Goal: Task Accomplishment & Management: Use online tool/utility

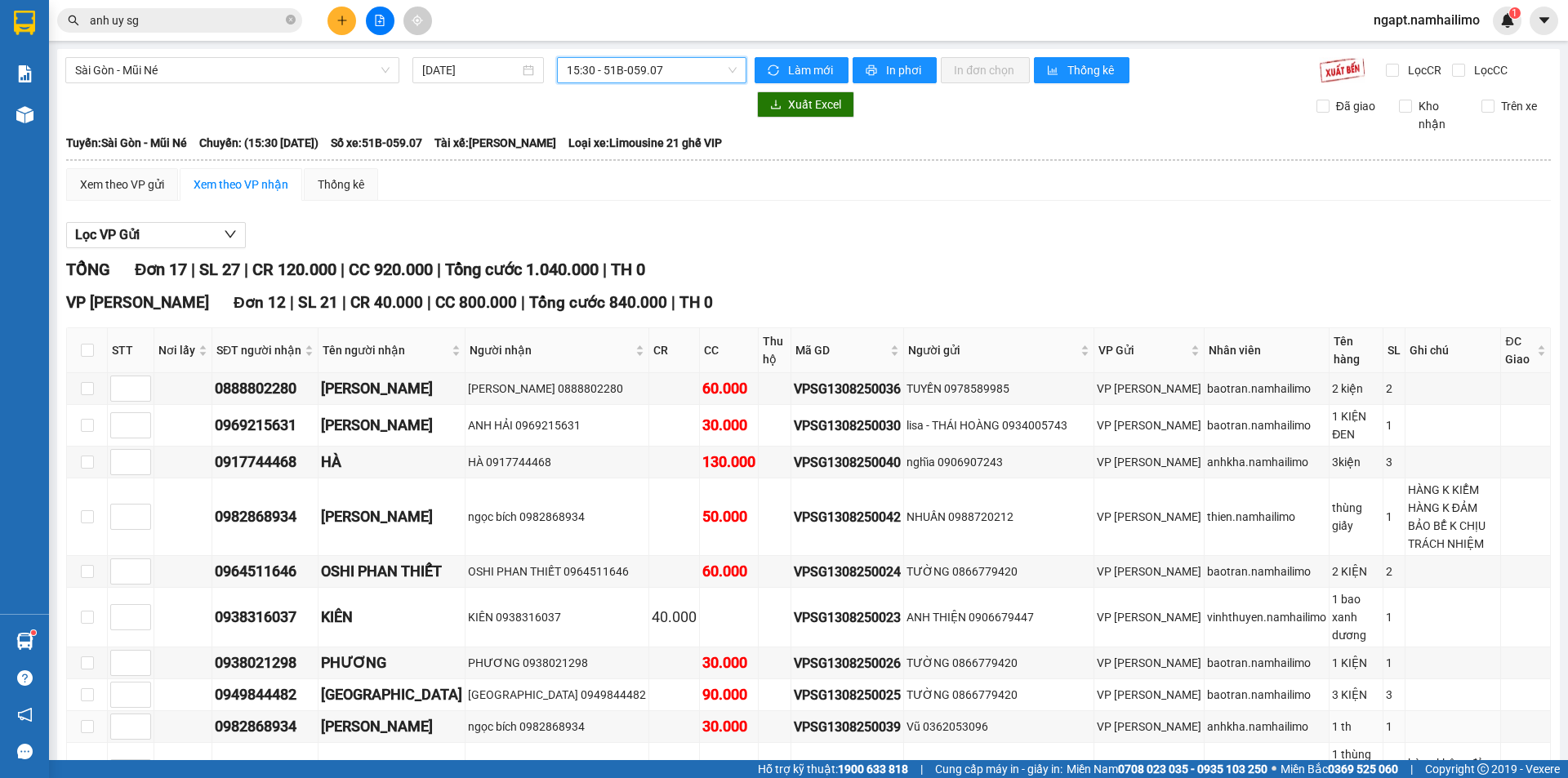
scroll to position [218, 0]
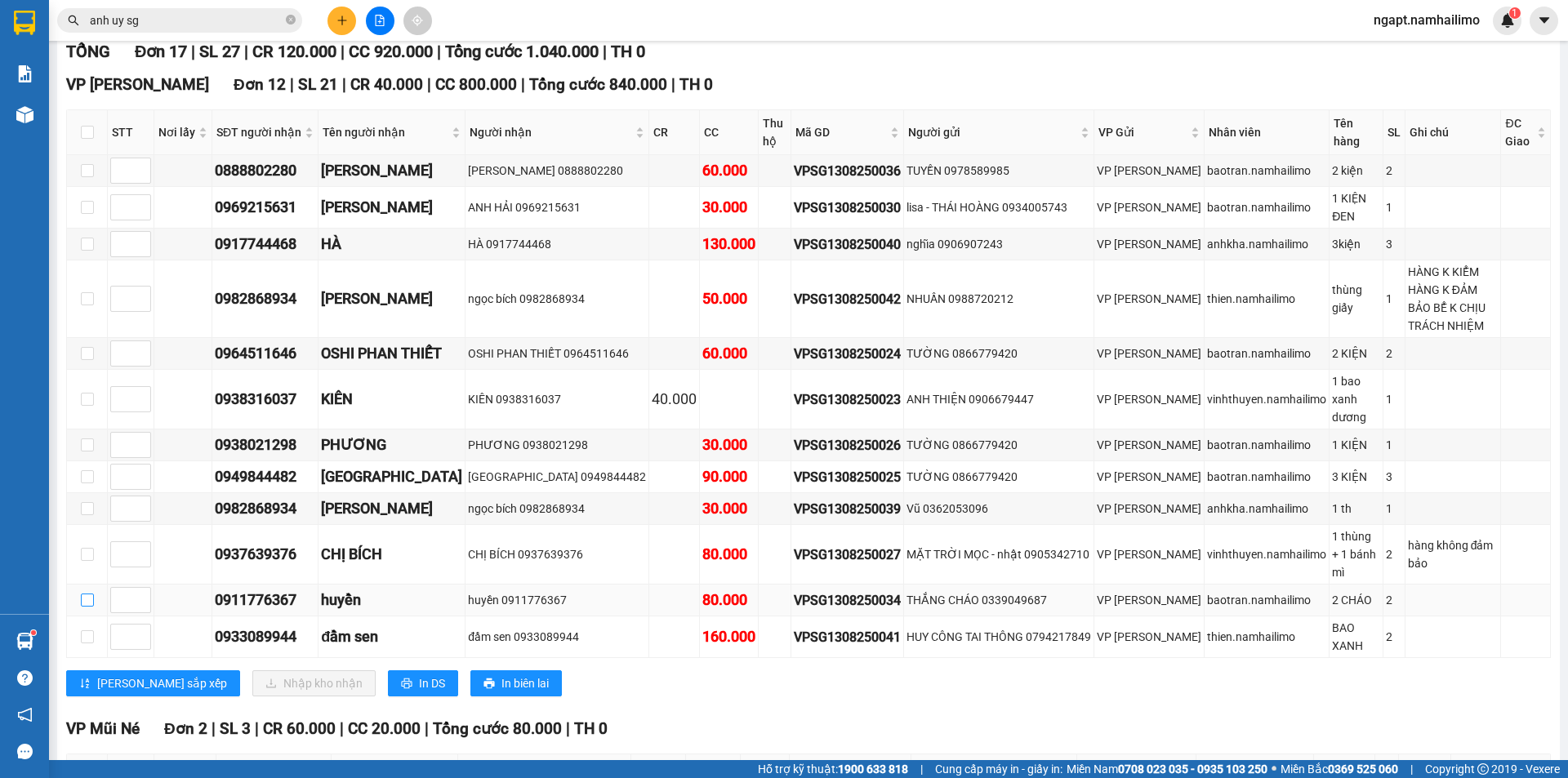
click at [93, 594] on input "checkbox" at bounding box center [87, 600] width 13 height 13
checkbox input "true"
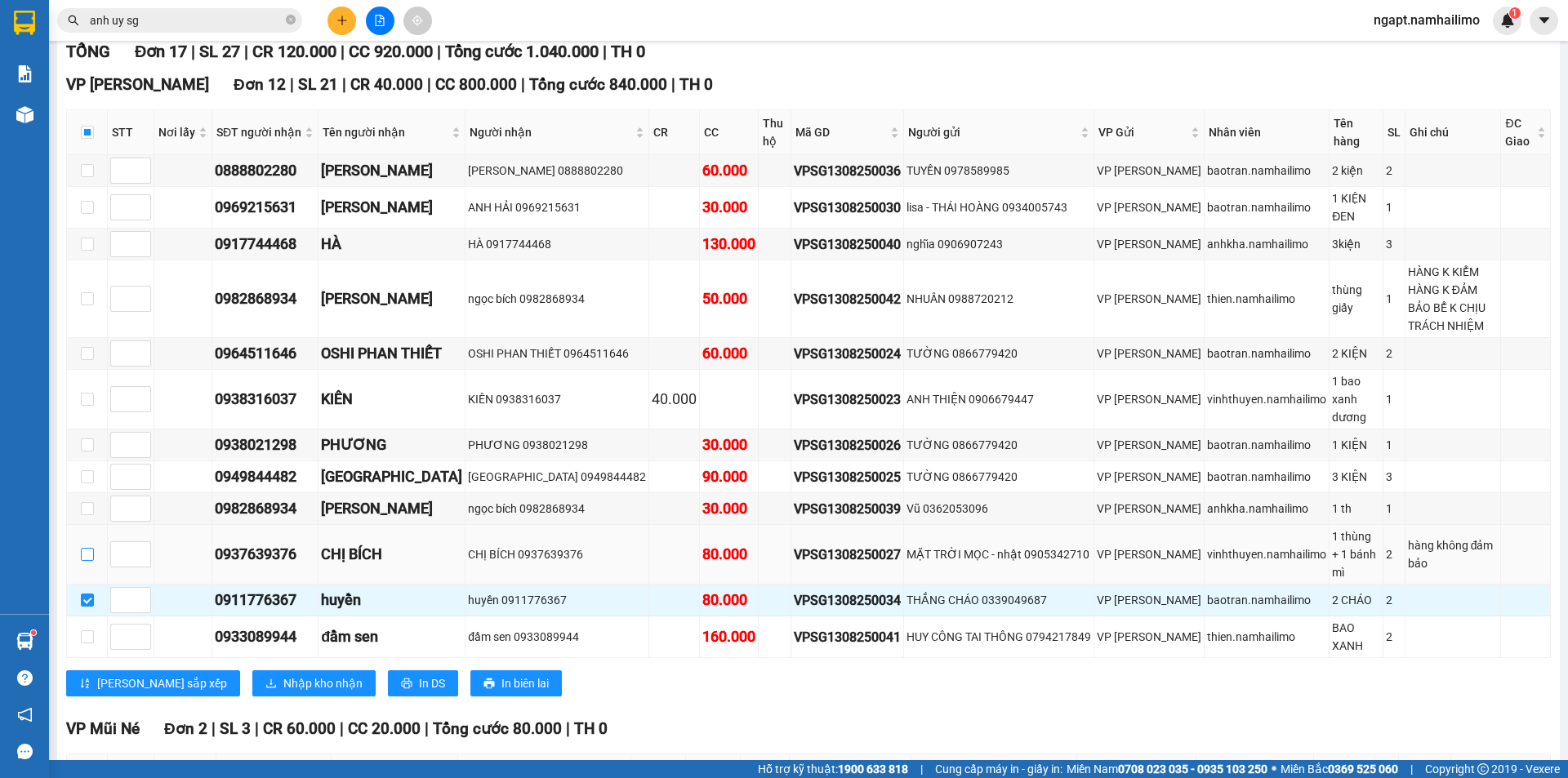
click at [92, 547] on input "checkbox" at bounding box center [87, 554] width 13 height 13
checkbox input "true"
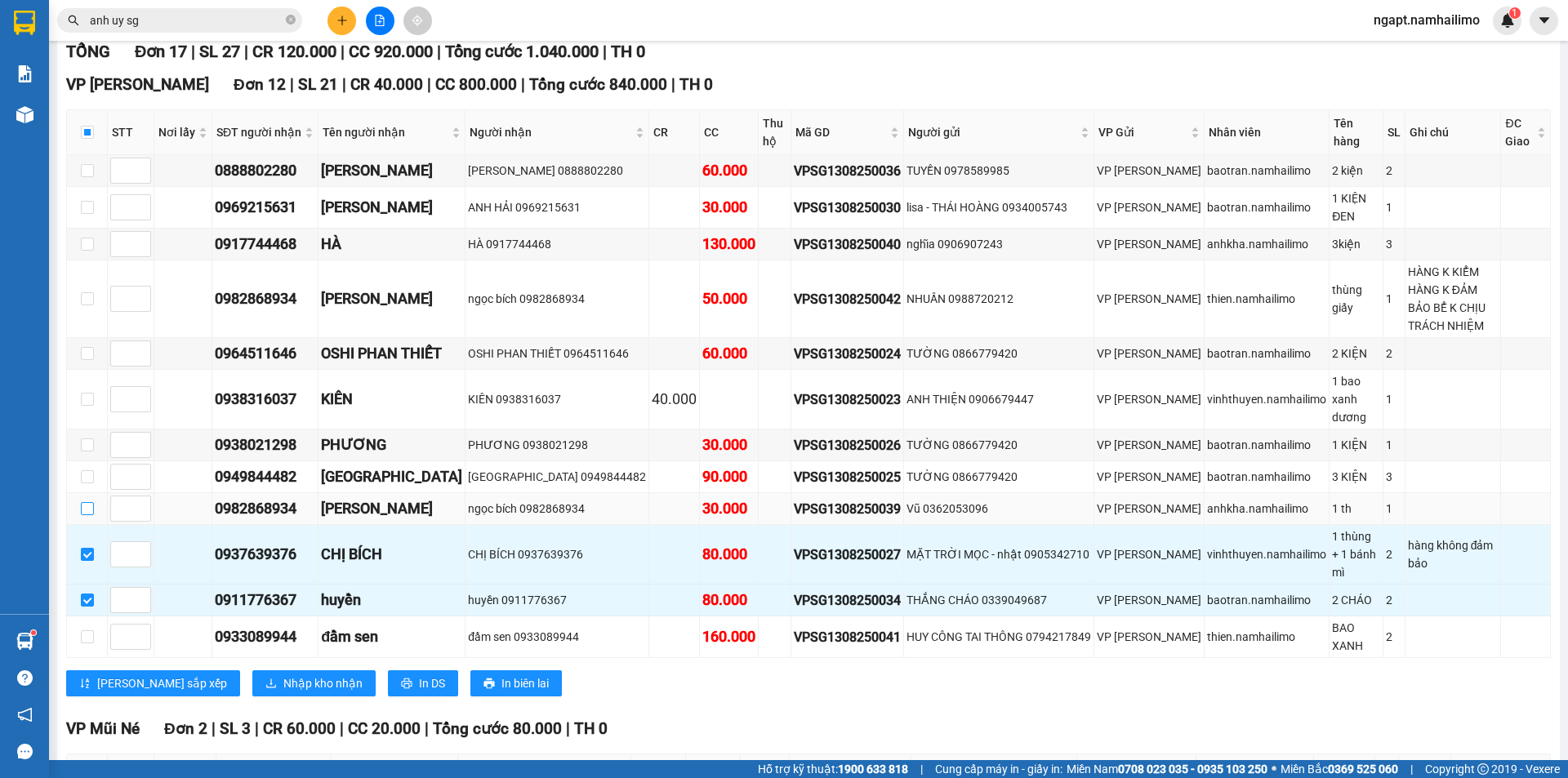
click at [83, 502] on input "checkbox" at bounding box center [87, 508] width 13 height 13
checkbox input "true"
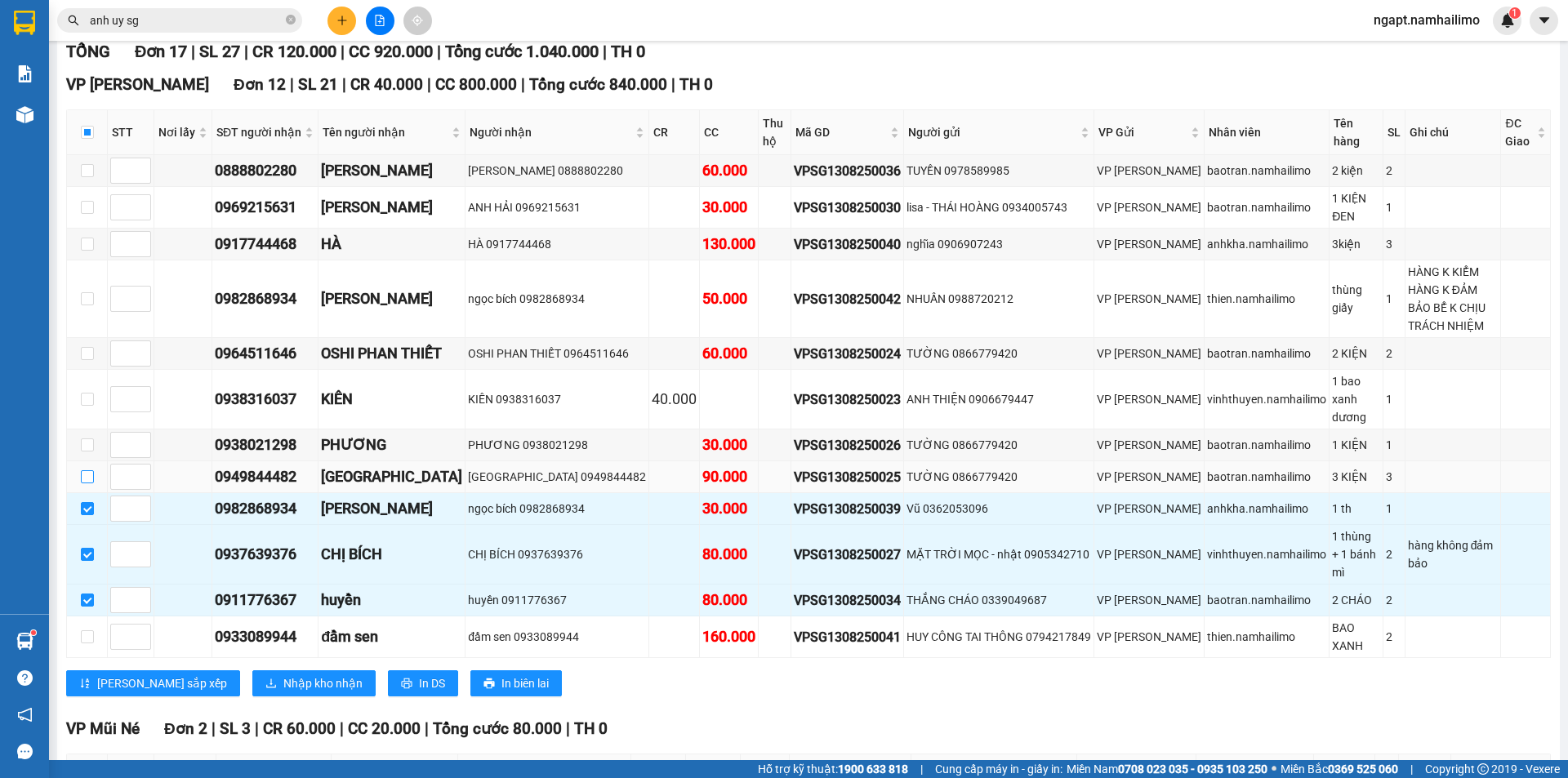
click at [93, 470] on input "checkbox" at bounding box center [87, 476] width 13 height 13
checkbox input "true"
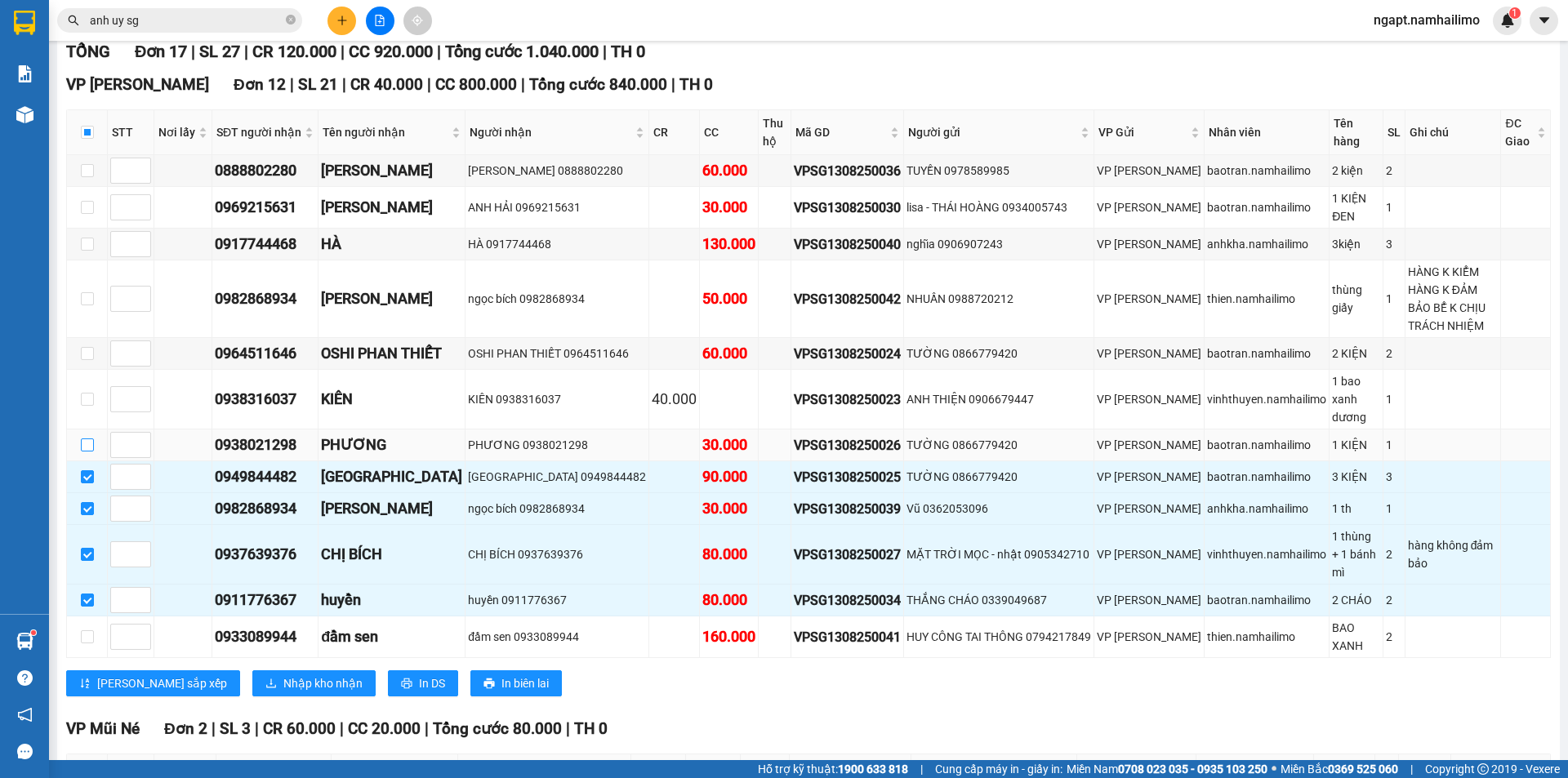
click at [81, 438] on input "checkbox" at bounding box center [87, 444] width 13 height 13
checkbox input "true"
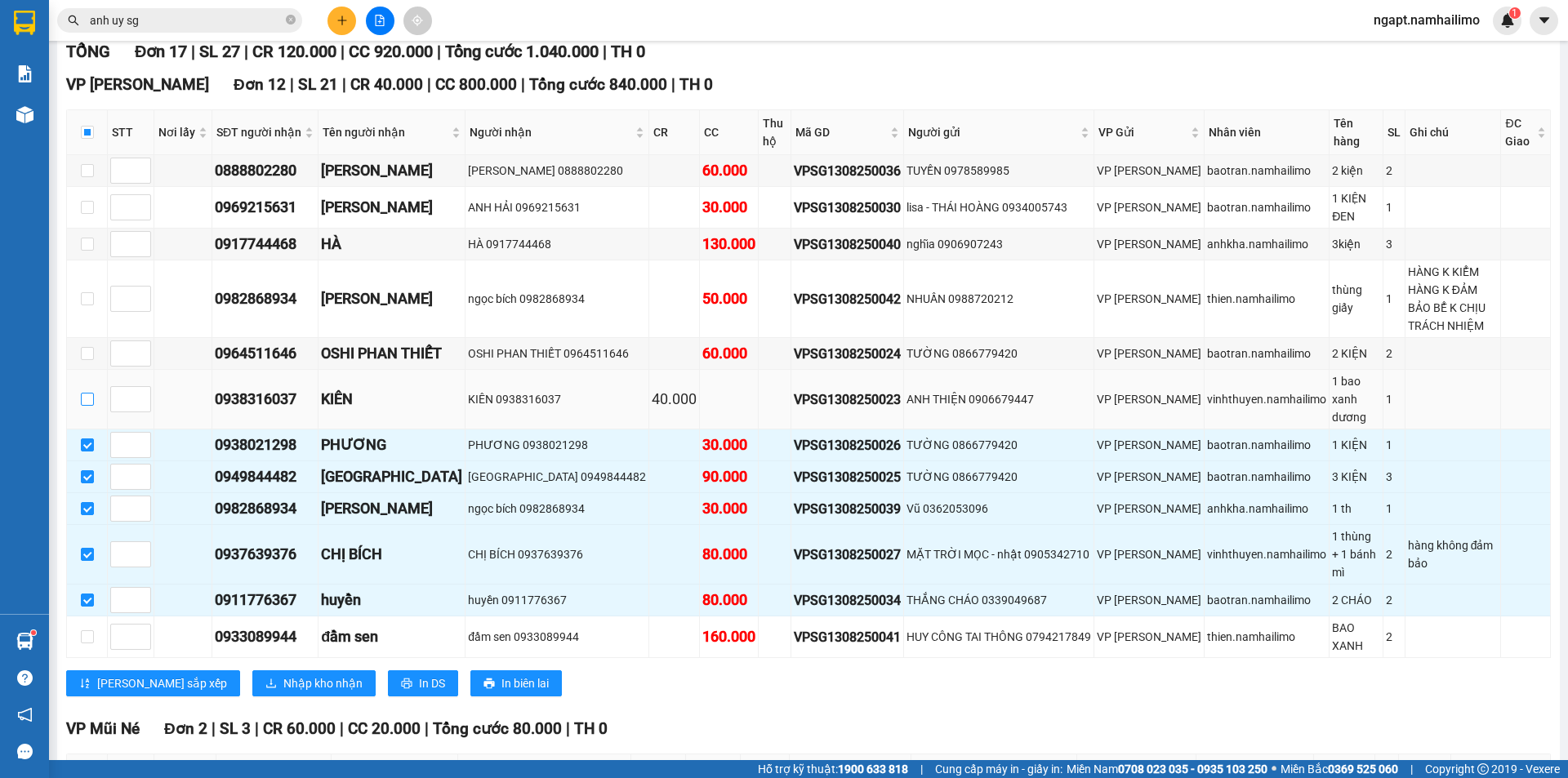
click at [87, 393] on input "checkbox" at bounding box center [87, 399] width 13 height 13
checkbox input "true"
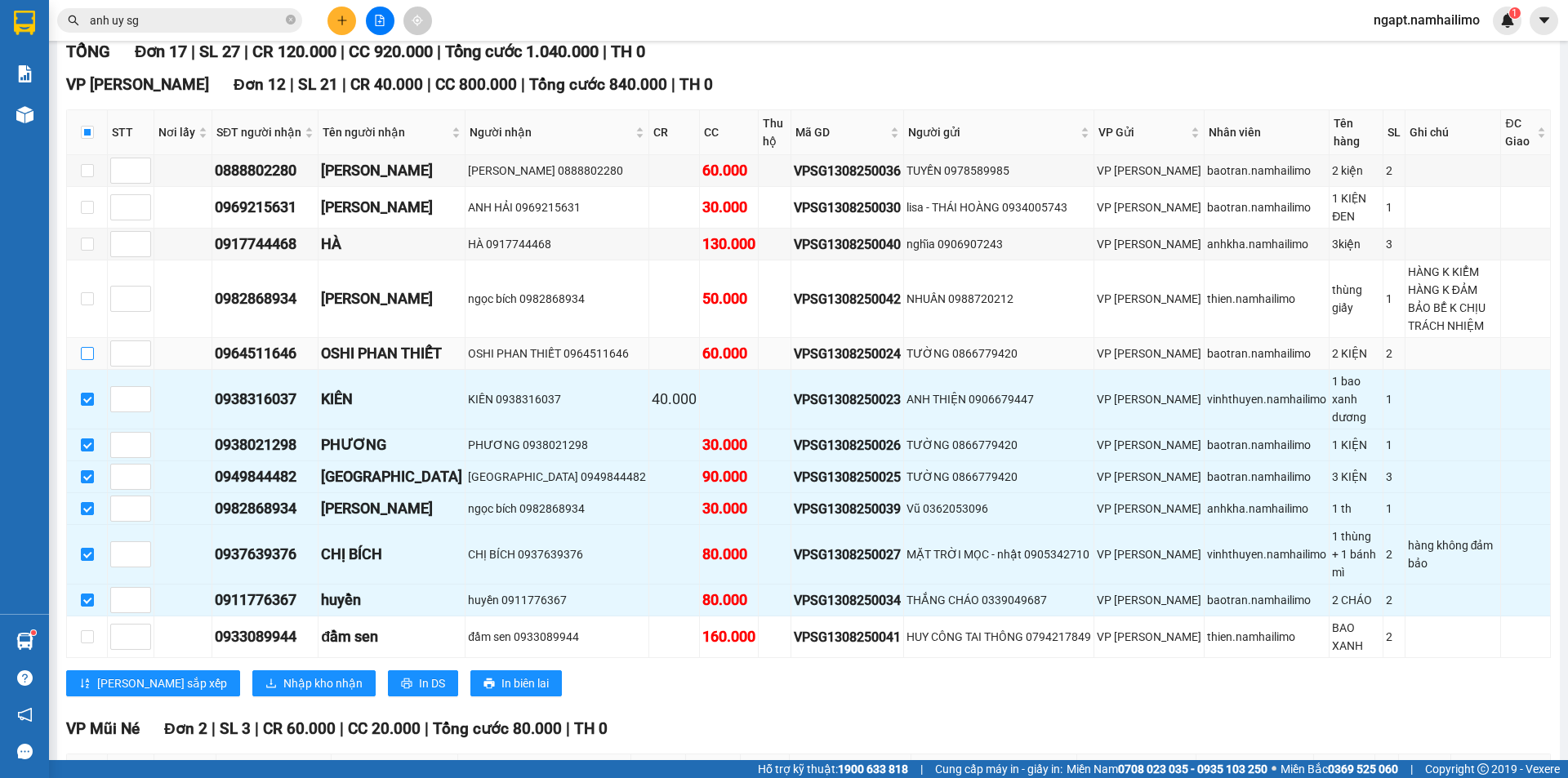
click at [84, 347] on input "checkbox" at bounding box center [87, 353] width 13 height 13
checkbox input "true"
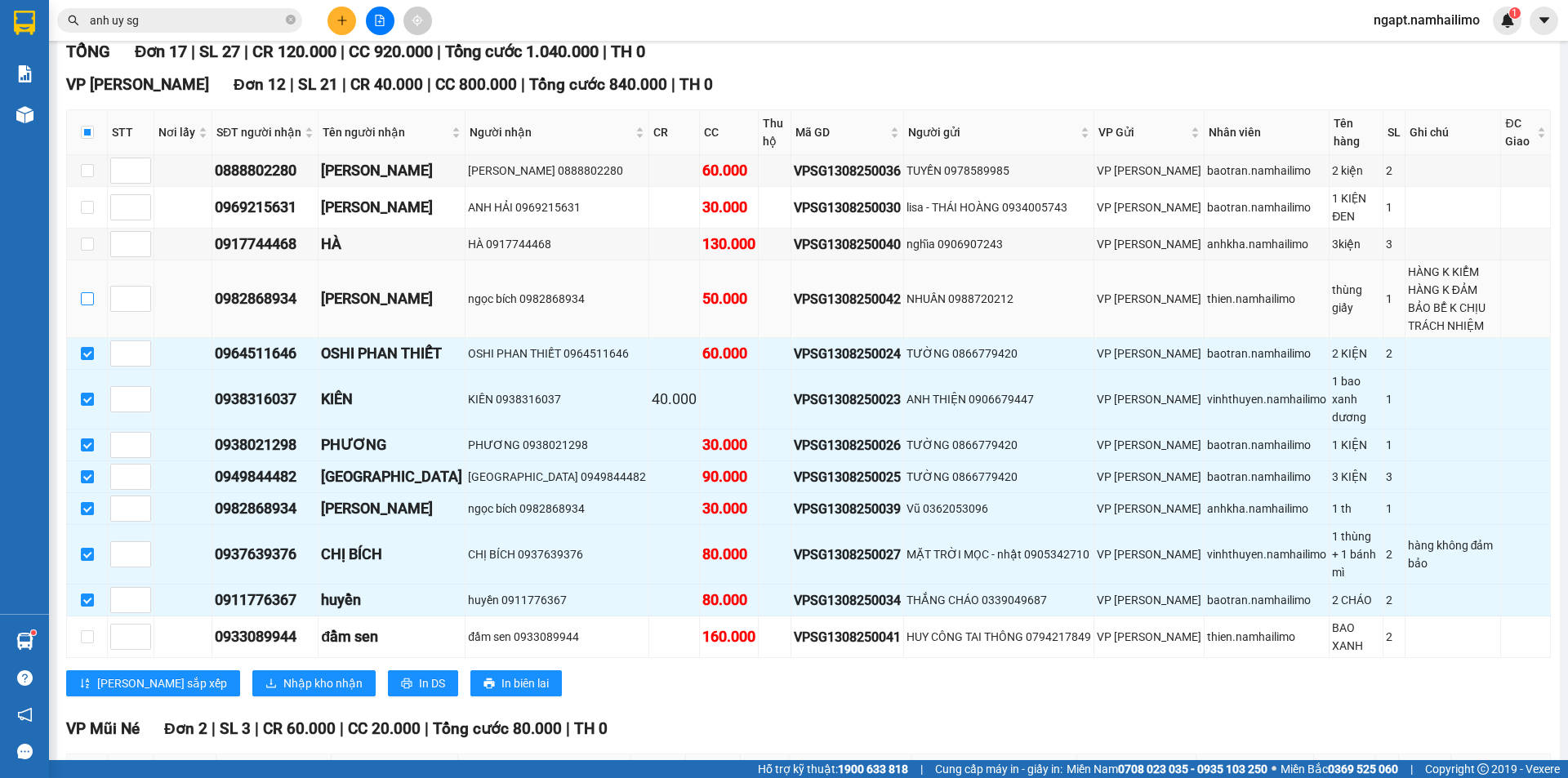
click at [89, 292] on input "checkbox" at bounding box center [87, 298] width 13 height 13
checkbox input "true"
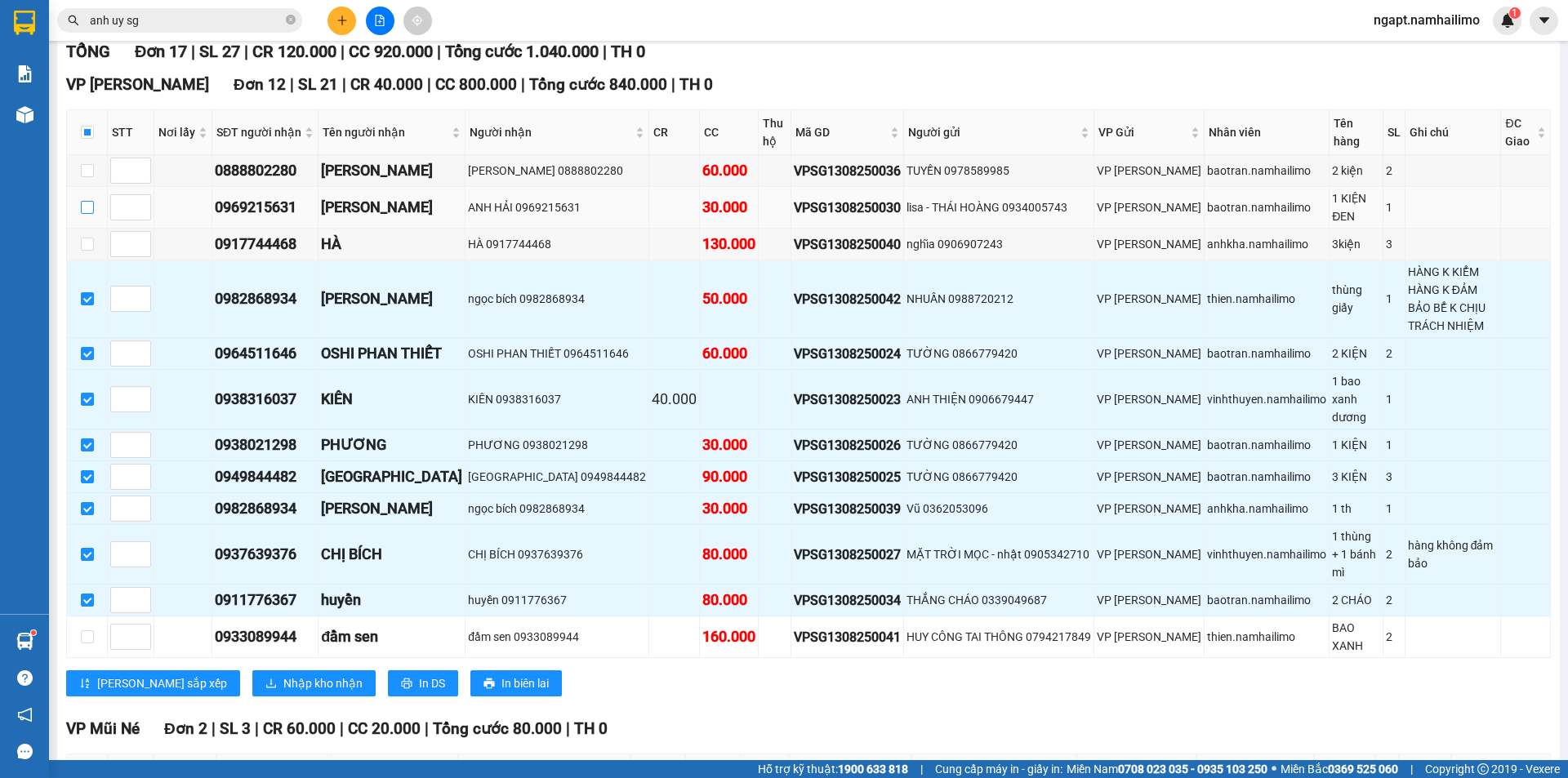
click at [92, 209] on input "checkbox" at bounding box center [87, 207] width 13 height 13
checkbox input "true"
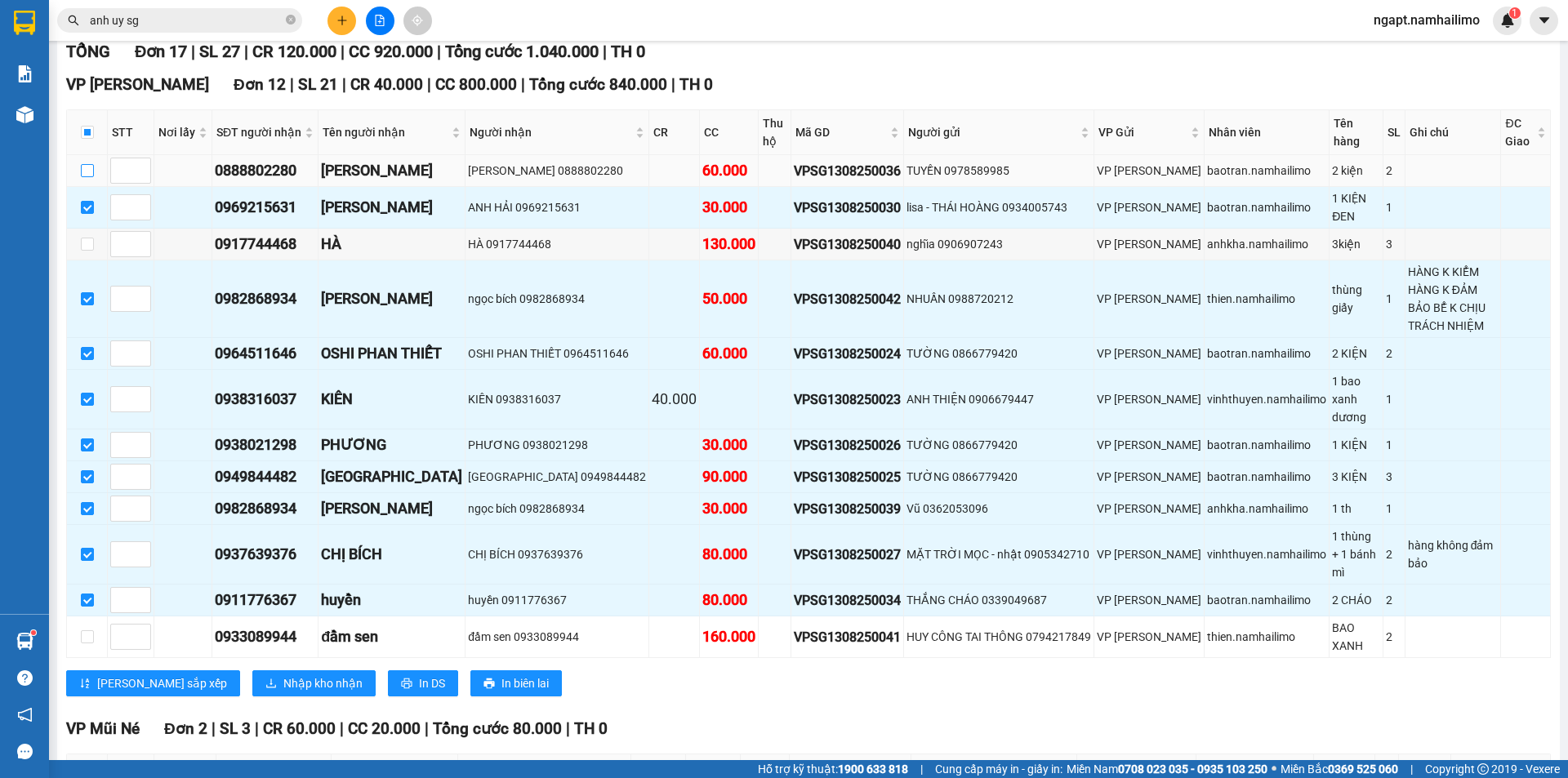
click at [92, 173] on input "checkbox" at bounding box center [87, 170] width 13 height 13
checkbox input "true"
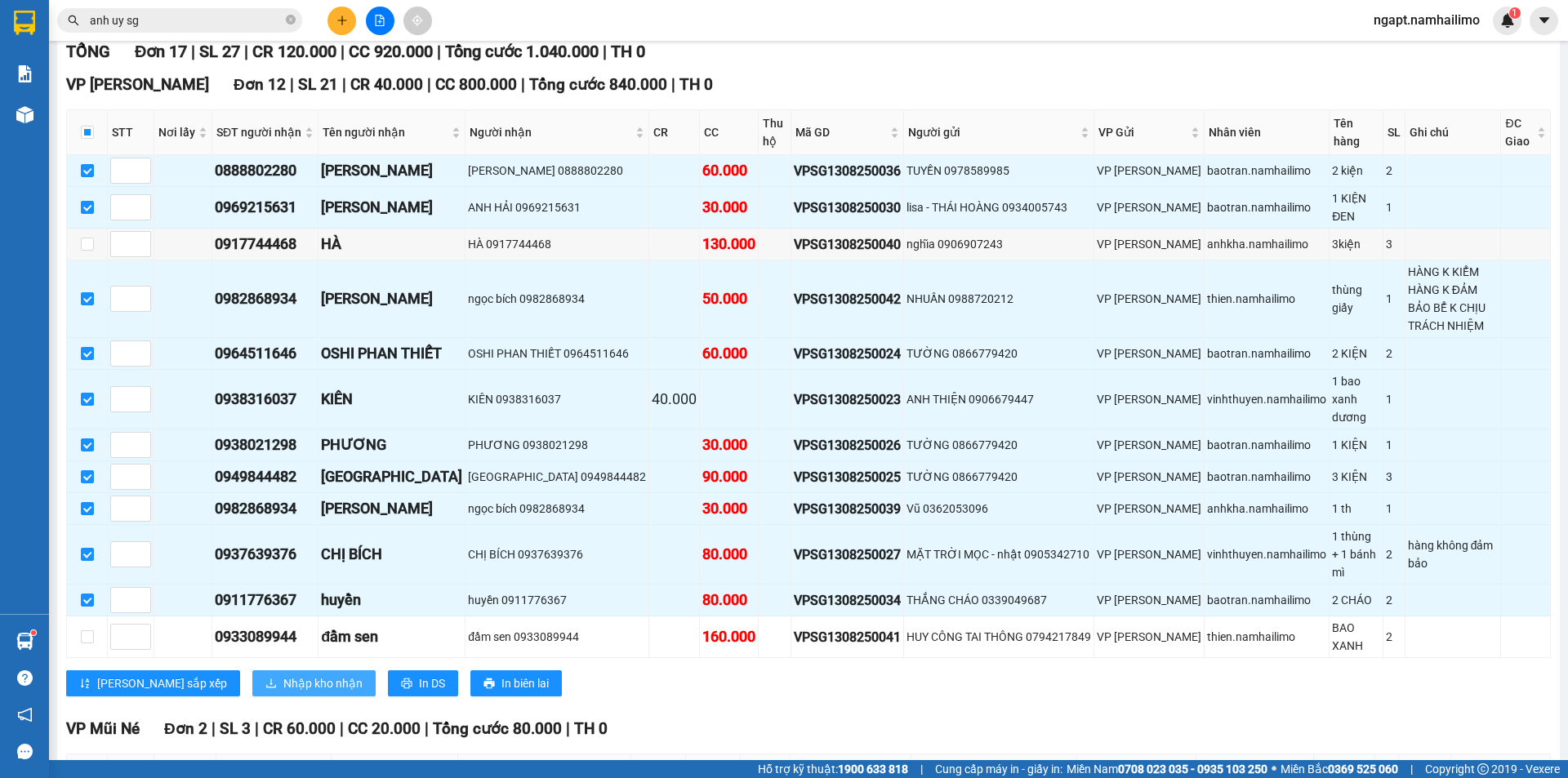
click at [289, 674] on span "Nhập kho nhận" at bounding box center [322, 683] width 79 height 18
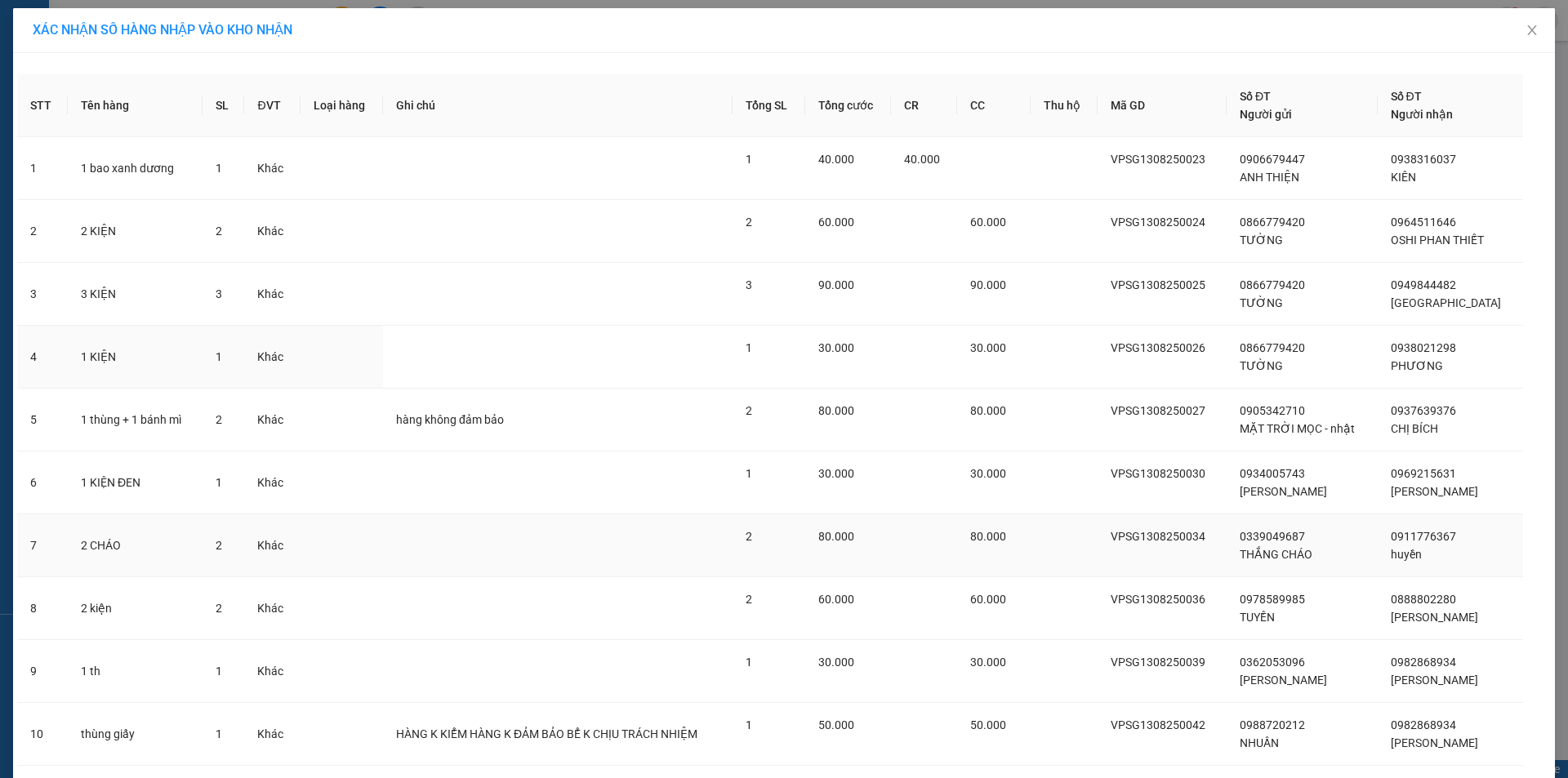
scroll to position [107, 0]
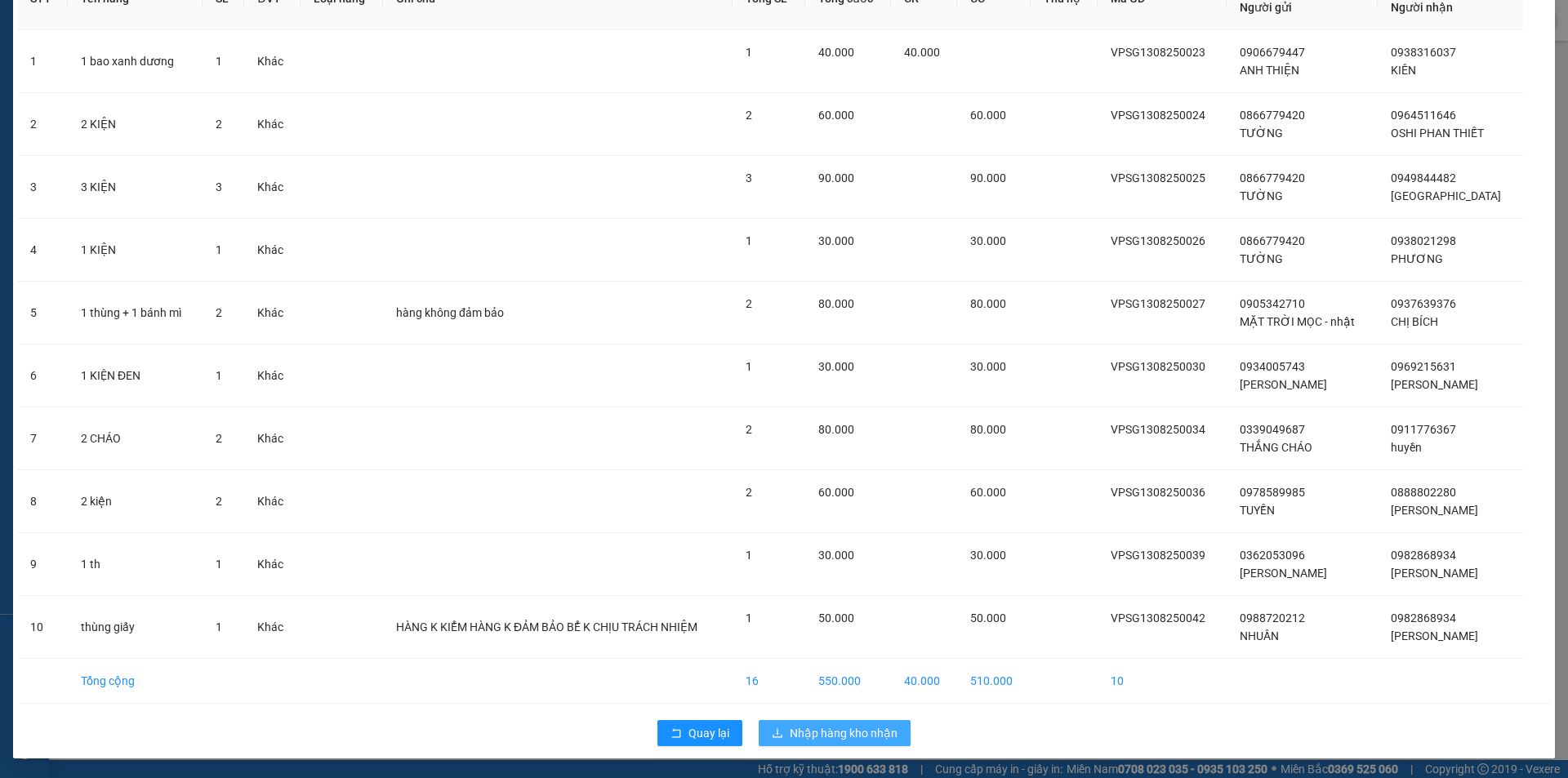
click at [841, 727] on span "Nhập hàng kho nhận" at bounding box center [843, 733] width 108 height 18
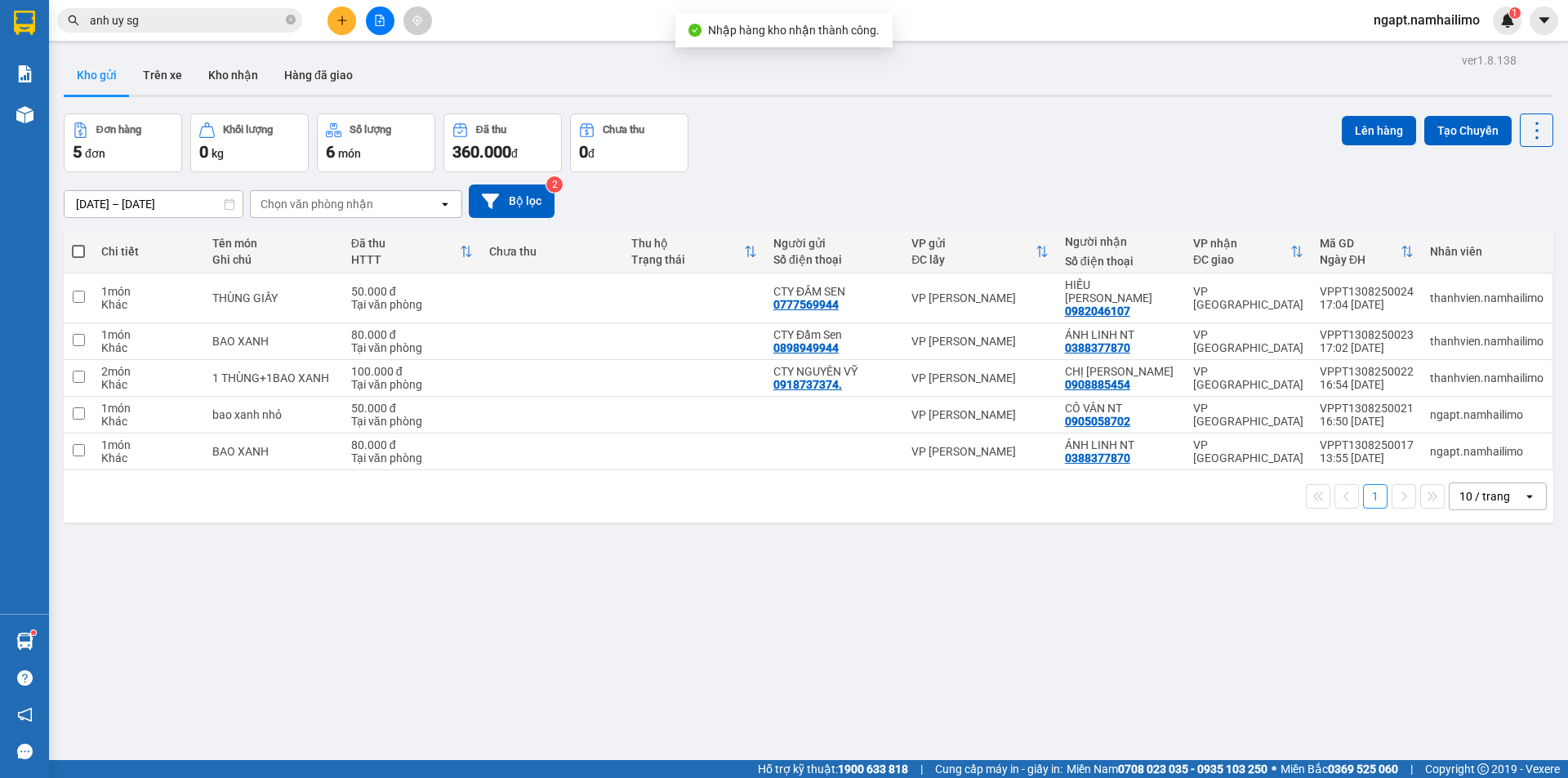
click at [378, 27] on button at bounding box center [380, 20] width 28 height 28
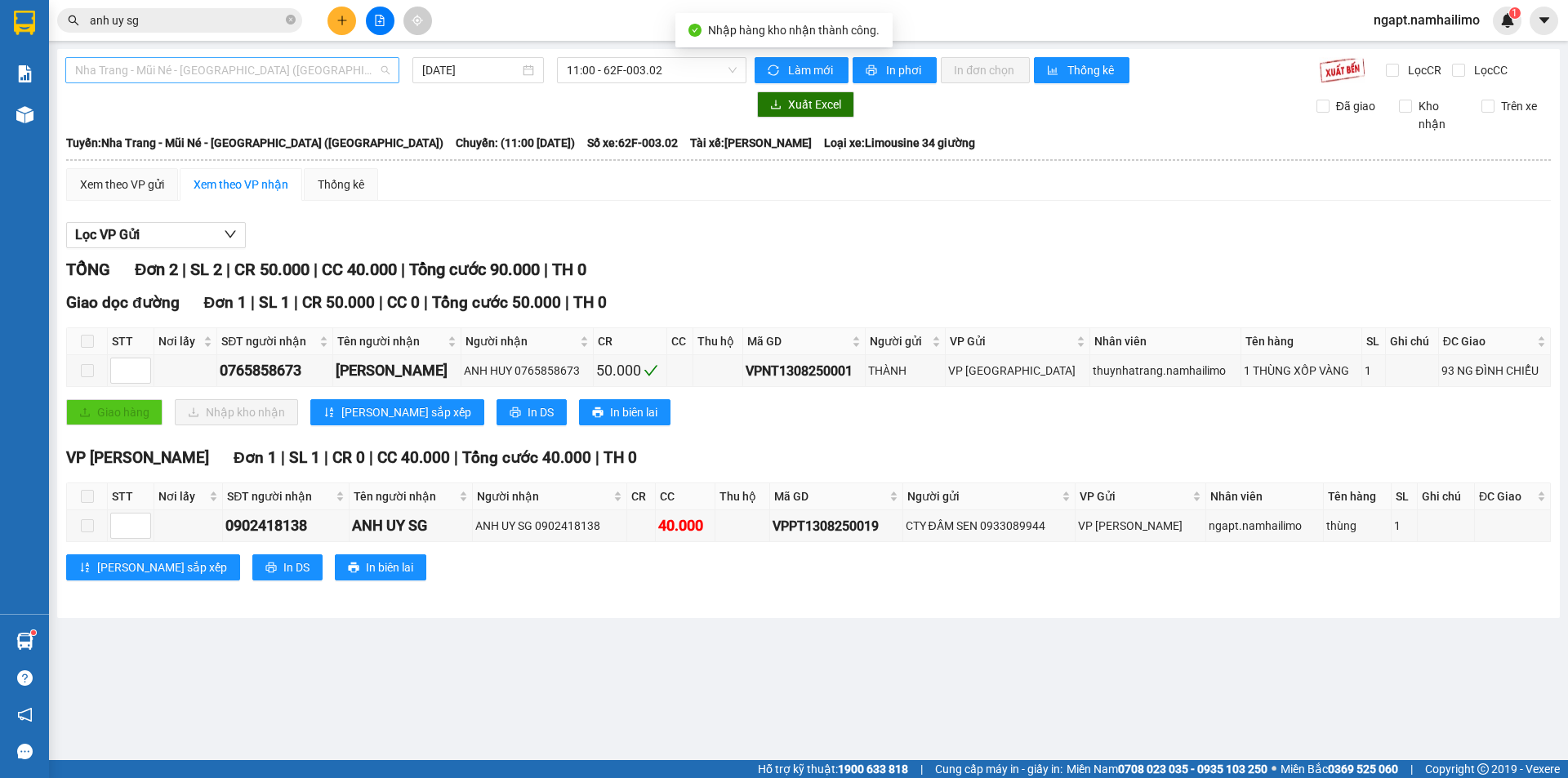
click at [354, 75] on span "Nha Trang - Mũi Né - Sài Gòn (Sáng)" at bounding box center [232, 70] width 314 height 25
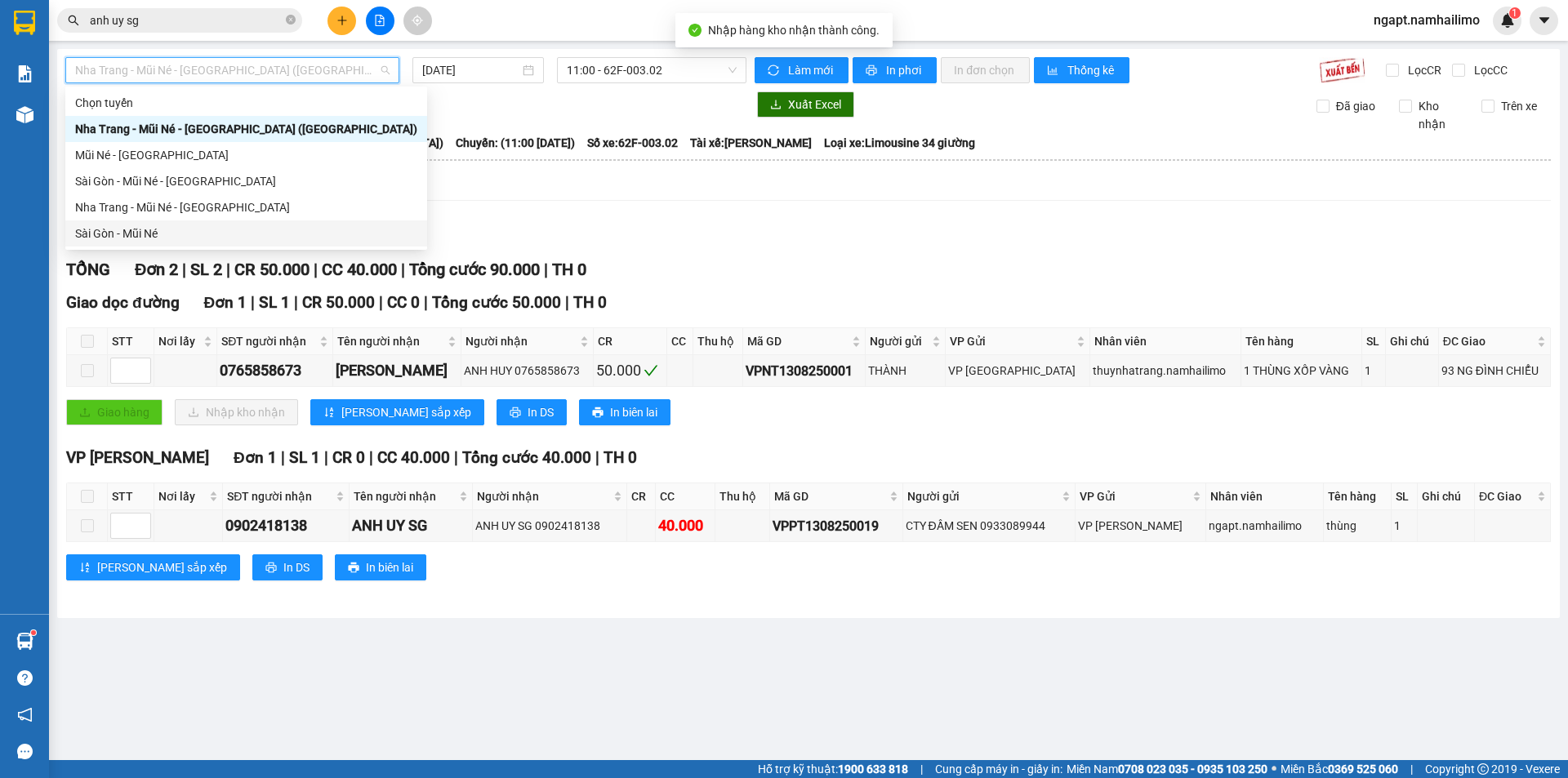
click at [171, 243] on div "Sài Gòn - Mũi Né" at bounding box center [246, 233] width 362 height 26
type input "13/08/2025"
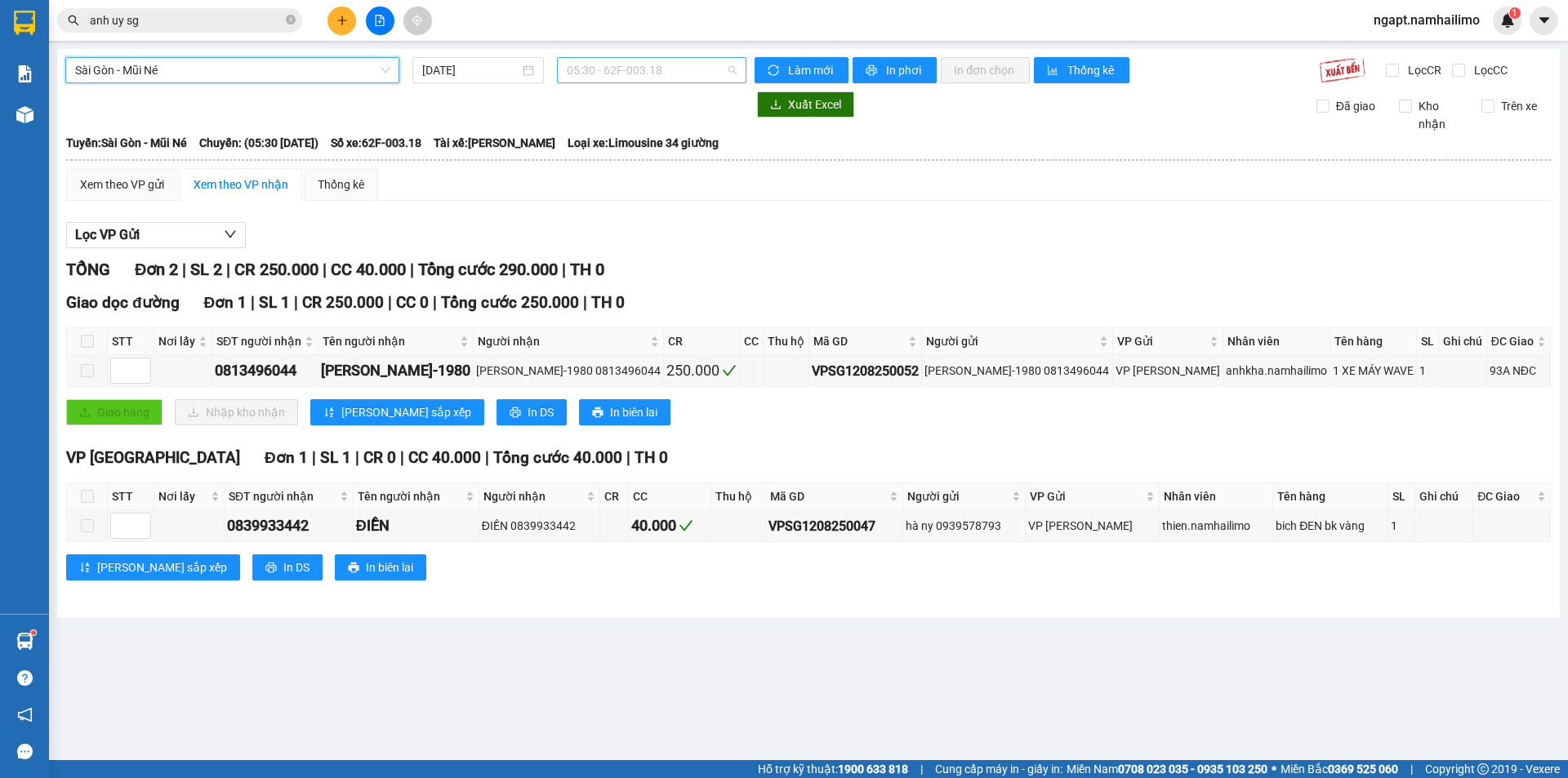
click at [727, 79] on span "05:30 - 62F-003.18" at bounding box center [651, 70] width 170 height 25
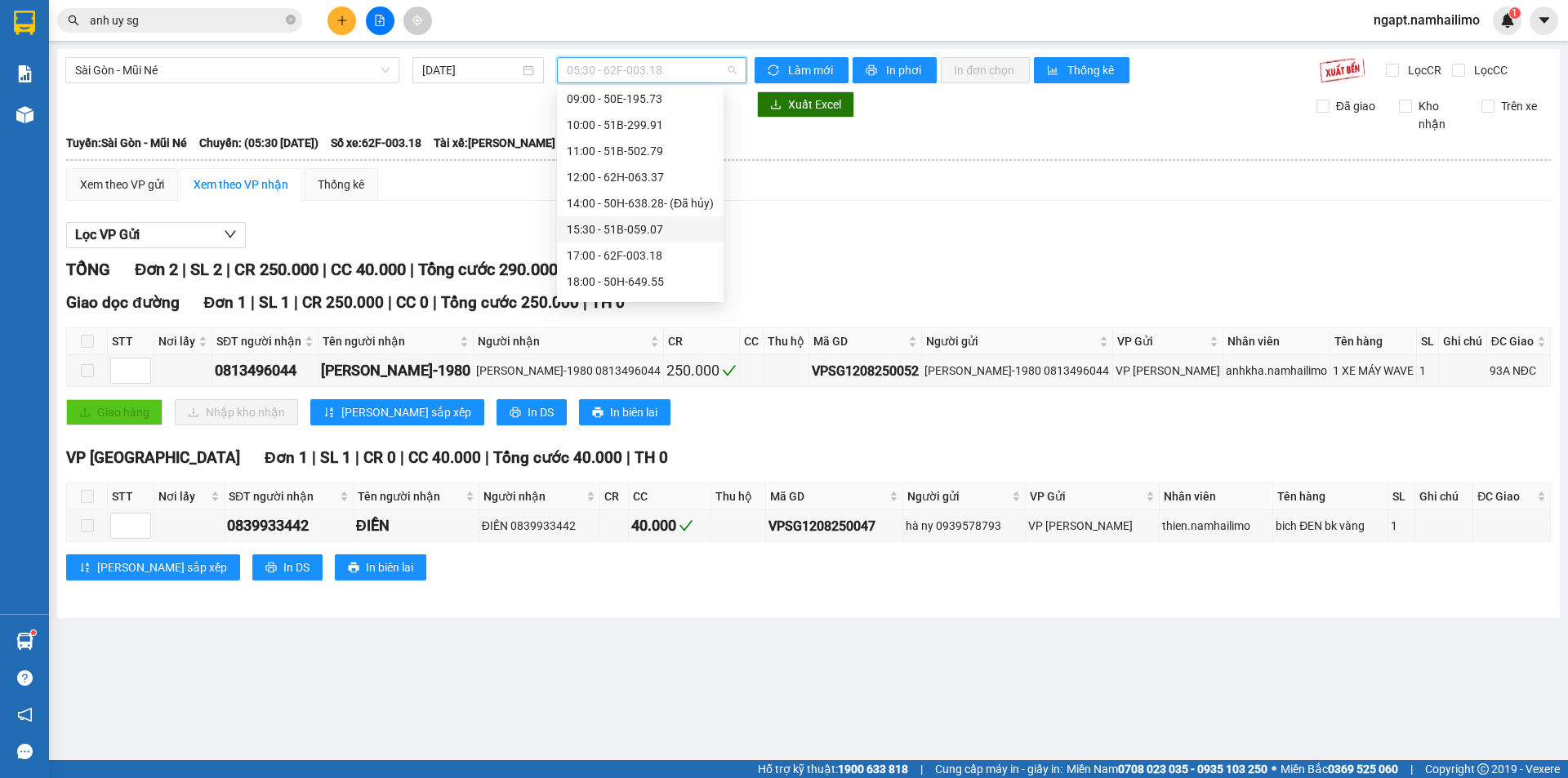
scroll to position [157, 0]
click at [682, 202] on div "17:00 - 62F-003.18" at bounding box center [639, 207] width 147 height 18
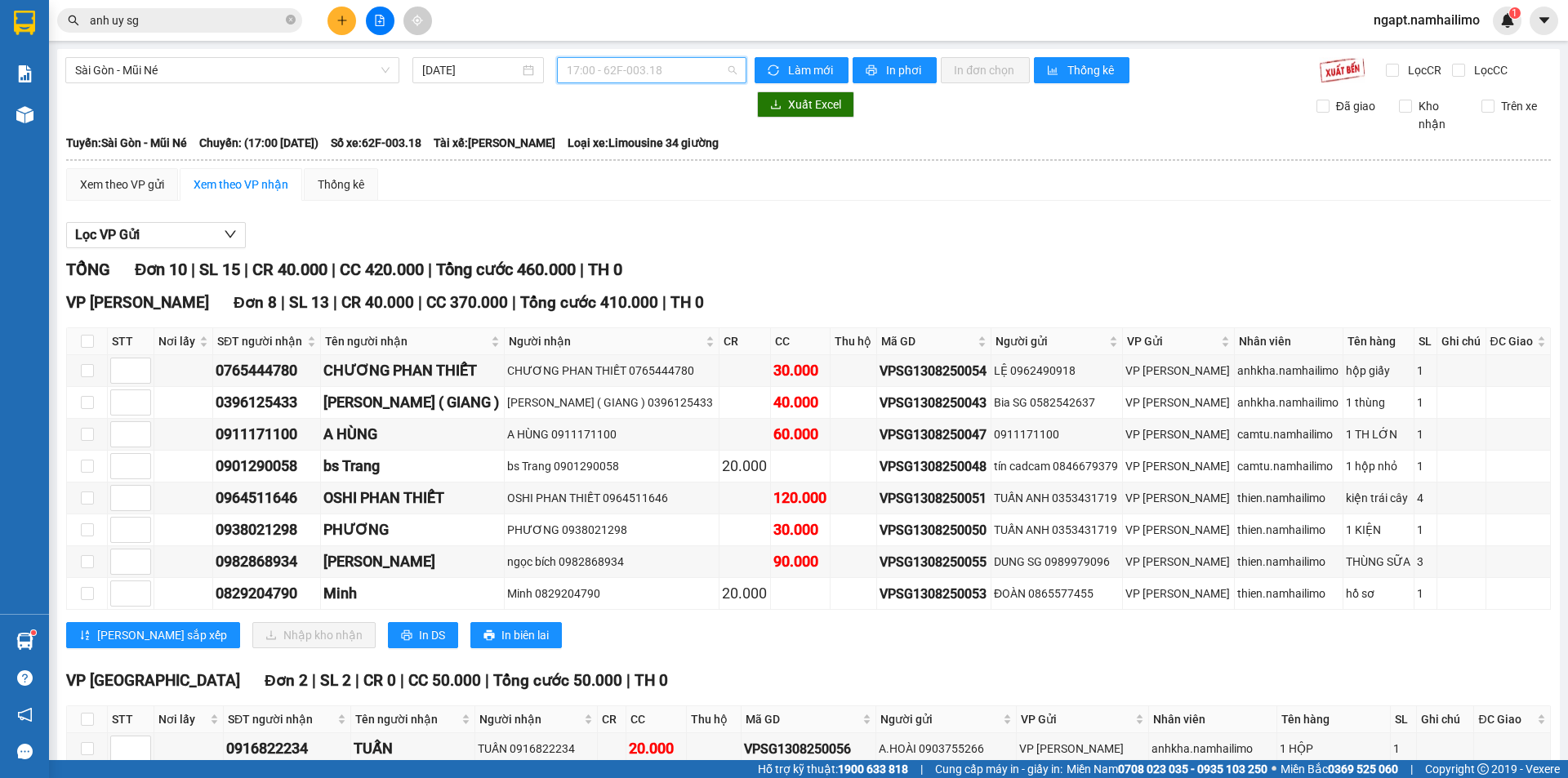
click at [682, 64] on span "17:00 - 62F-003.18" at bounding box center [651, 70] width 170 height 25
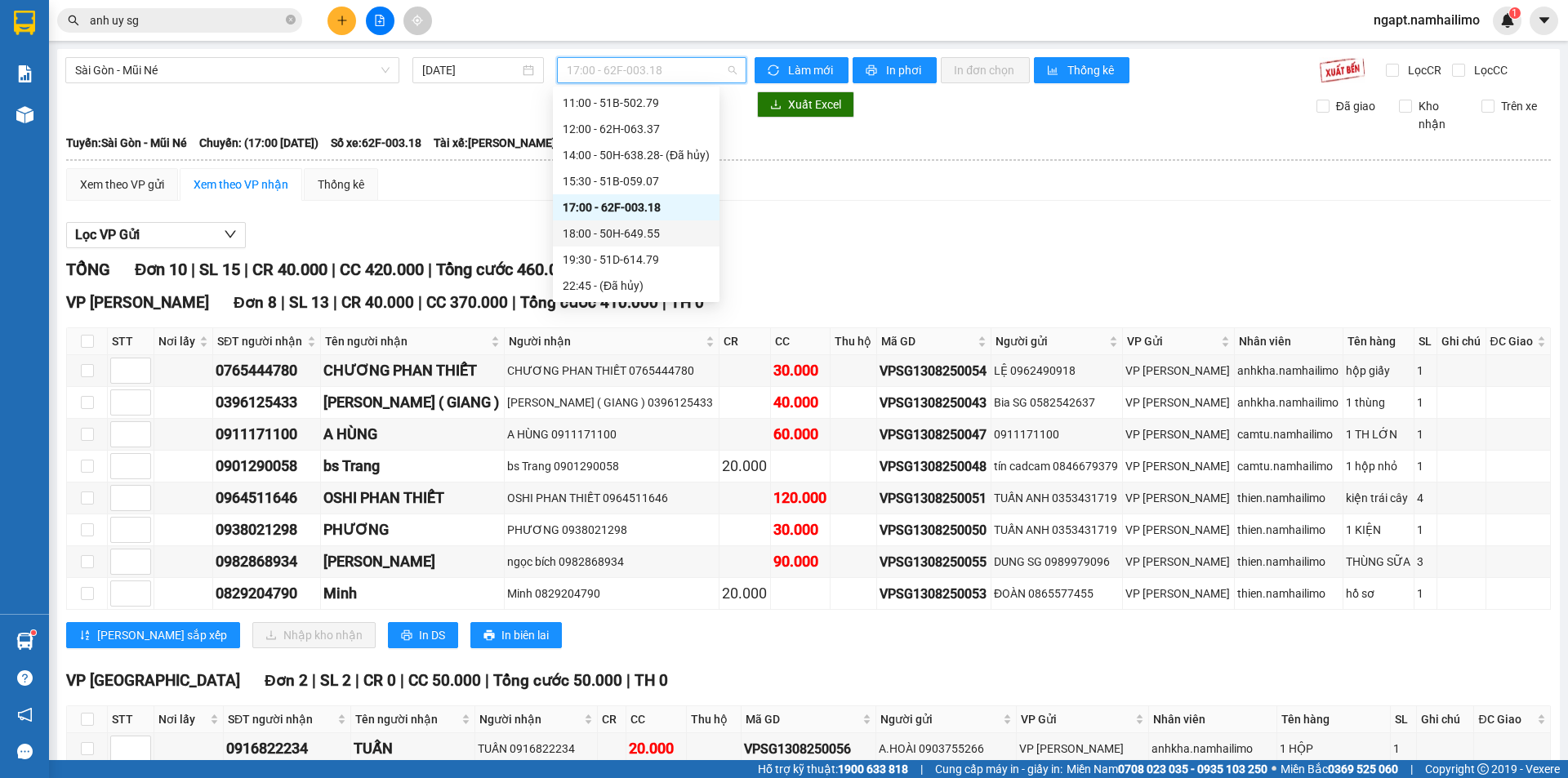
click at [647, 232] on div "18:00 - 50H-649.55" at bounding box center [636, 233] width 147 height 18
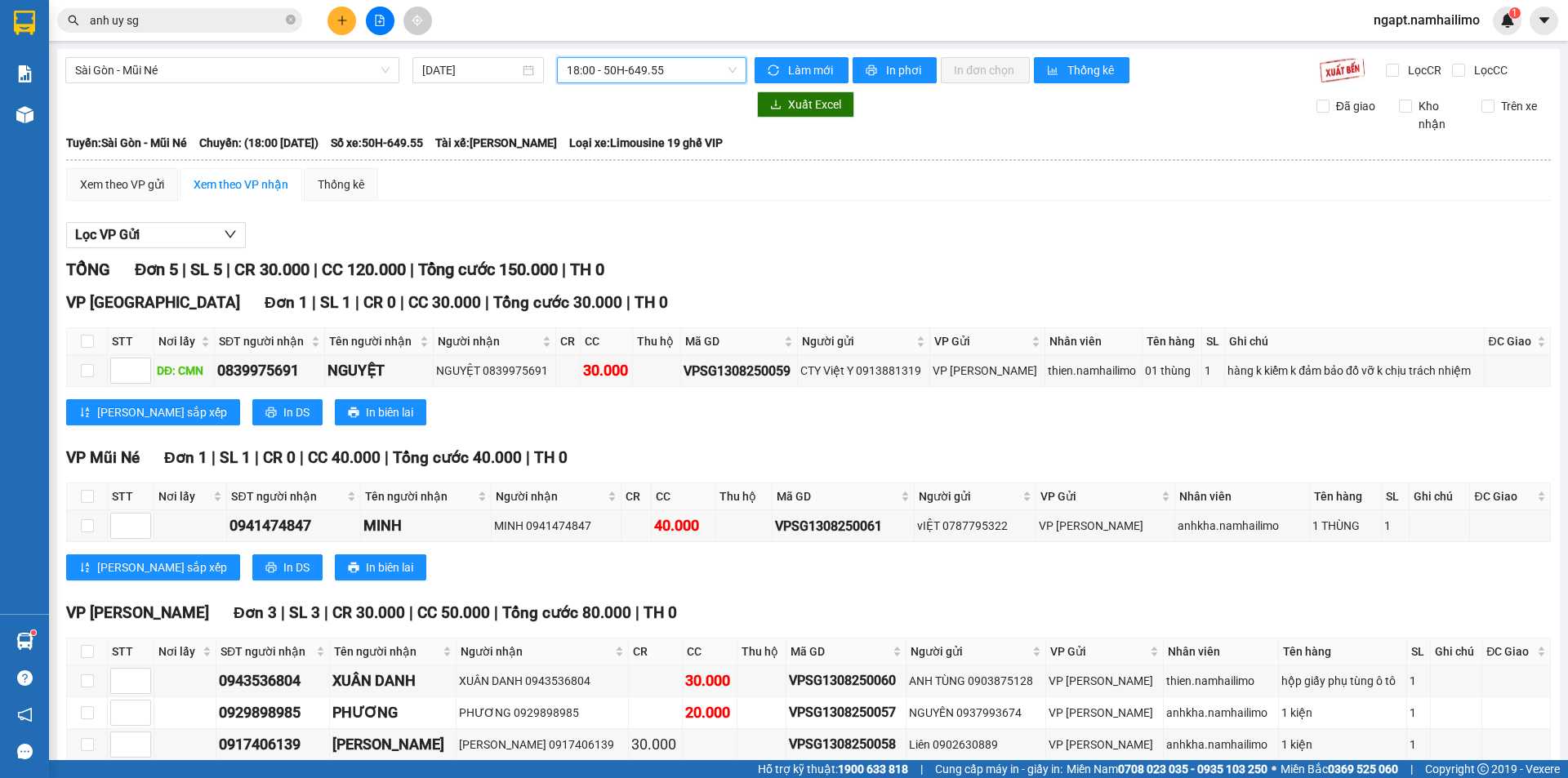
click at [723, 73] on span "18:00 - 50H-649.55" at bounding box center [651, 70] width 170 height 25
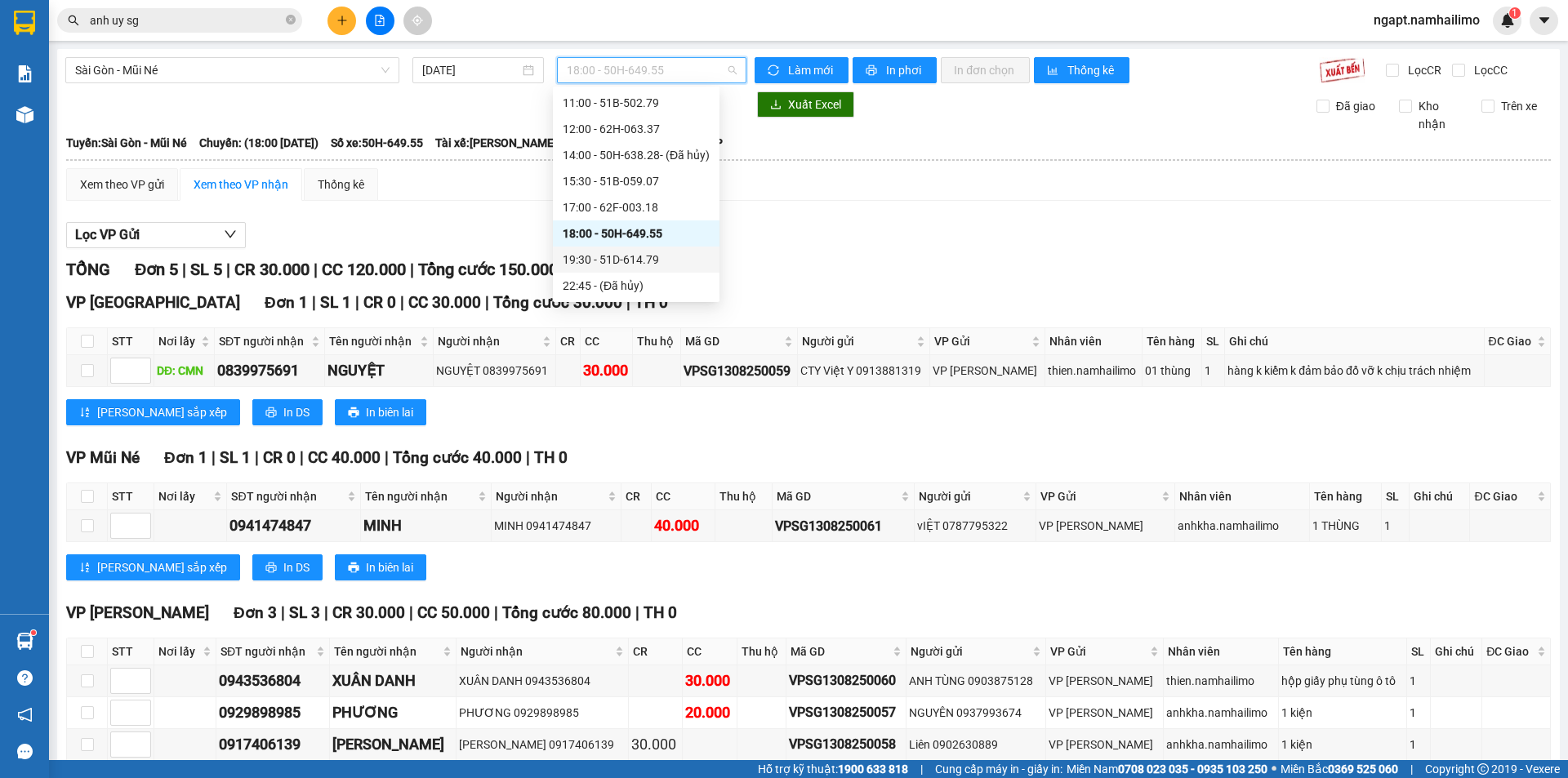
click at [647, 261] on div "19:30 - 51D-614.79" at bounding box center [636, 260] width 147 height 18
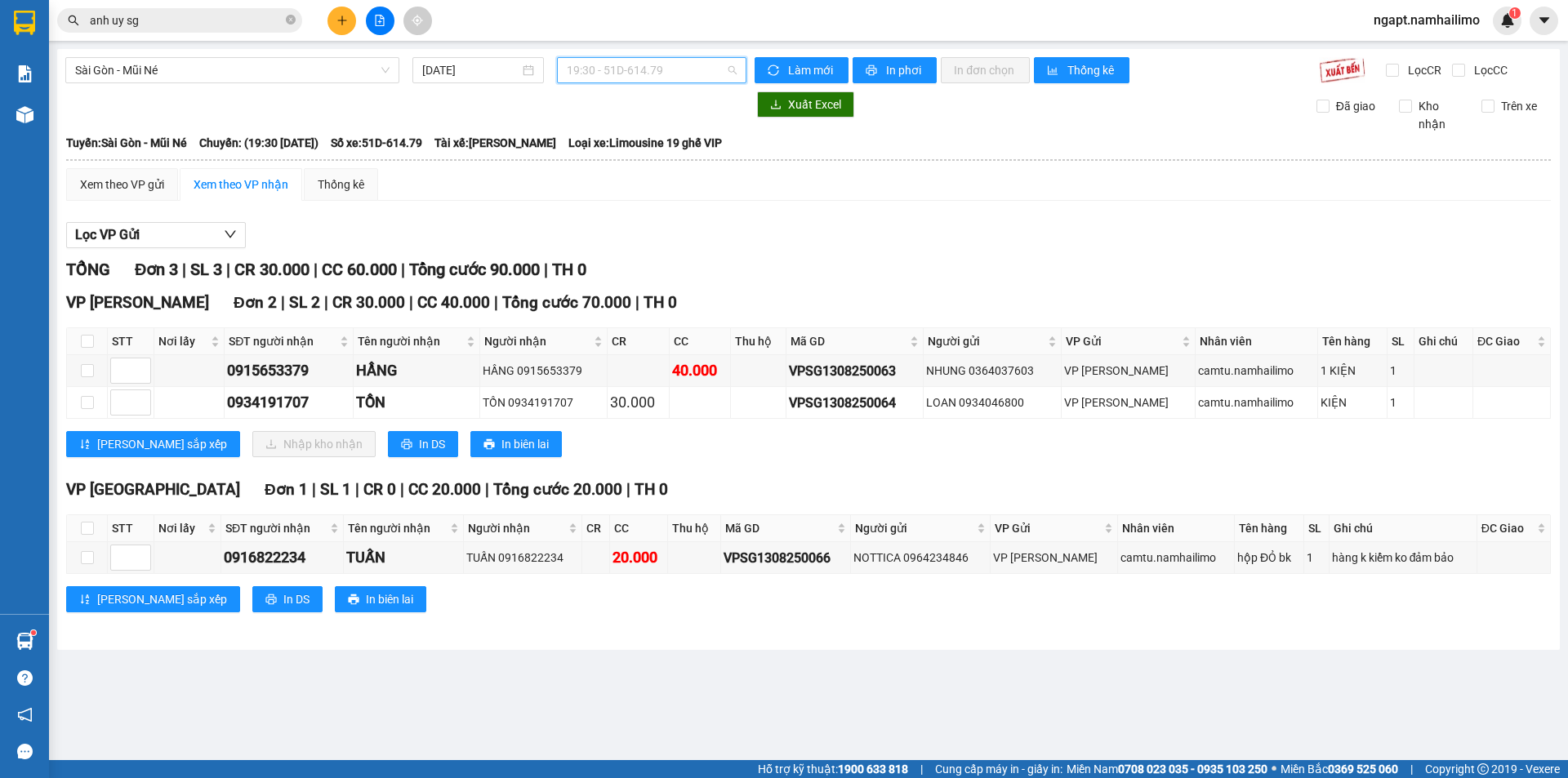
click at [677, 70] on span "19:30 - 51D-614.79" at bounding box center [651, 70] width 170 height 25
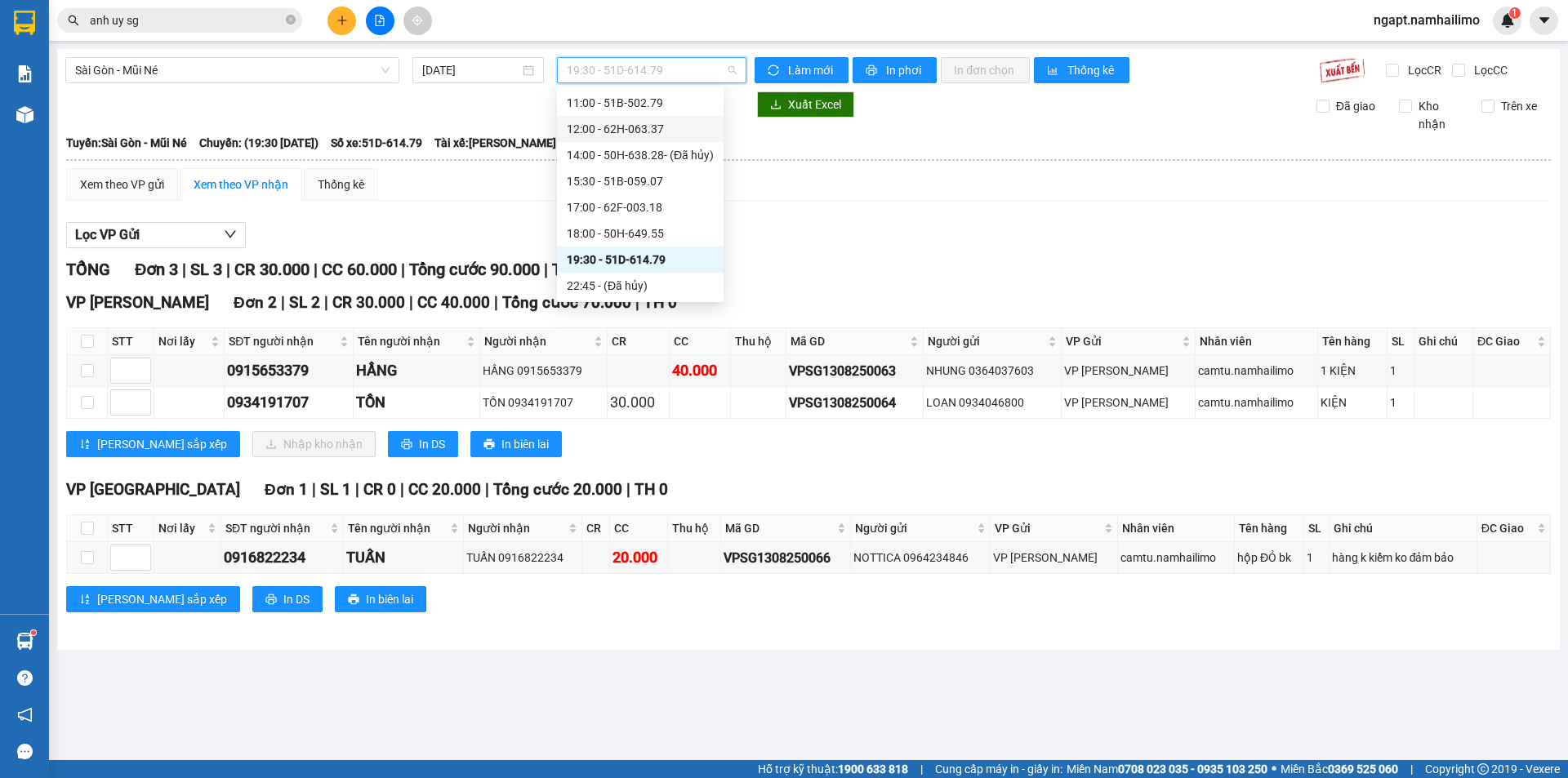
click at [679, 134] on div "12:00 - 62H-063.37" at bounding box center [639, 129] width 147 height 18
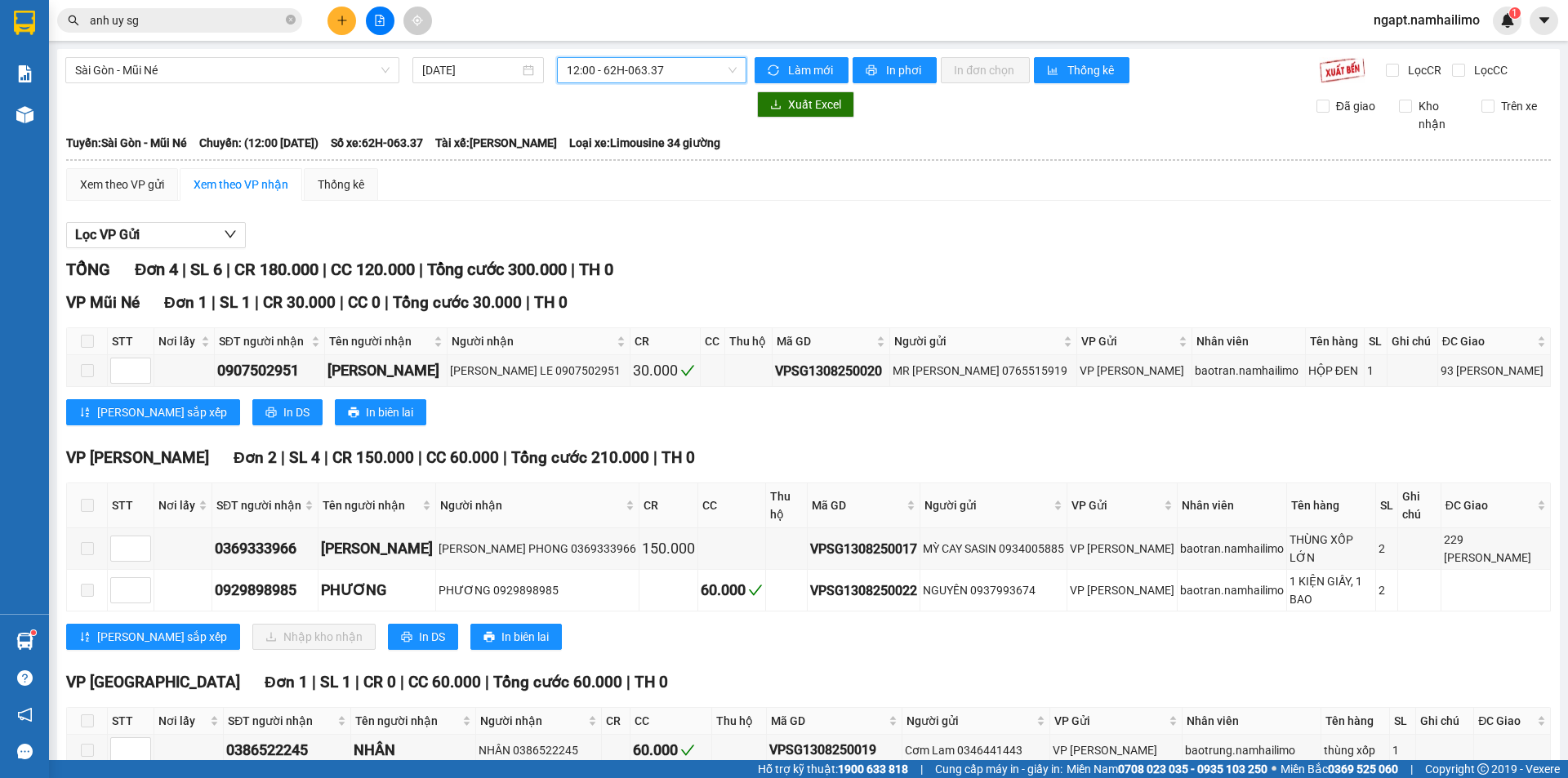
click at [688, 74] on span "12:00 - 62H-063.37" at bounding box center [651, 70] width 170 height 25
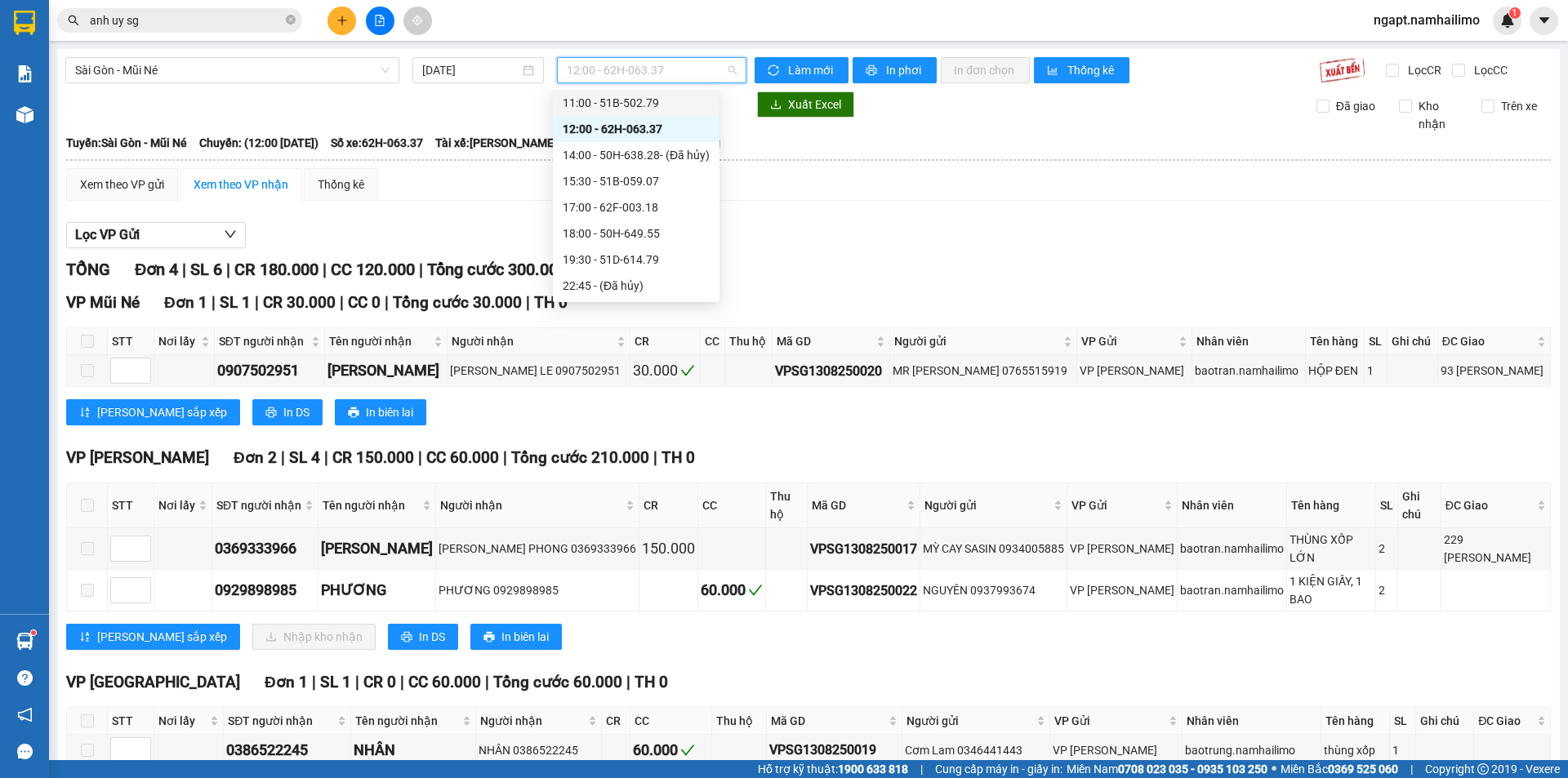
click at [654, 106] on div "11:00 - 51B-502.79" at bounding box center [636, 102] width 147 height 18
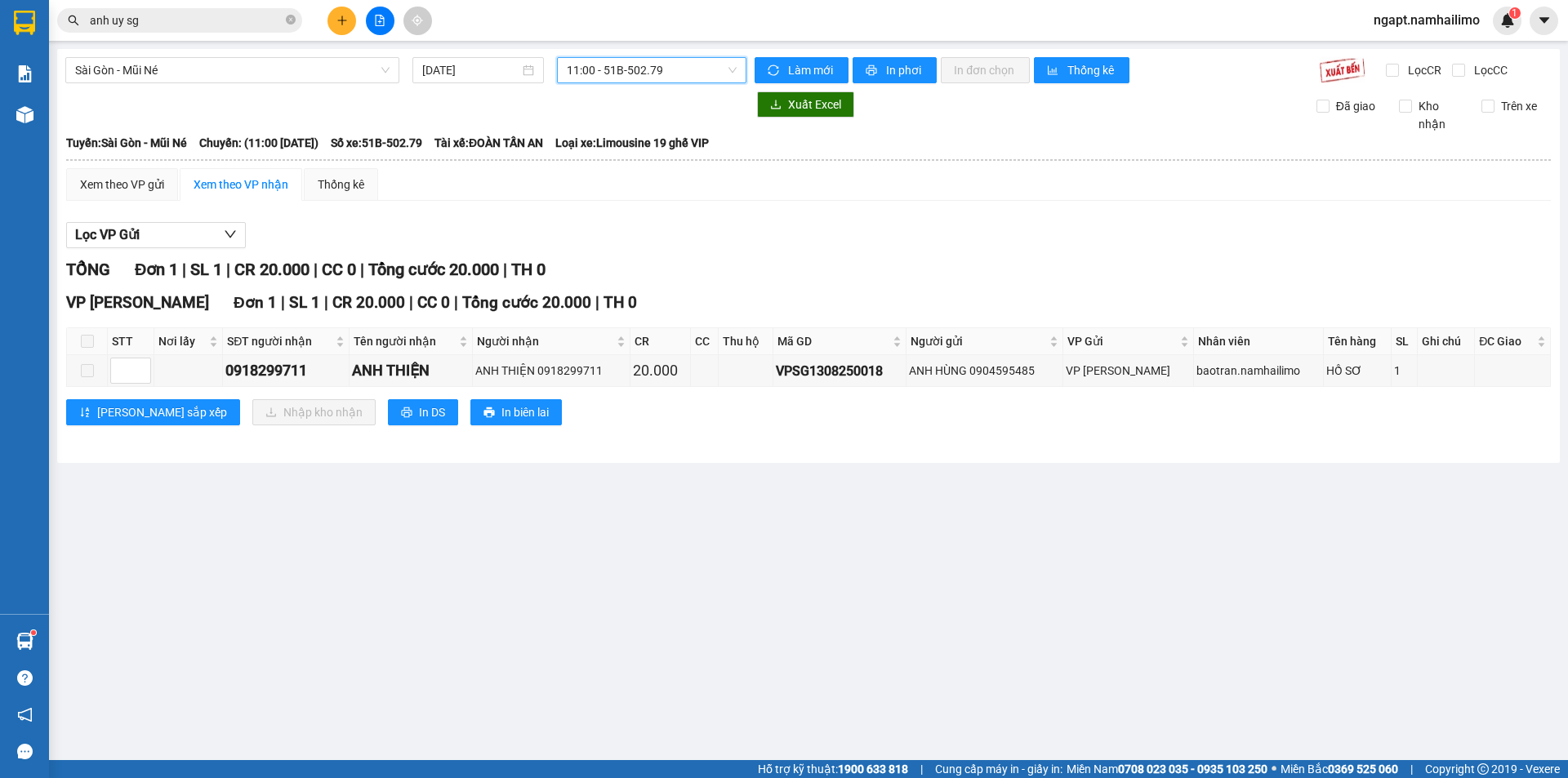
click at [733, 77] on span "11:00 - 51B-502.79" at bounding box center [651, 70] width 170 height 25
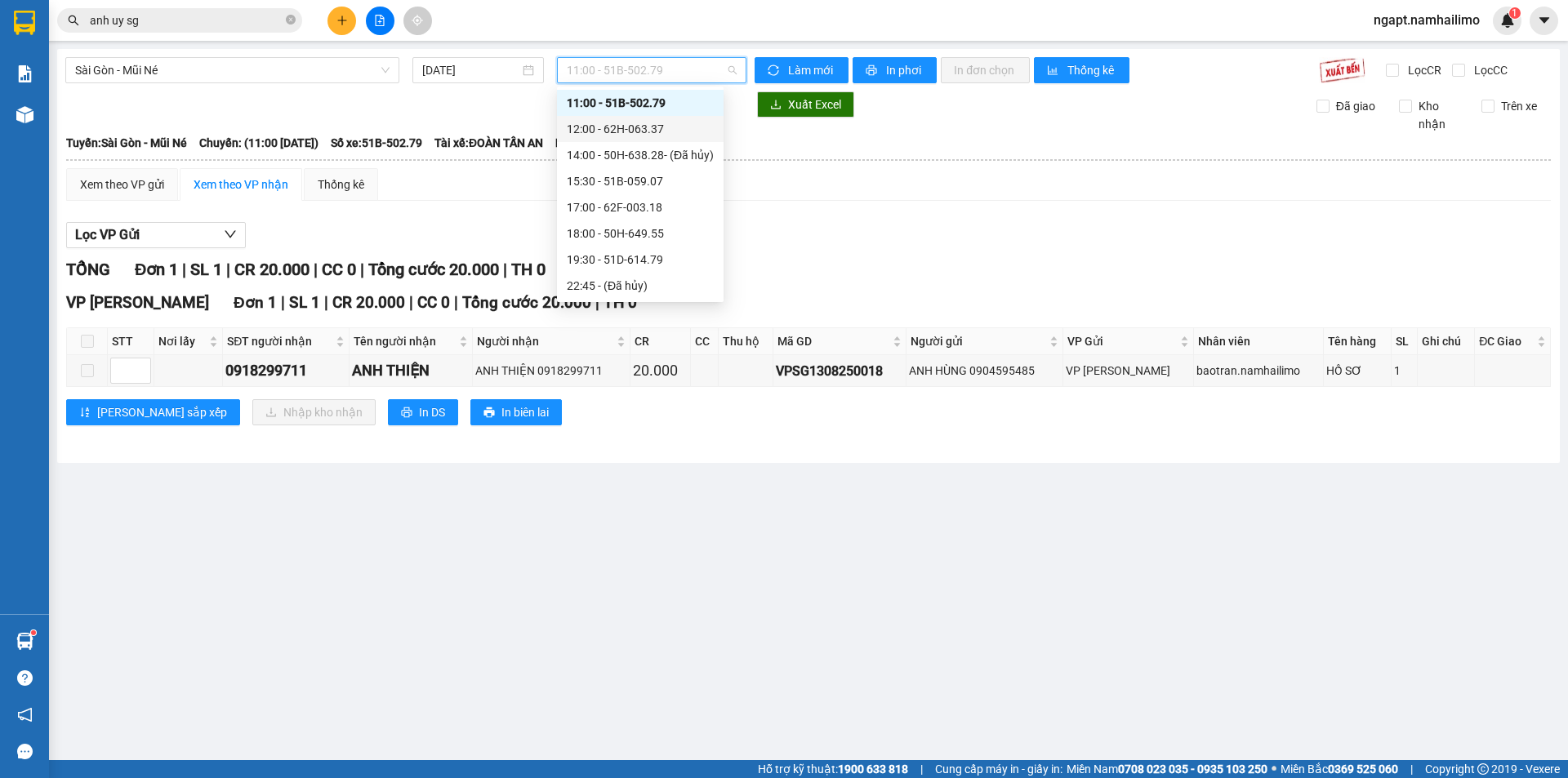
click at [680, 130] on div "12:00 - 62H-063.37" at bounding box center [639, 129] width 147 height 18
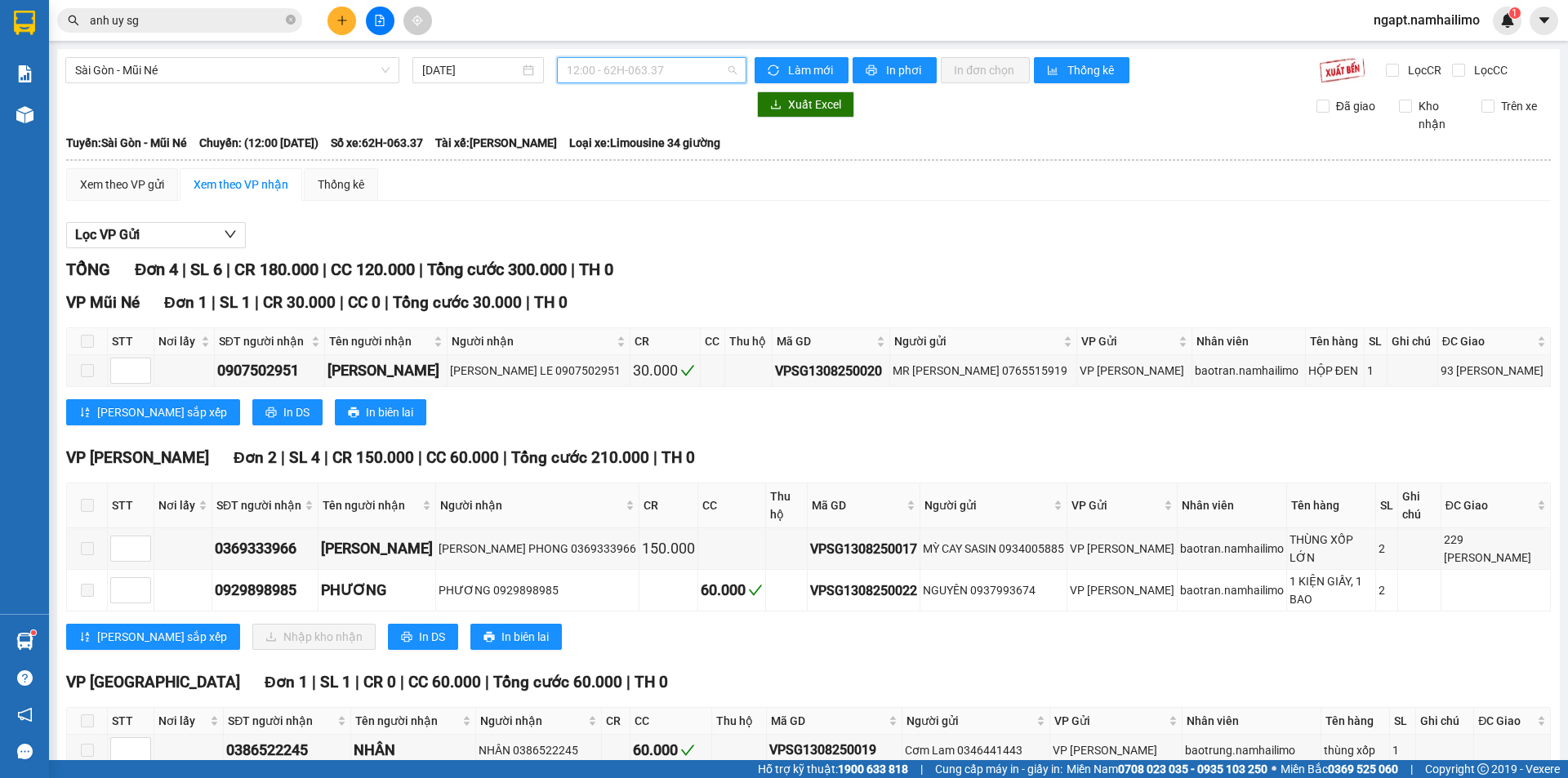
click at [721, 62] on span "12:00 - 62H-063.37" at bounding box center [651, 70] width 170 height 25
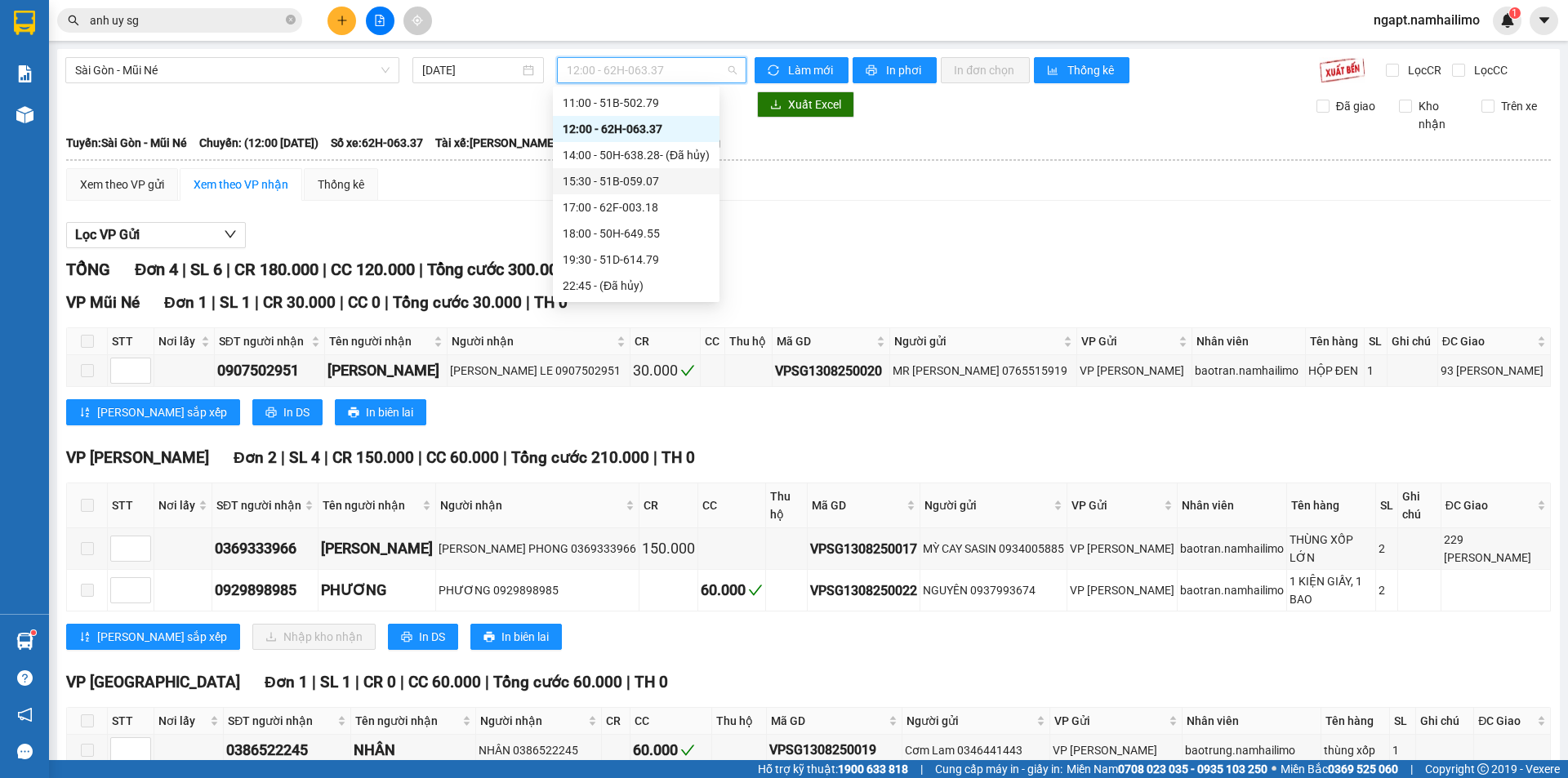
click at [637, 182] on div "15:30 - 51B-059.07" at bounding box center [636, 181] width 147 height 18
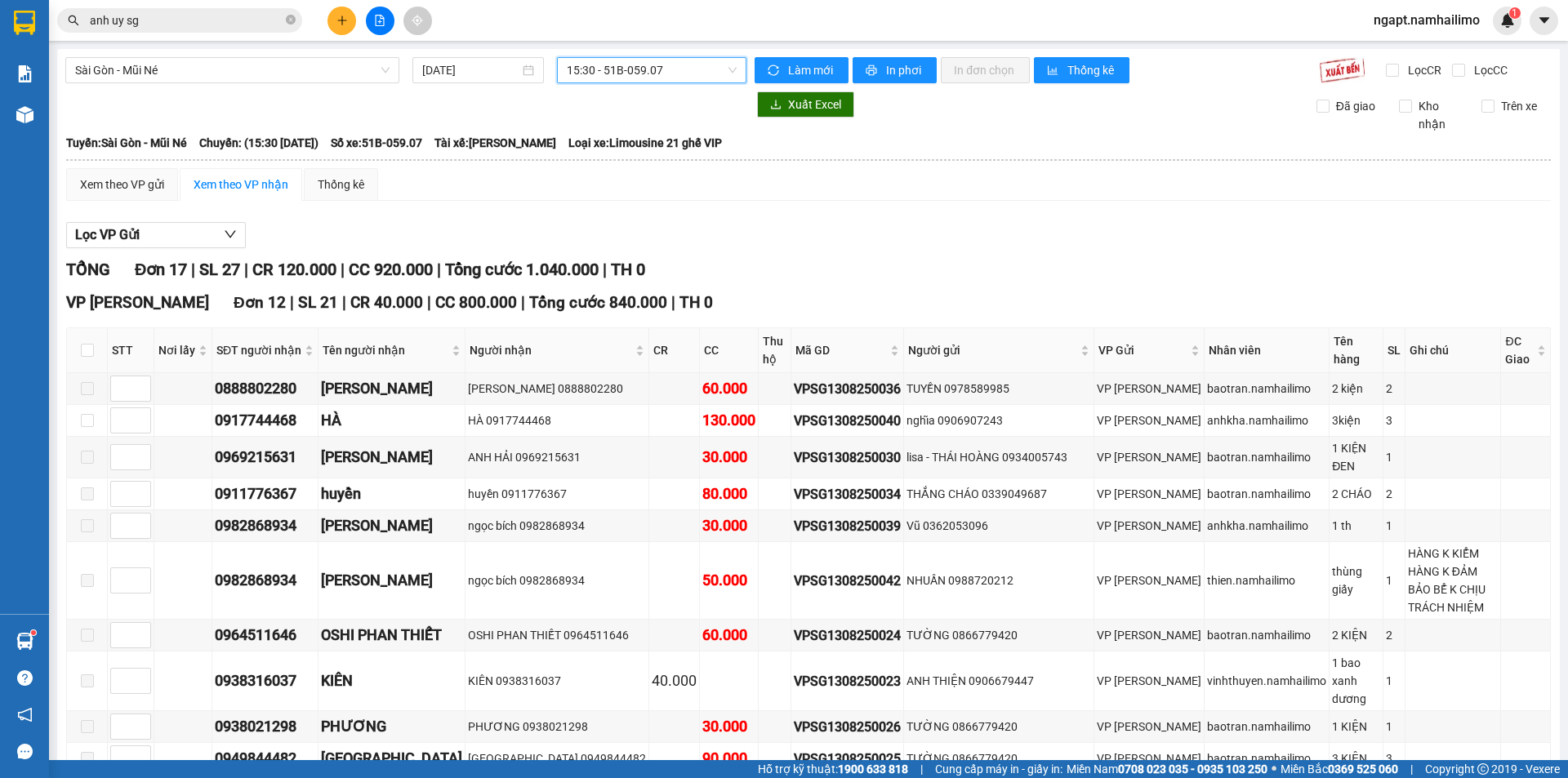
click at [705, 77] on span "15:30 - 51B-059.07" at bounding box center [651, 70] width 170 height 25
click at [300, 69] on span "Sài Gòn - Mũi Né" at bounding box center [232, 70] width 314 height 25
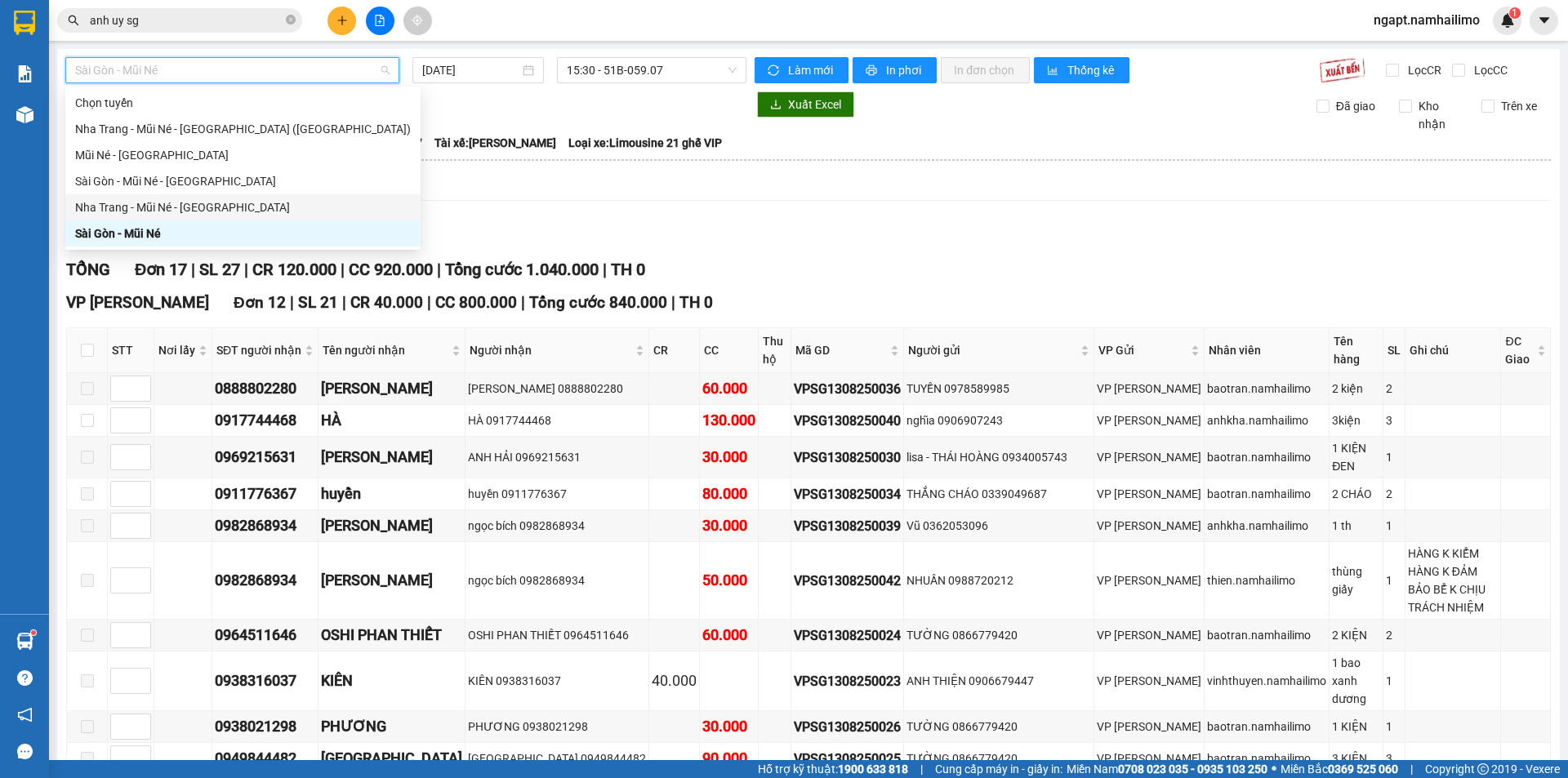
click at [197, 211] on div "Nha Trang - Mũi Né - Sài Gòn" at bounding box center [242, 207] width 336 height 18
type input "13/08/2025"
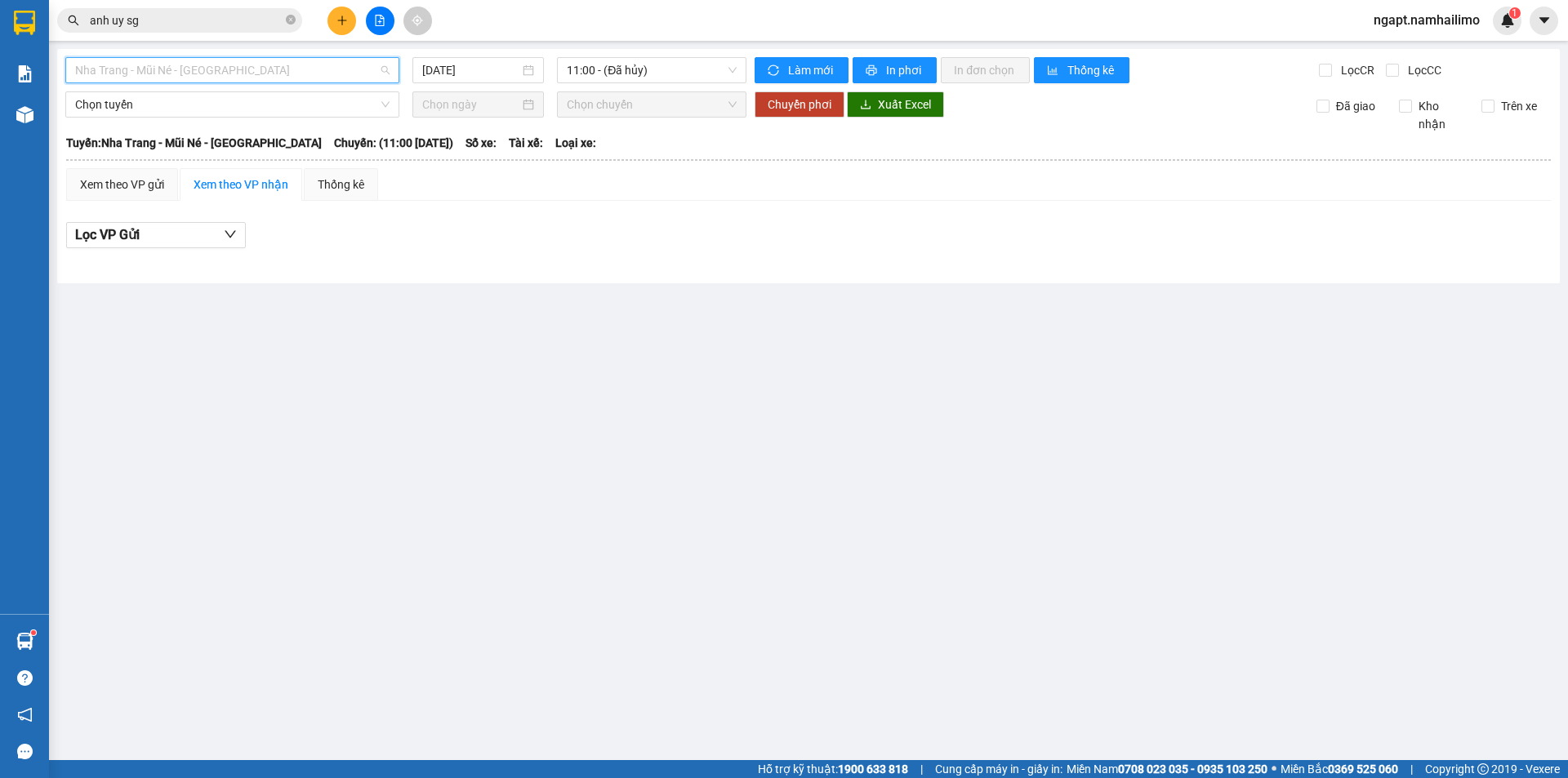
click at [216, 65] on span "Nha Trang - Mũi Né - Sài Gòn" at bounding box center [232, 70] width 314 height 25
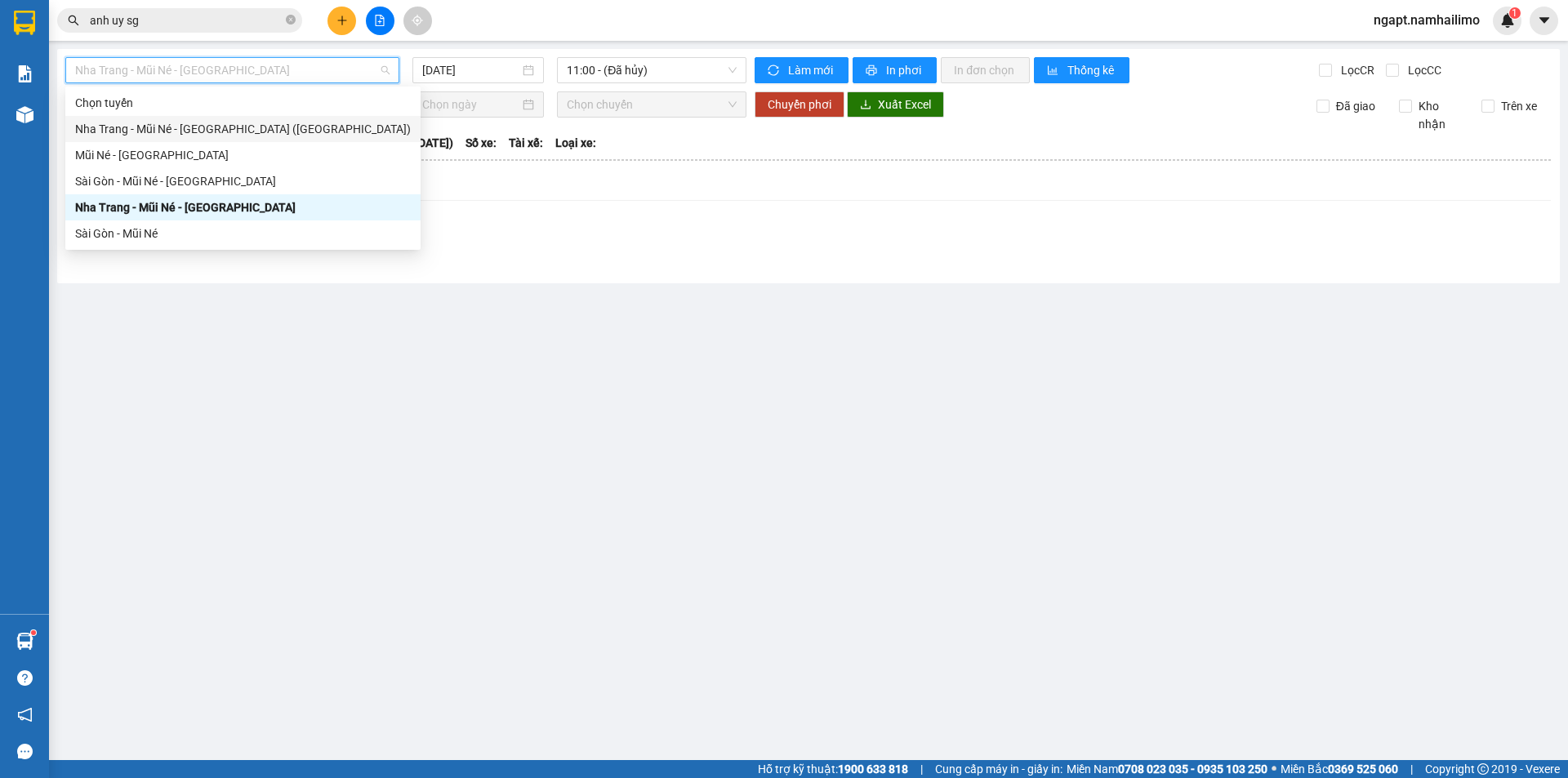
click at [234, 137] on div "Nha Trang - Mũi Né - Sài Gòn (Sáng)" at bounding box center [242, 129] width 336 height 18
type input "13/08/2025"
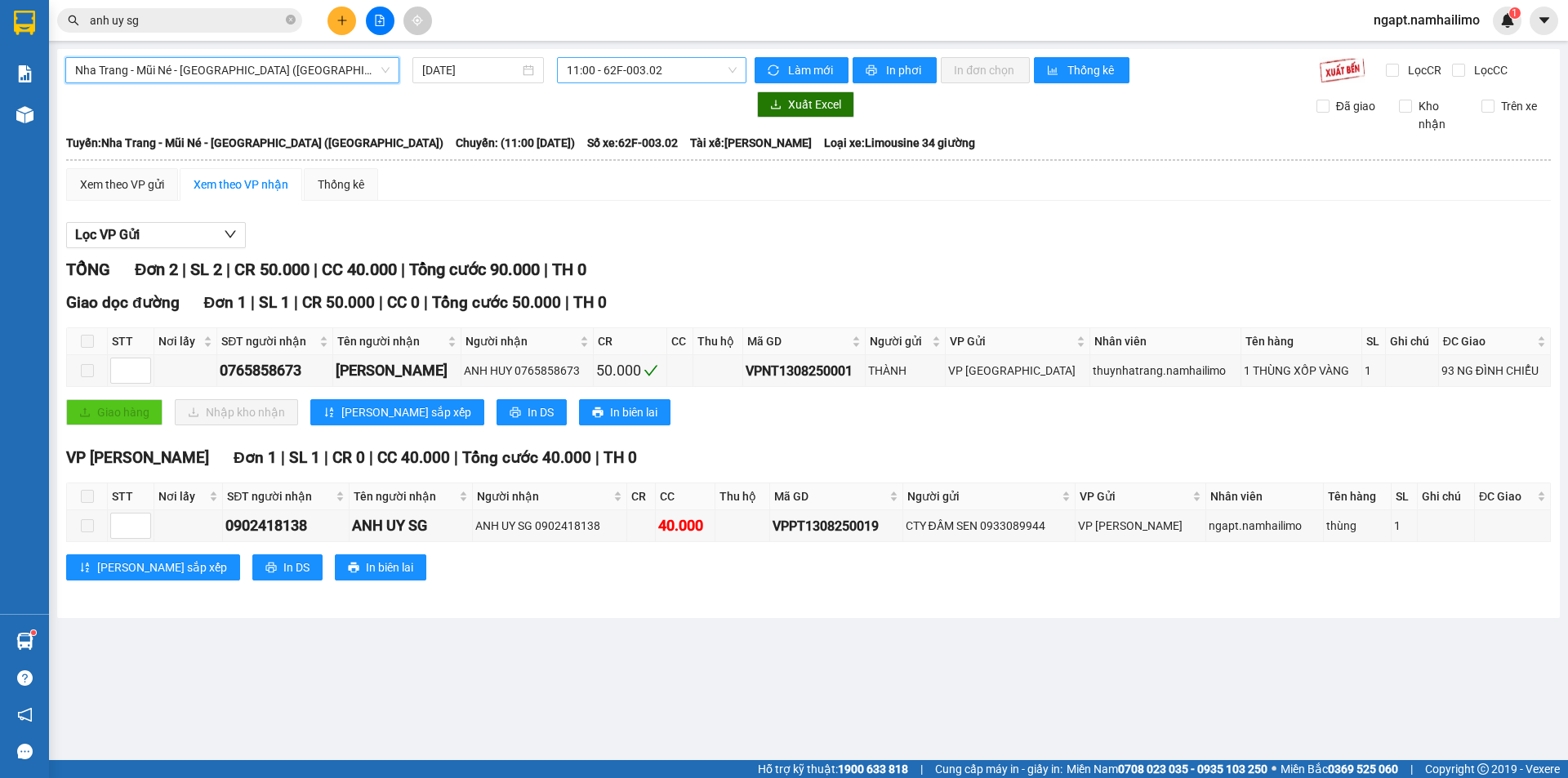
click at [697, 74] on span "11:00 - 62F-003.02" at bounding box center [651, 70] width 170 height 25
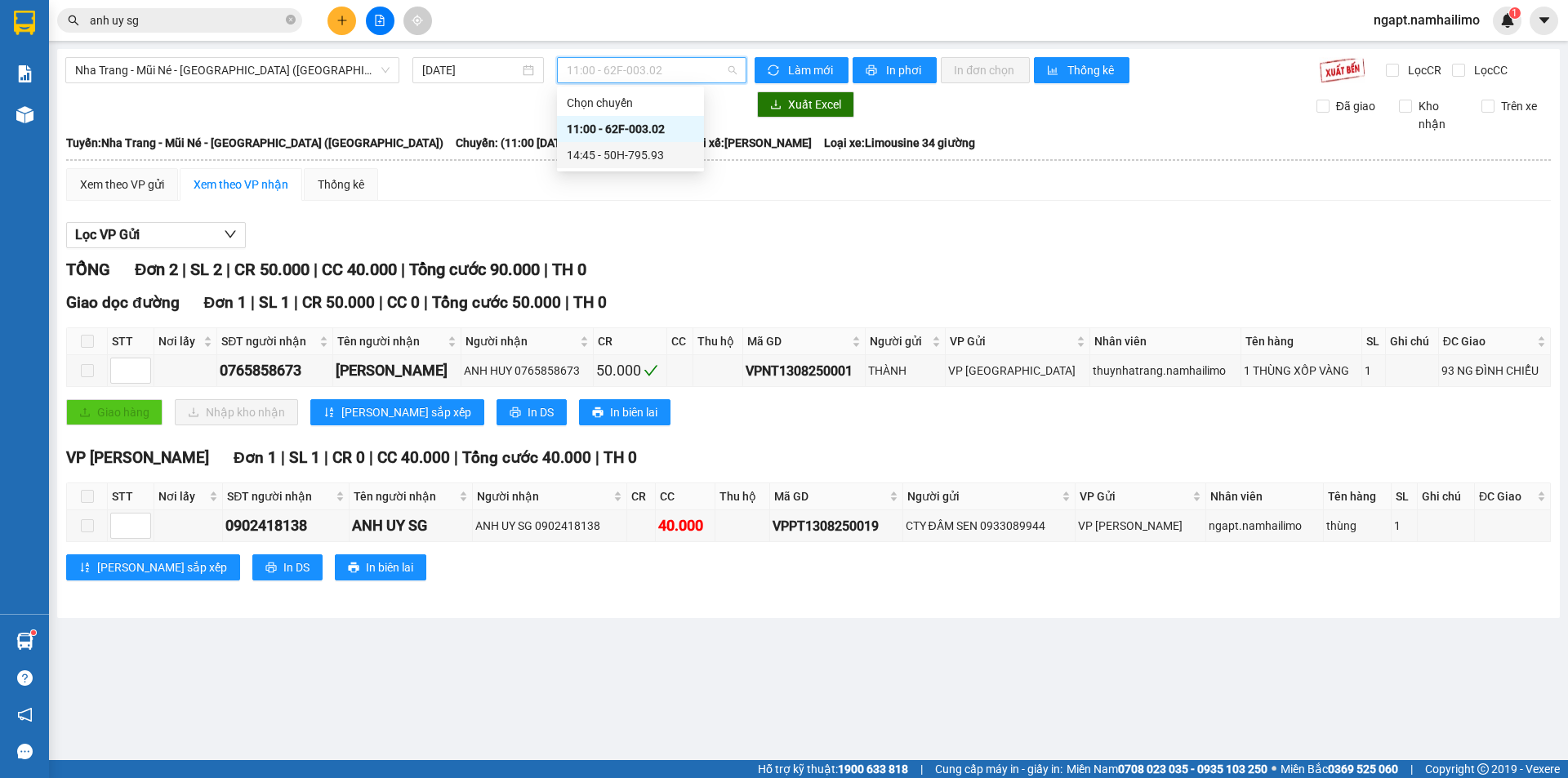
click at [636, 150] on div "14:45 - 50H-795.93" at bounding box center [630, 155] width 127 height 18
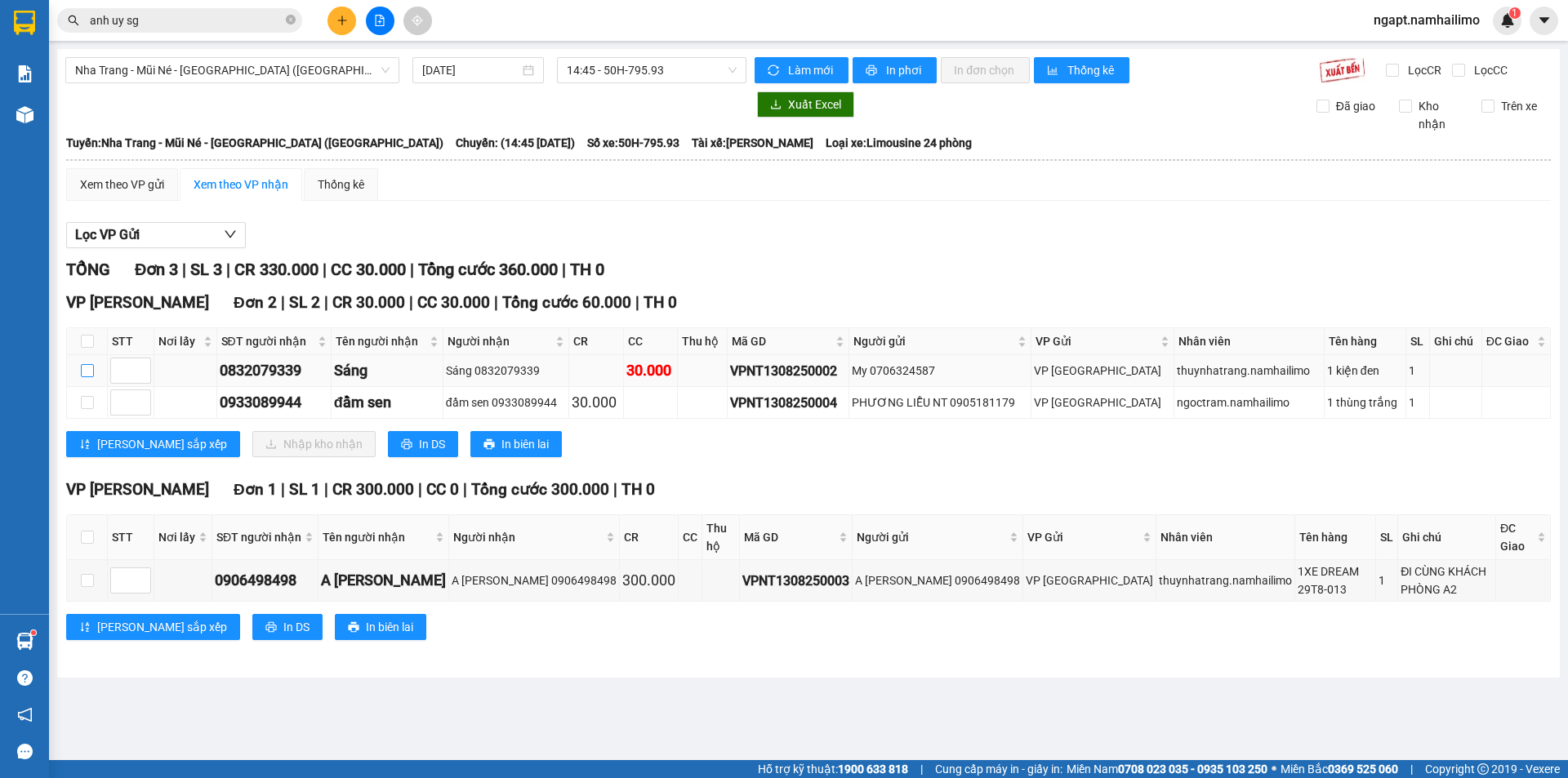
click at [83, 373] on input "checkbox" at bounding box center [87, 370] width 13 height 13
checkbox input "true"
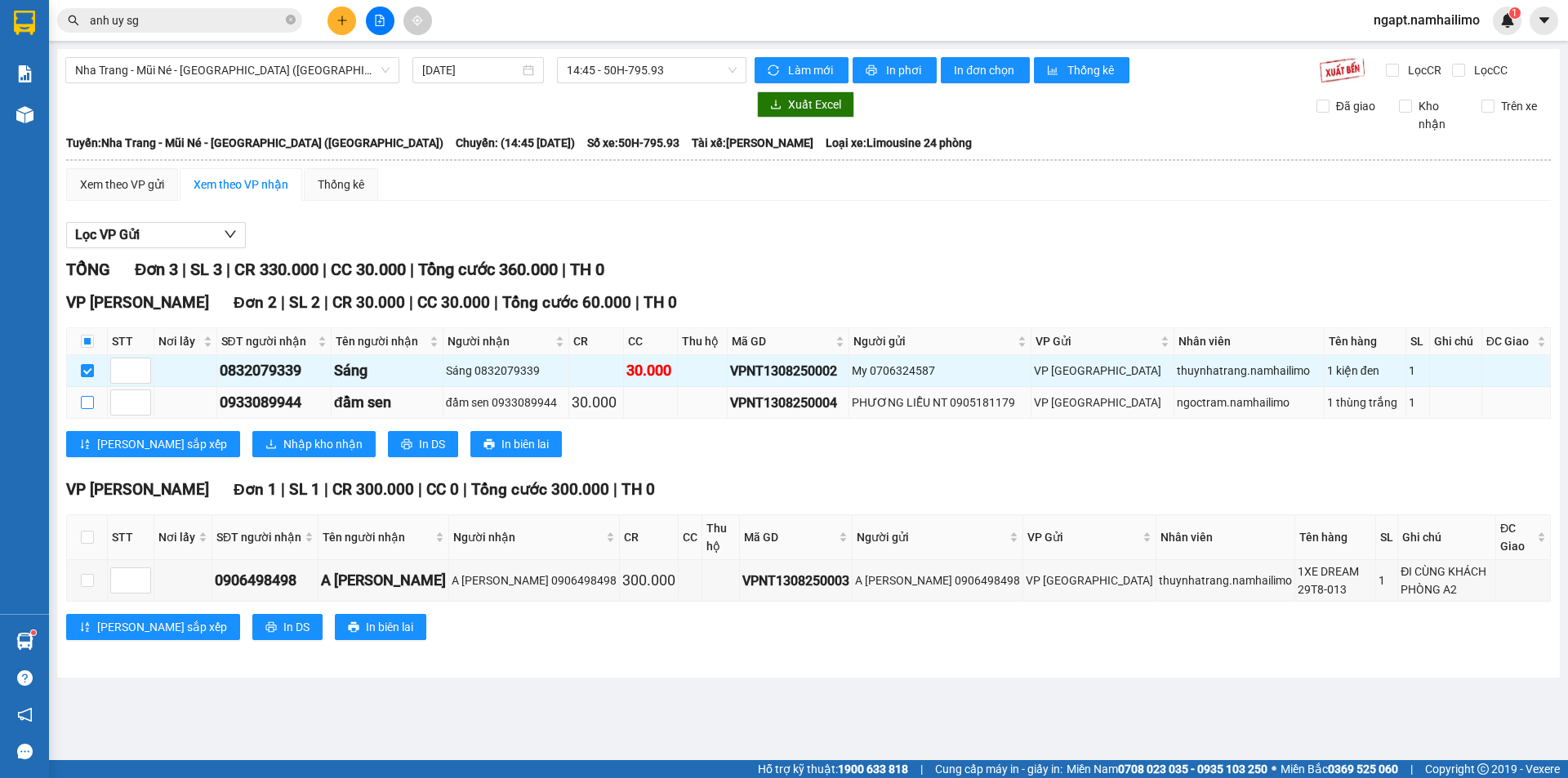
click at [86, 400] on input "checkbox" at bounding box center [87, 402] width 13 height 13
checkbox input "true"
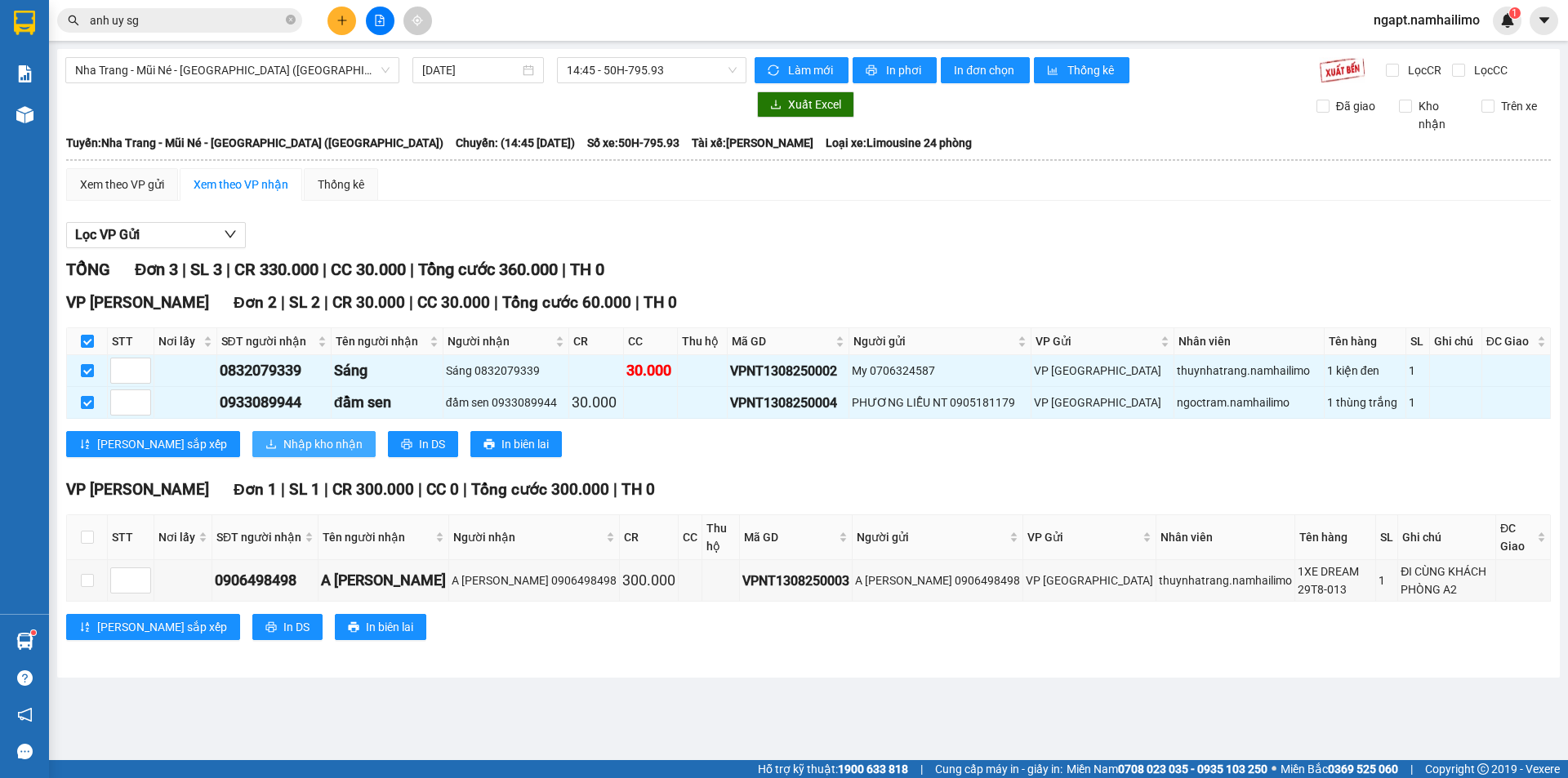
click at [283, 447] on span "Nhập kho nhận" at bounding box center [322, 444] width 79 height 18
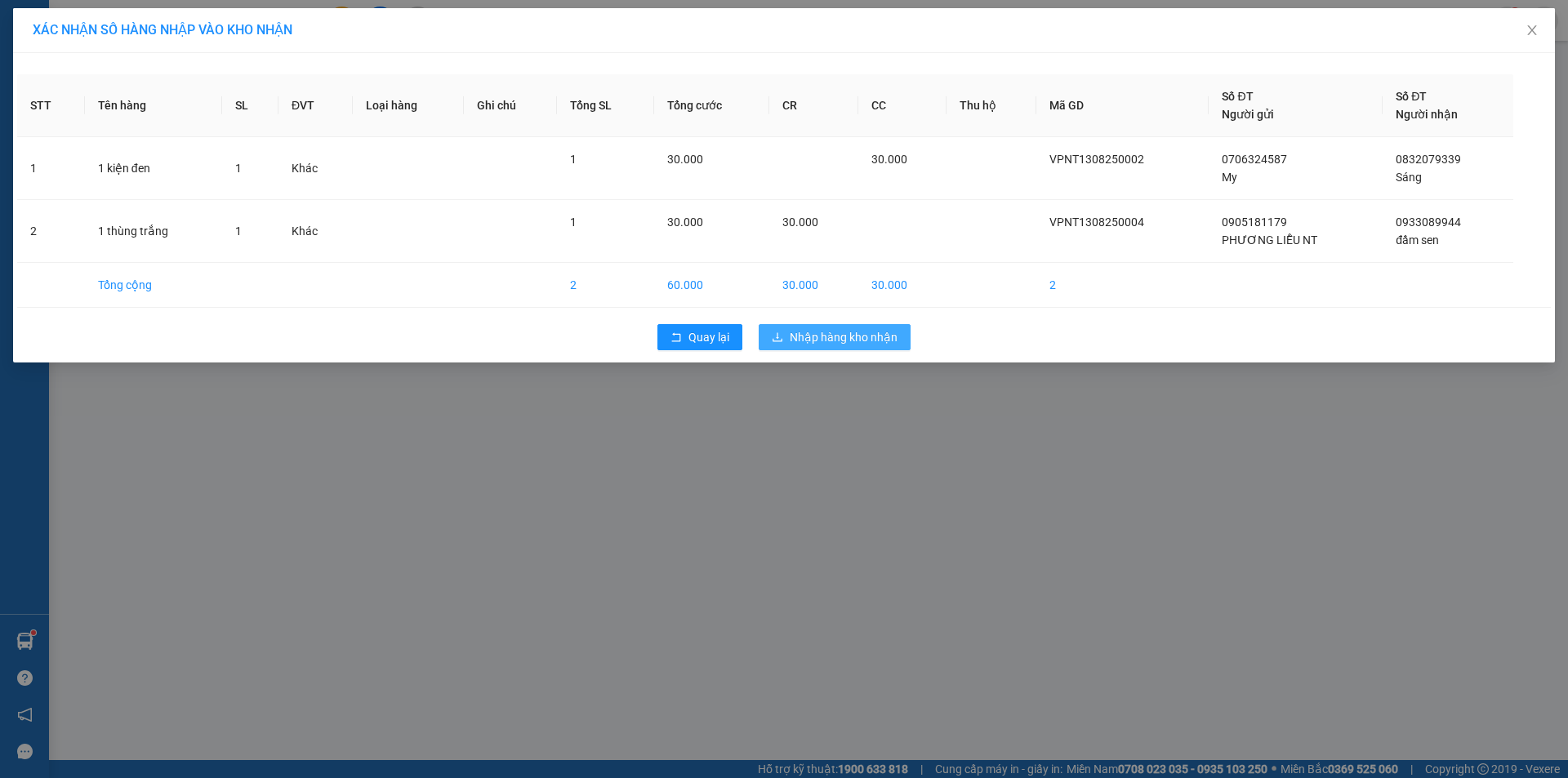
click at [867, 342] on span "Nhập hàng kho nhận" at bounding box center [843, 337] width 108 height 18
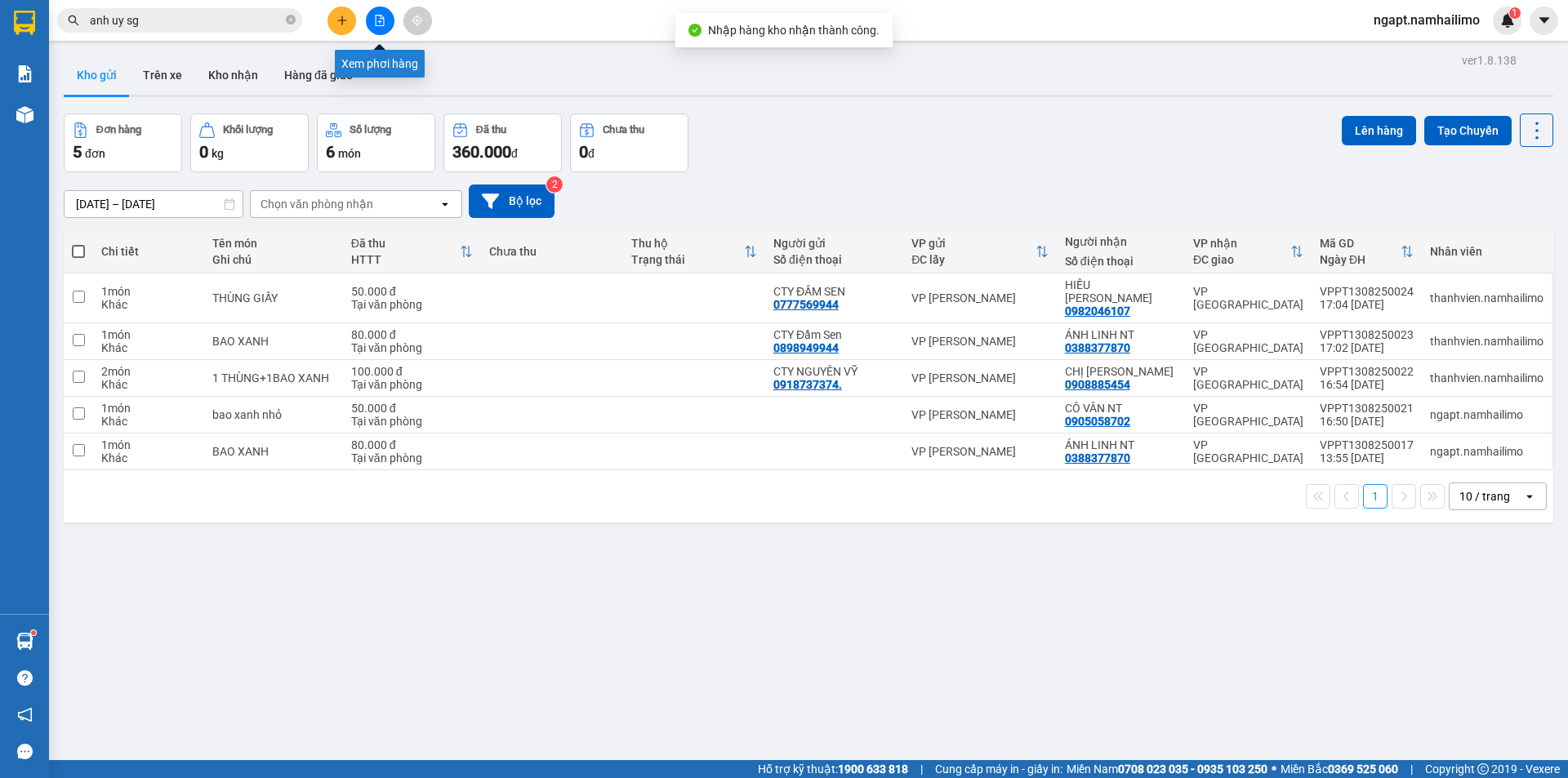
click at [380, 23] on icon "file-add" at bounding box center [379, 20] width 12 height 12
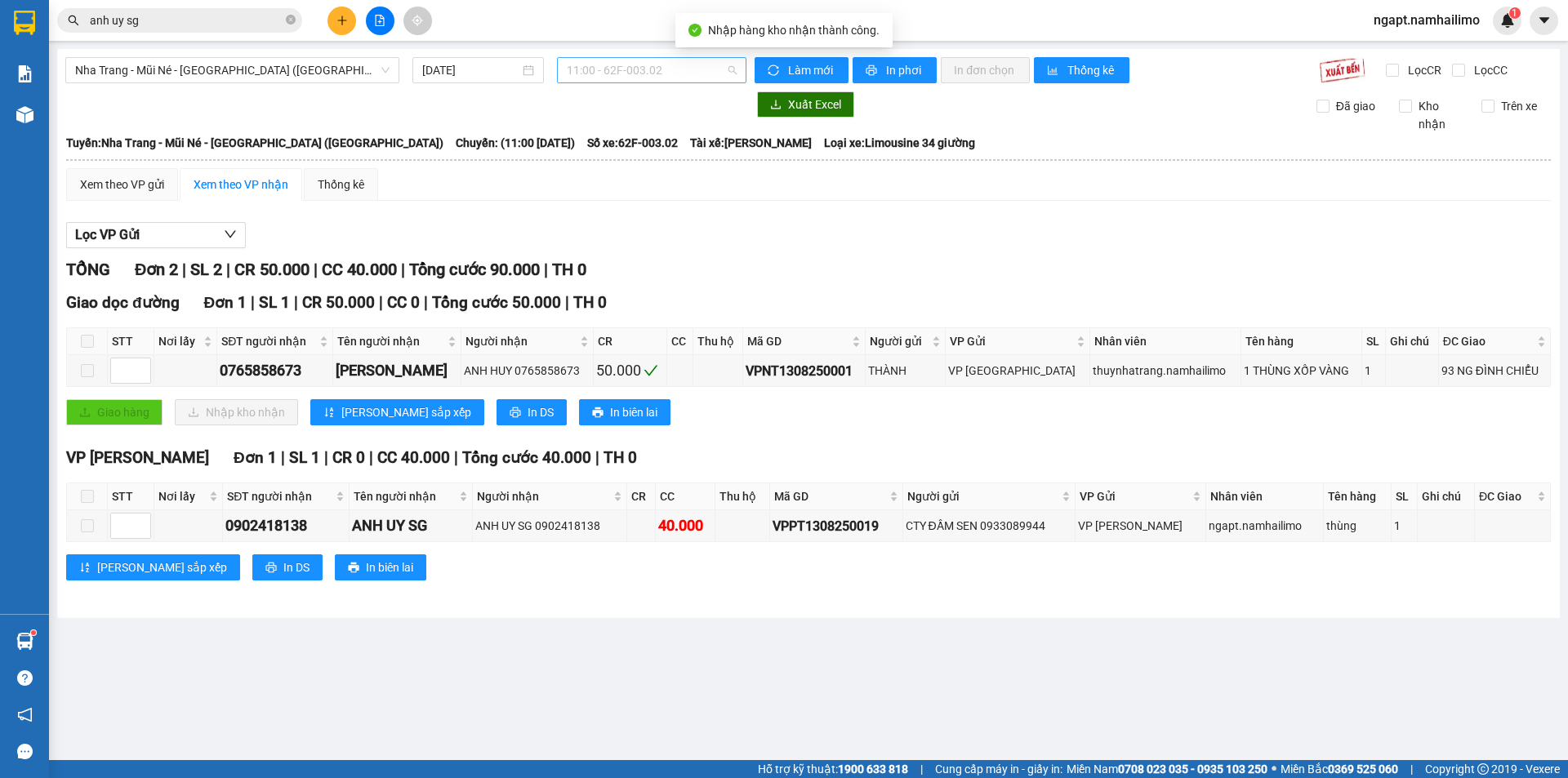
click at [687, 68] on span "11:00 - 62F-003.02" at bounding box center [651, 70] width 170 height 25
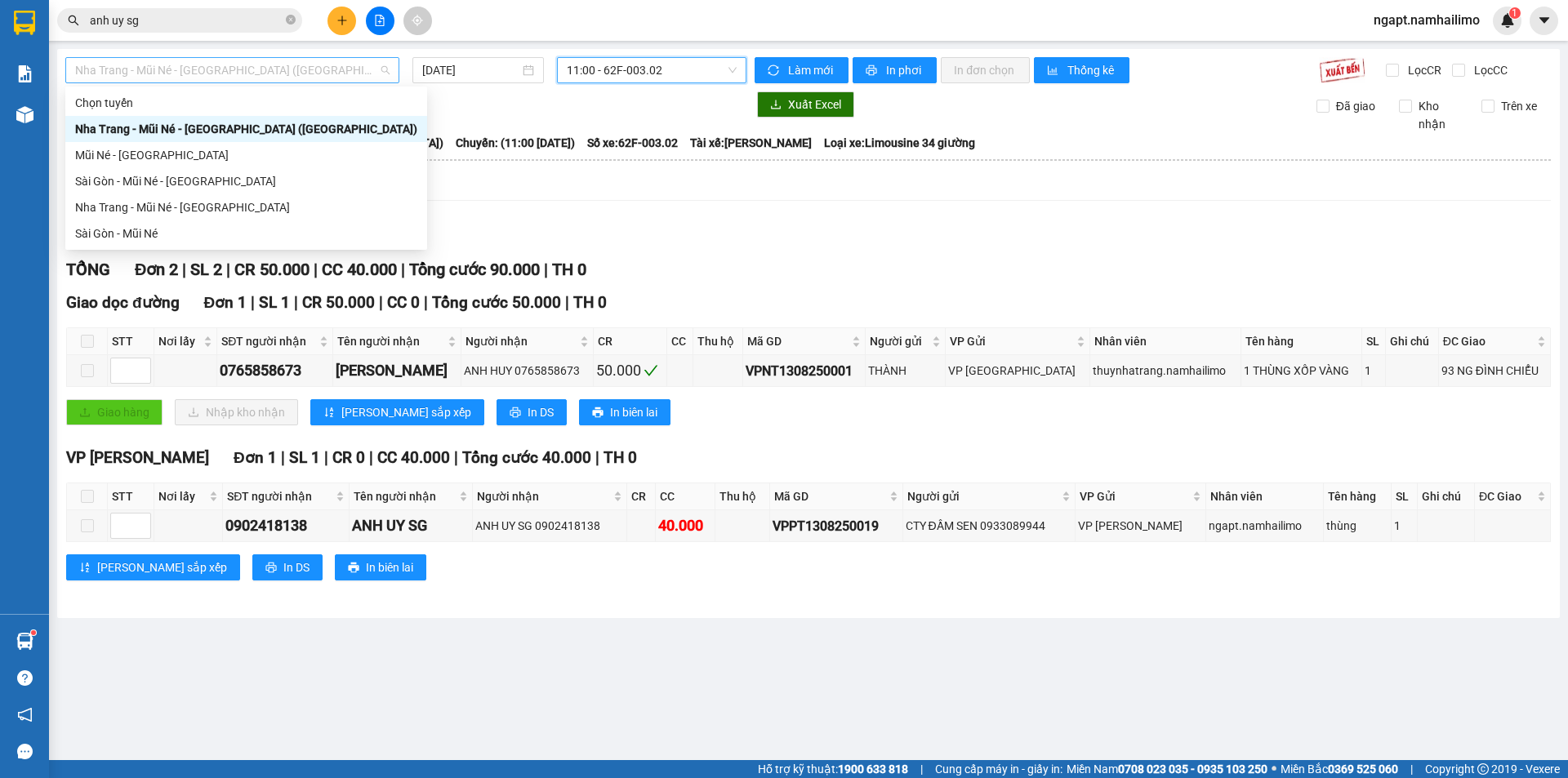
click at [218, 64] on span "Nha Trang - Mũi Né - Sài Gòn (Sáng)" at bounding box center [232, 70] width 314 height 25
click at [191, 239] on div "Sài Gòn - Mũi Né" at bounding box center [246, 233] width 342 height 18
type input "13/08/2025"
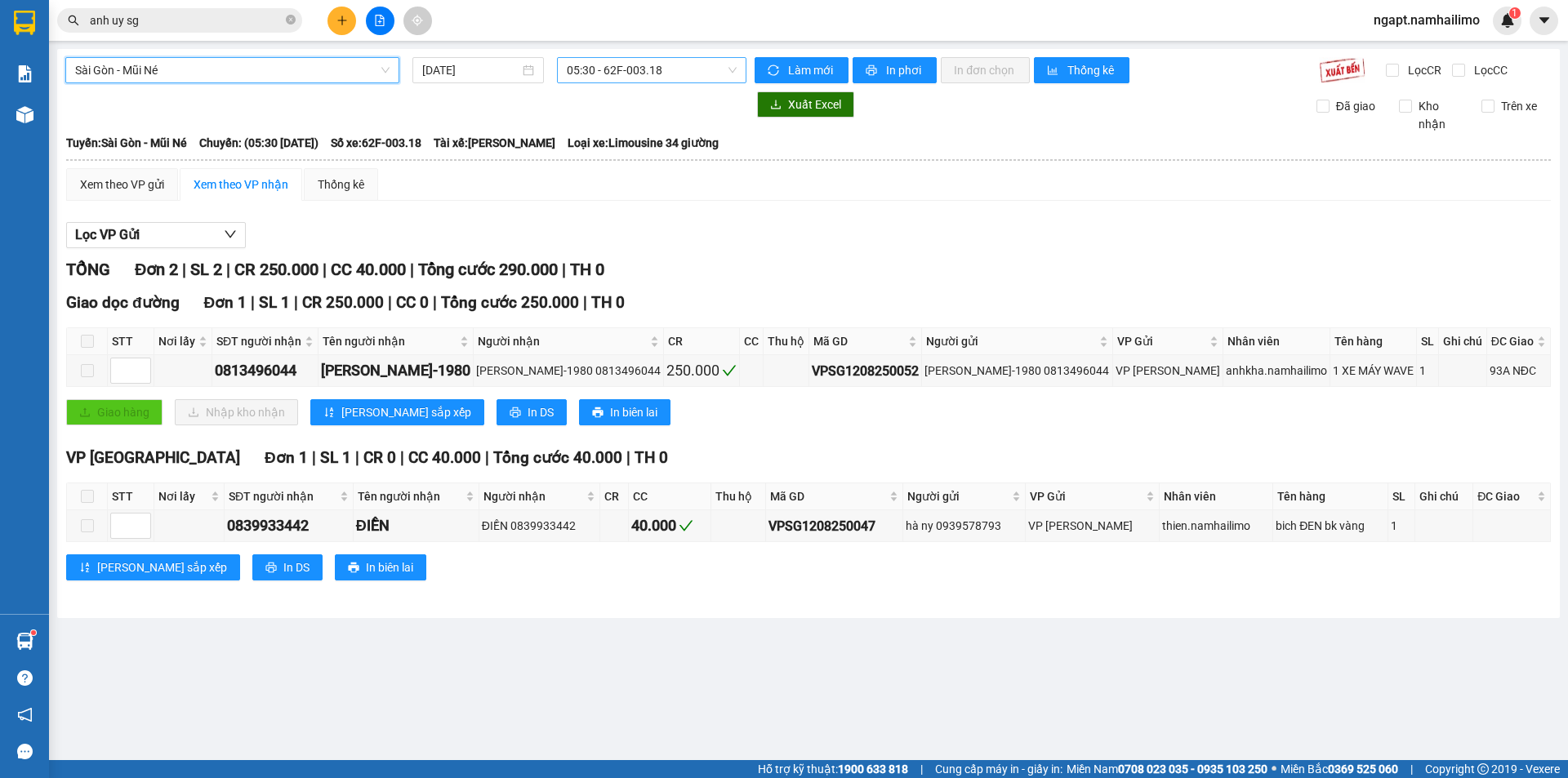
click at [703, 68] on span "05:30 - 62F-003.18" at bounding box center [651, 70] width 170 height 25
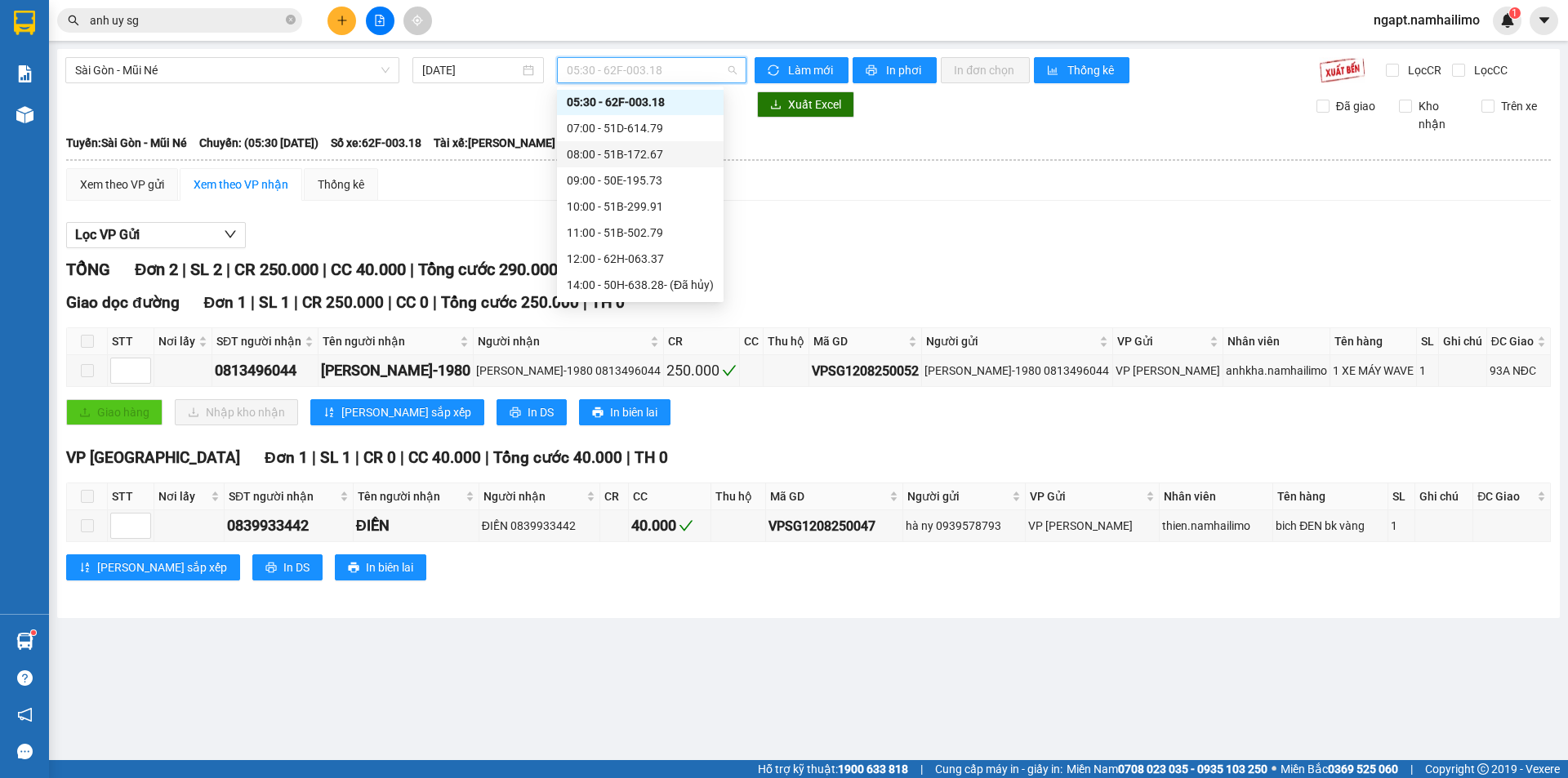
scroll to position [53, 0]
click at [656, 279] on div "15:30 - 51B-059.07" at bounding box center [639, 285] width 147 height 18
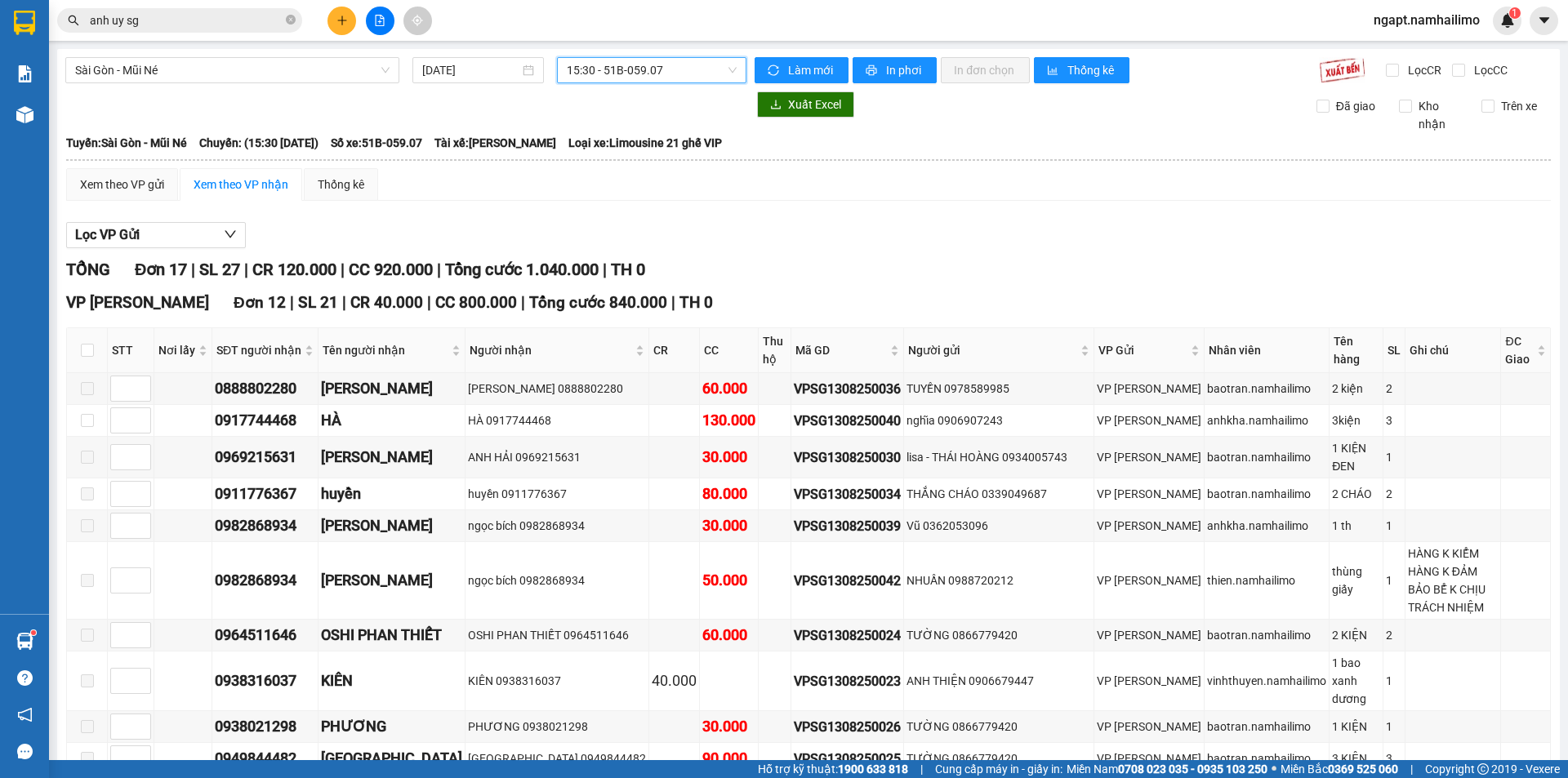
click at [723, 60] on span "15:30 - 51B-059.07" at bounding box center [651, 70] width 170 height 25
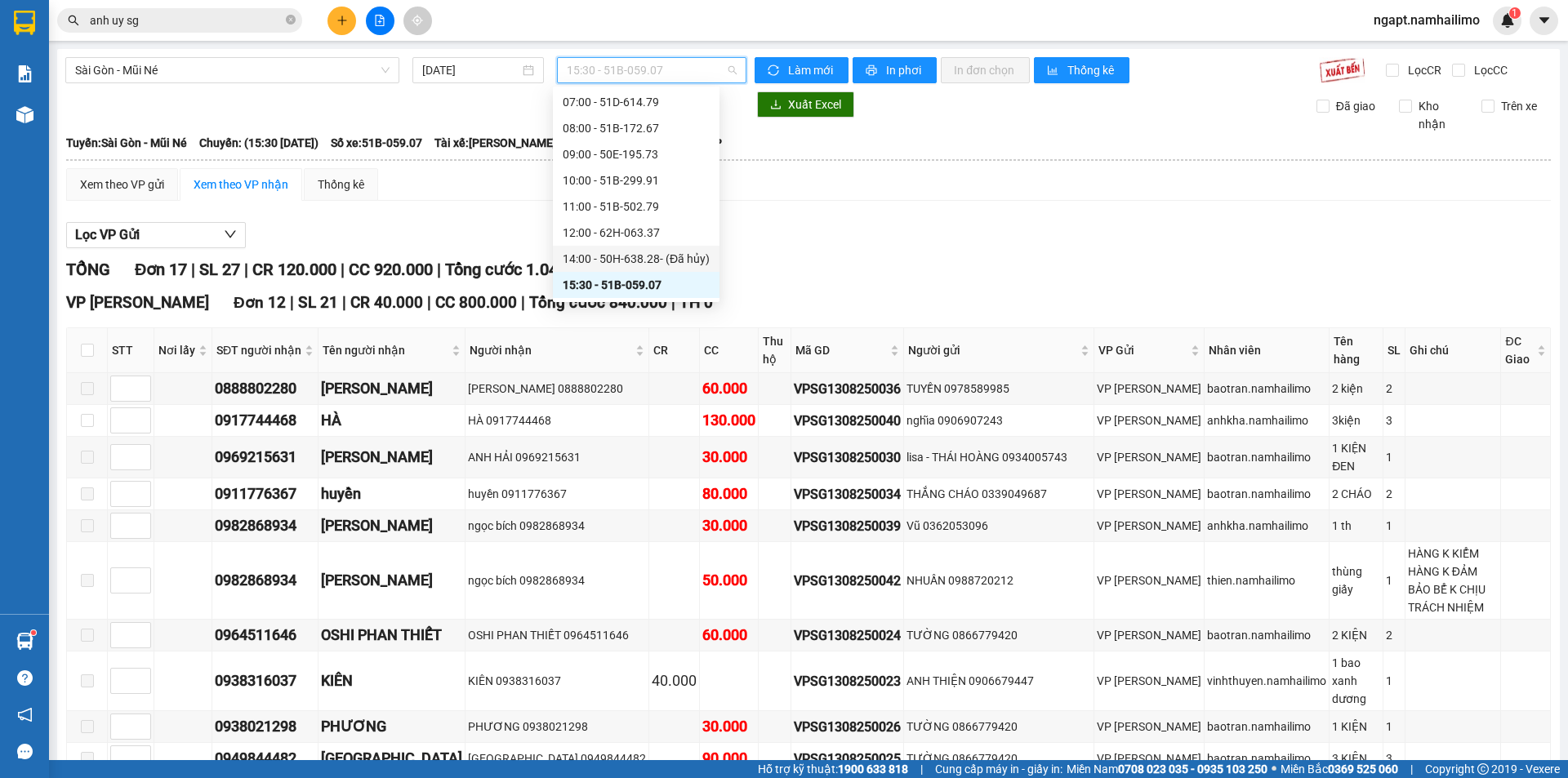
scroll to position [157, 0]
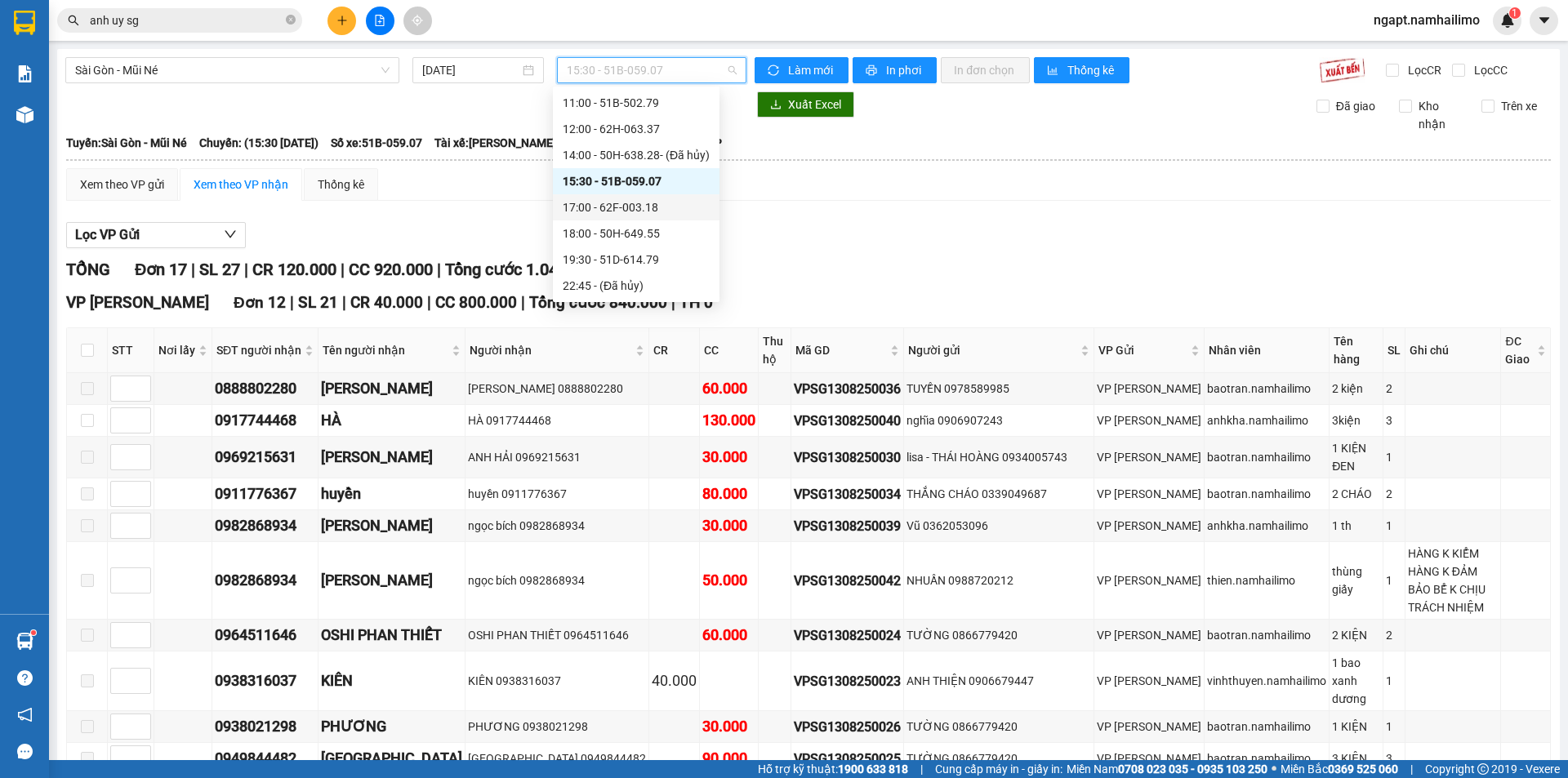
click at [666, 203] on div "17:00 - 62F-003.18" at bounding box center [636, 207] width 147 height 18
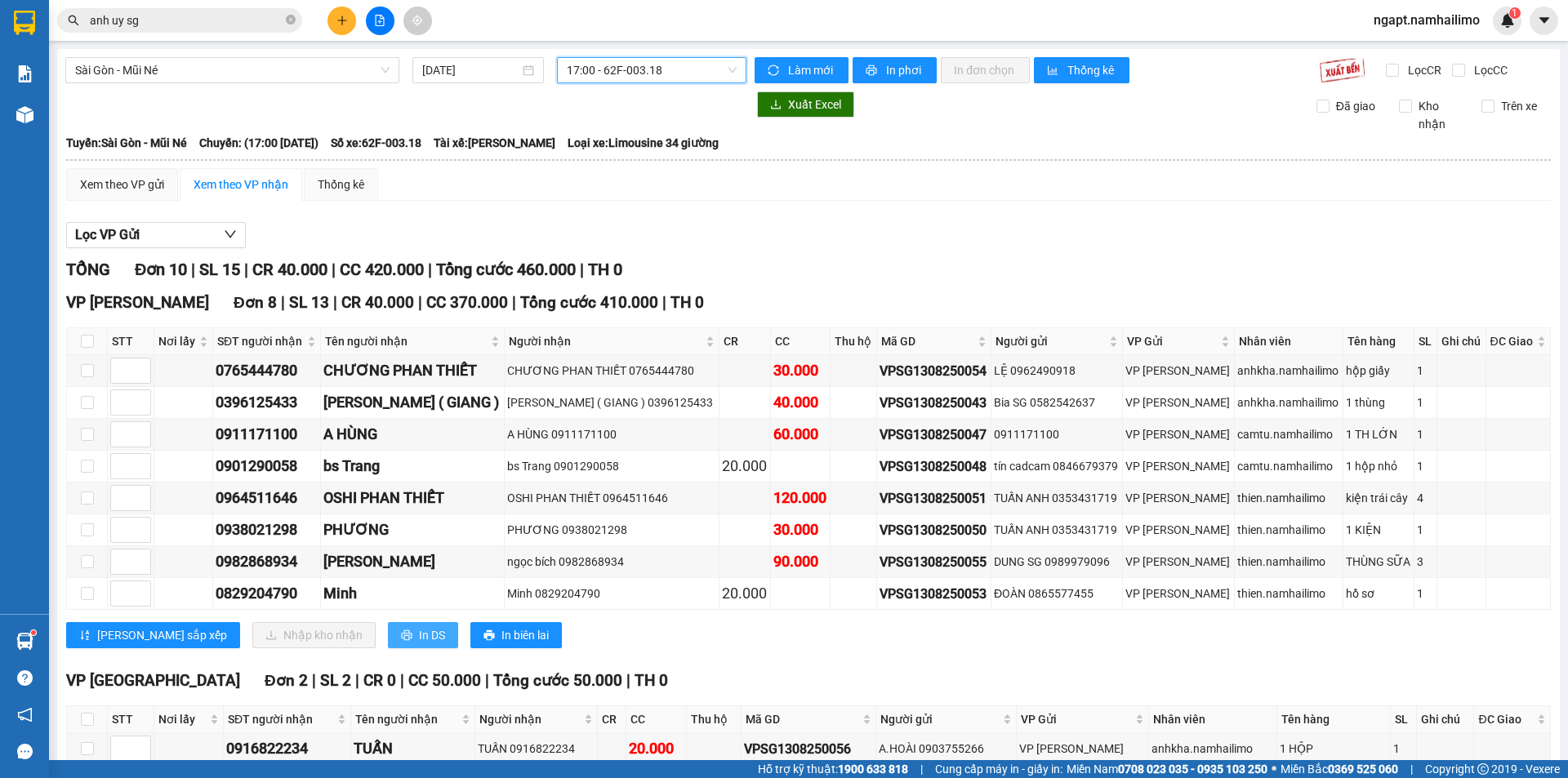
click at [418, 636] on span "In DS" at bounding box center [431, 635] width 26 height 18
click at [676, 75] on span "17:00 - 62F-003.18" at bounding box center [651, 70] width 170 height 25
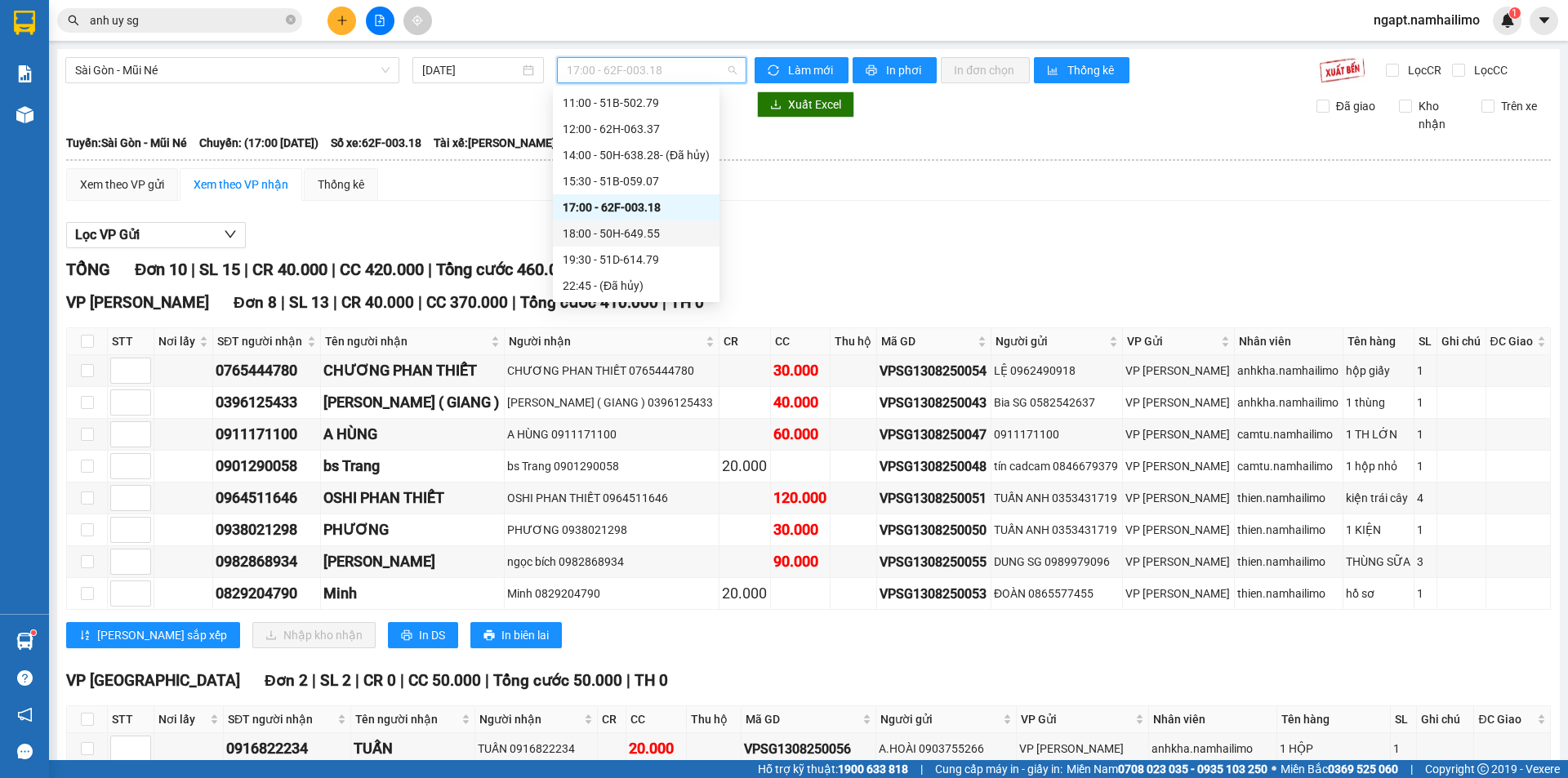
click at [663, 236] on div "18:00 - 50H-649.55" at bounding box center [636, 233] width 147 height 18
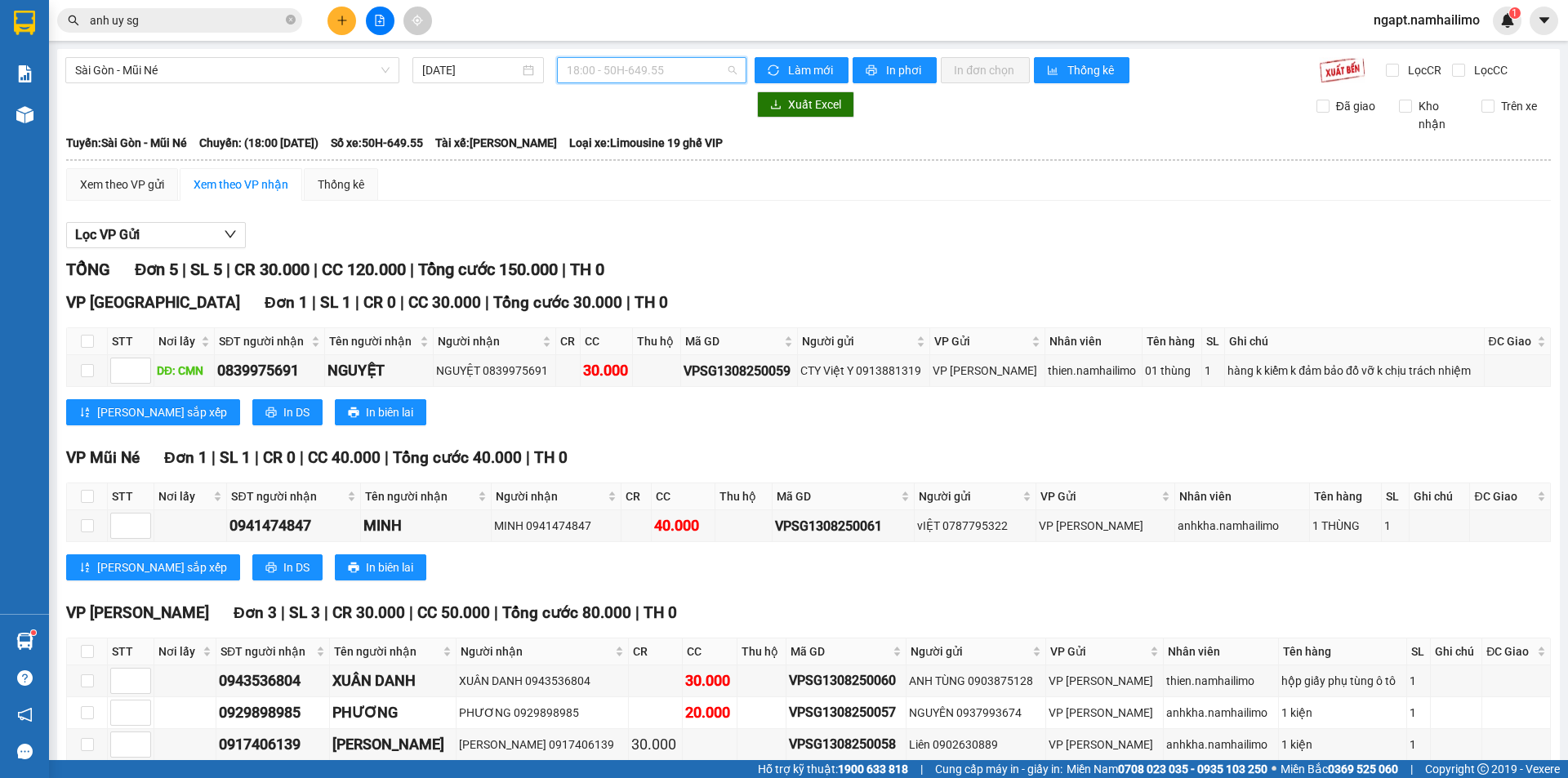
click at [665, 69] on span "18:00 - 50H-649.55" at bounding box center [651, 70] width 170 height 25
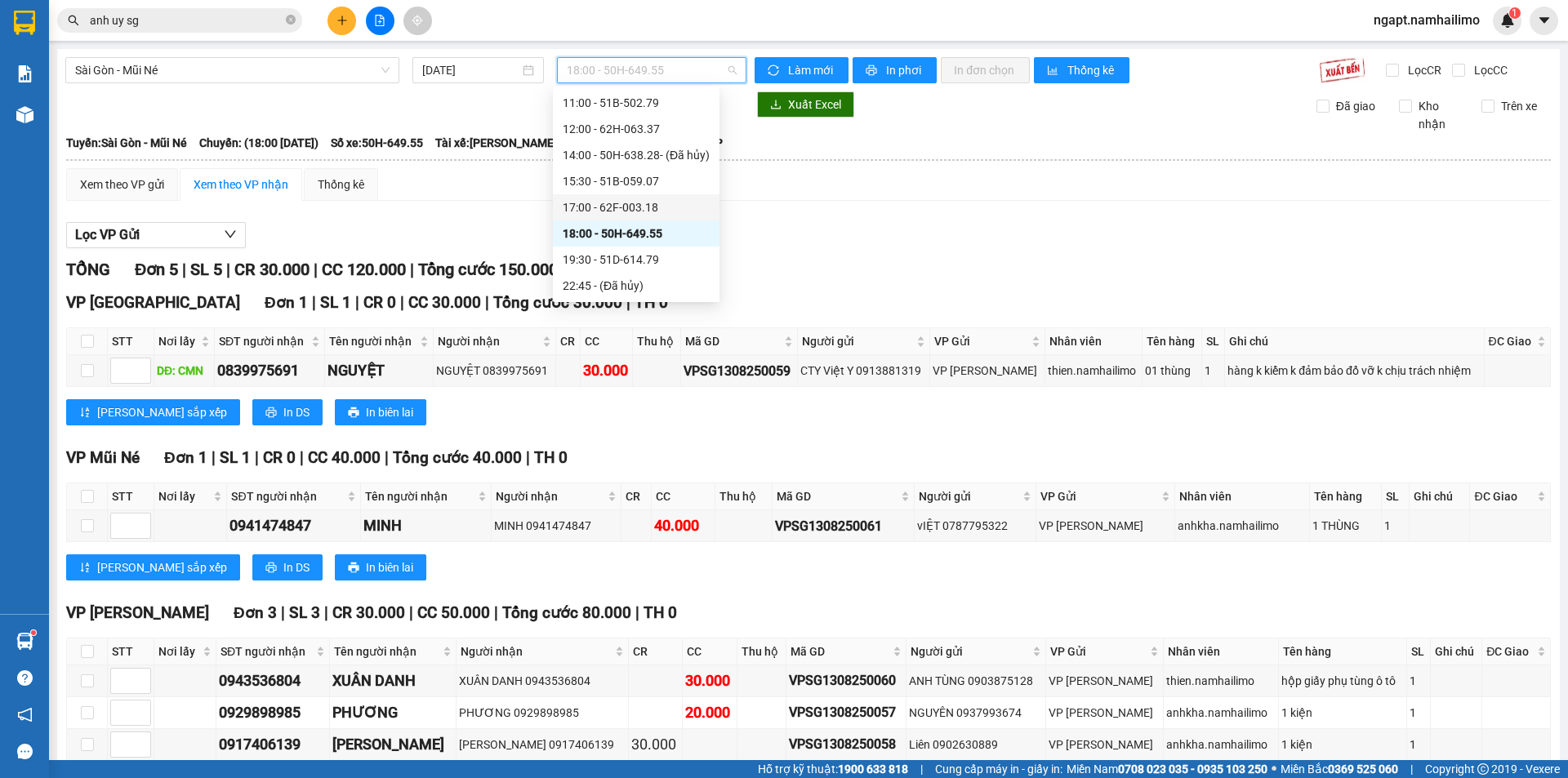
click at [635, 208] on div "17:00 - 62F-003.18" at bounding box center [636, 207] width 147 height 18
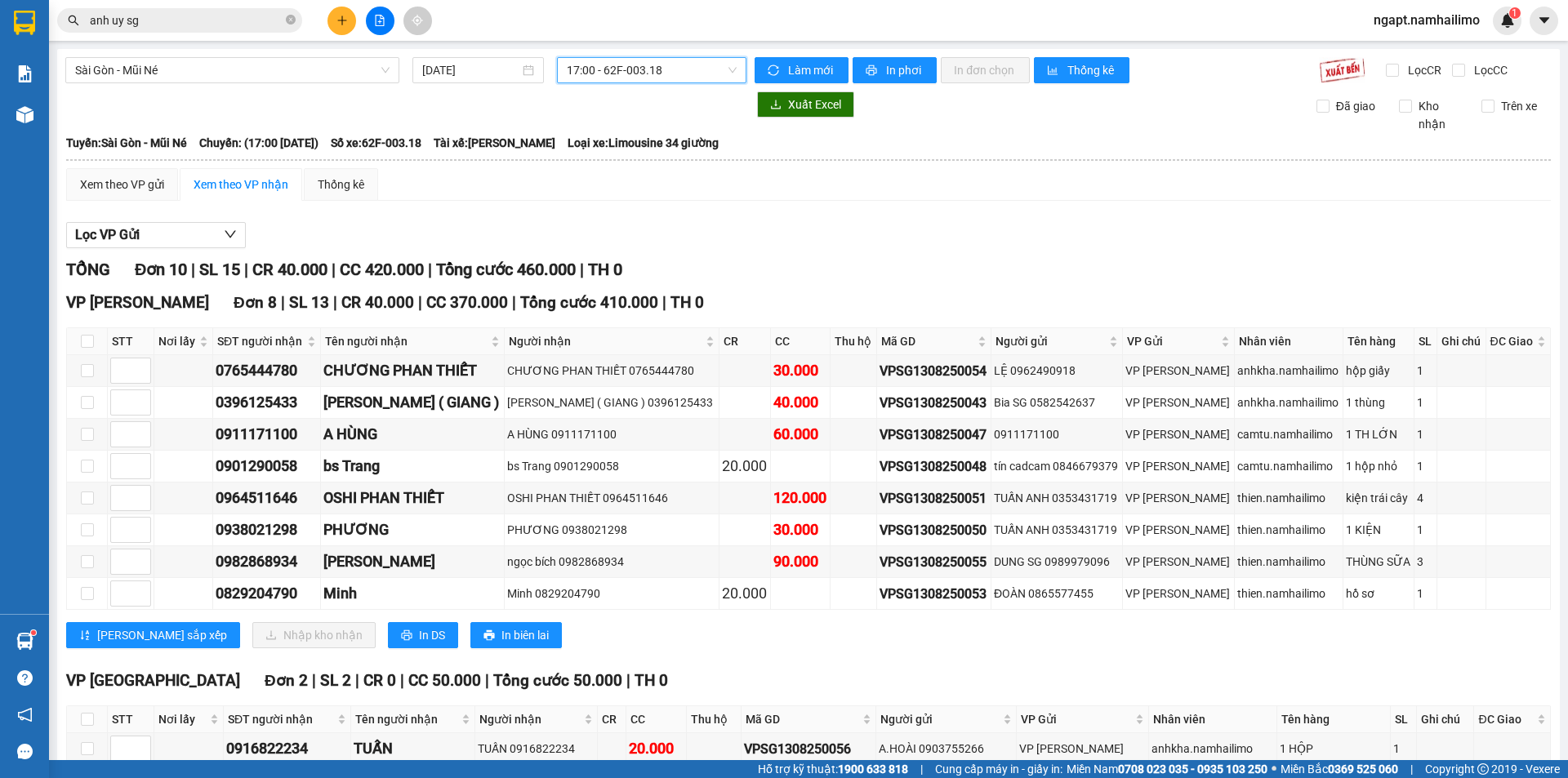
click at [679, 75] on span "17:00 - 62F-003.18" at bounding box center [651, 70] width 170 height 25
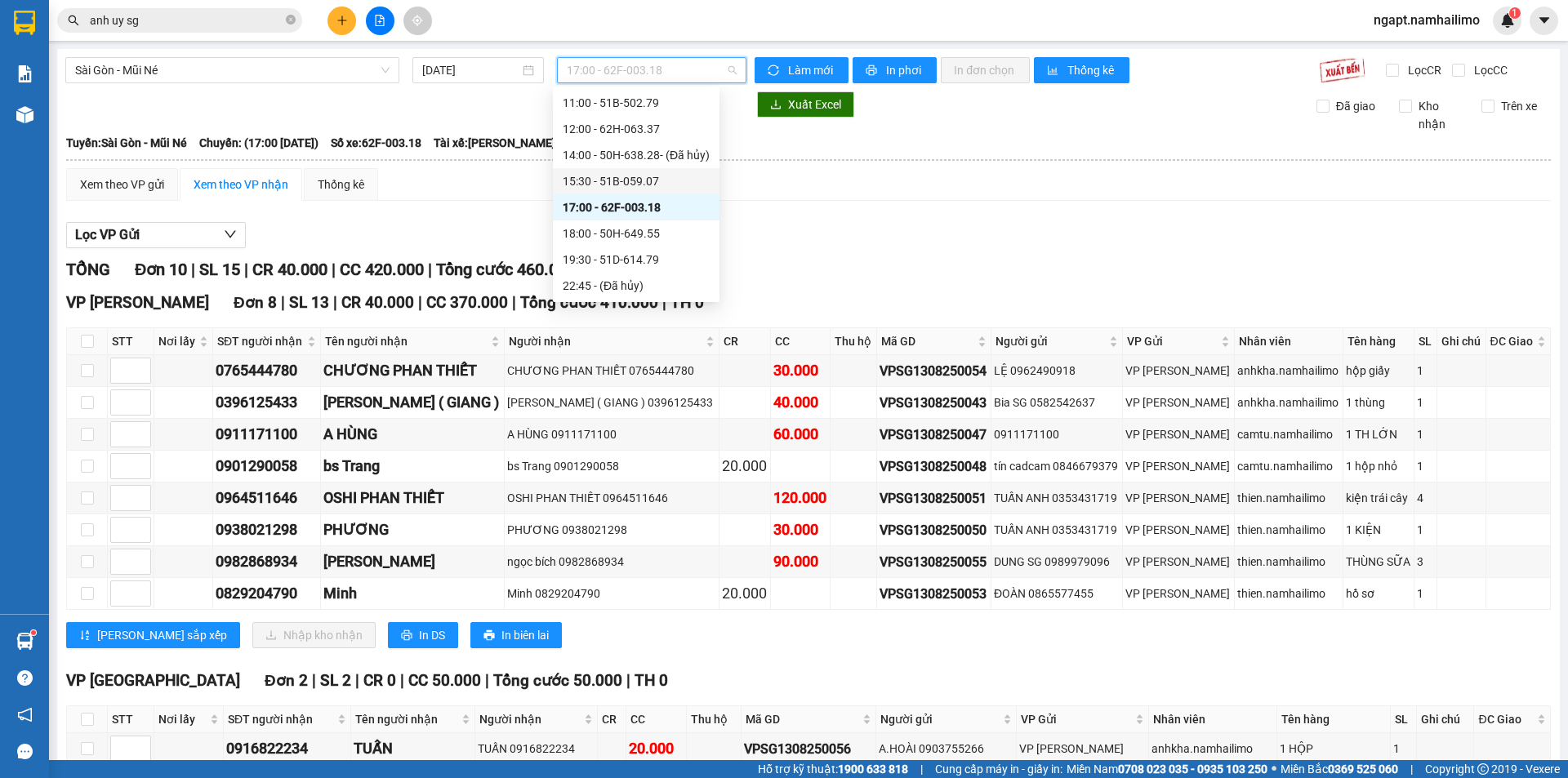
click at [644, 186] on div "15:30 - 51B-059.07" at bounding box center [636, 181] width 147 height 18
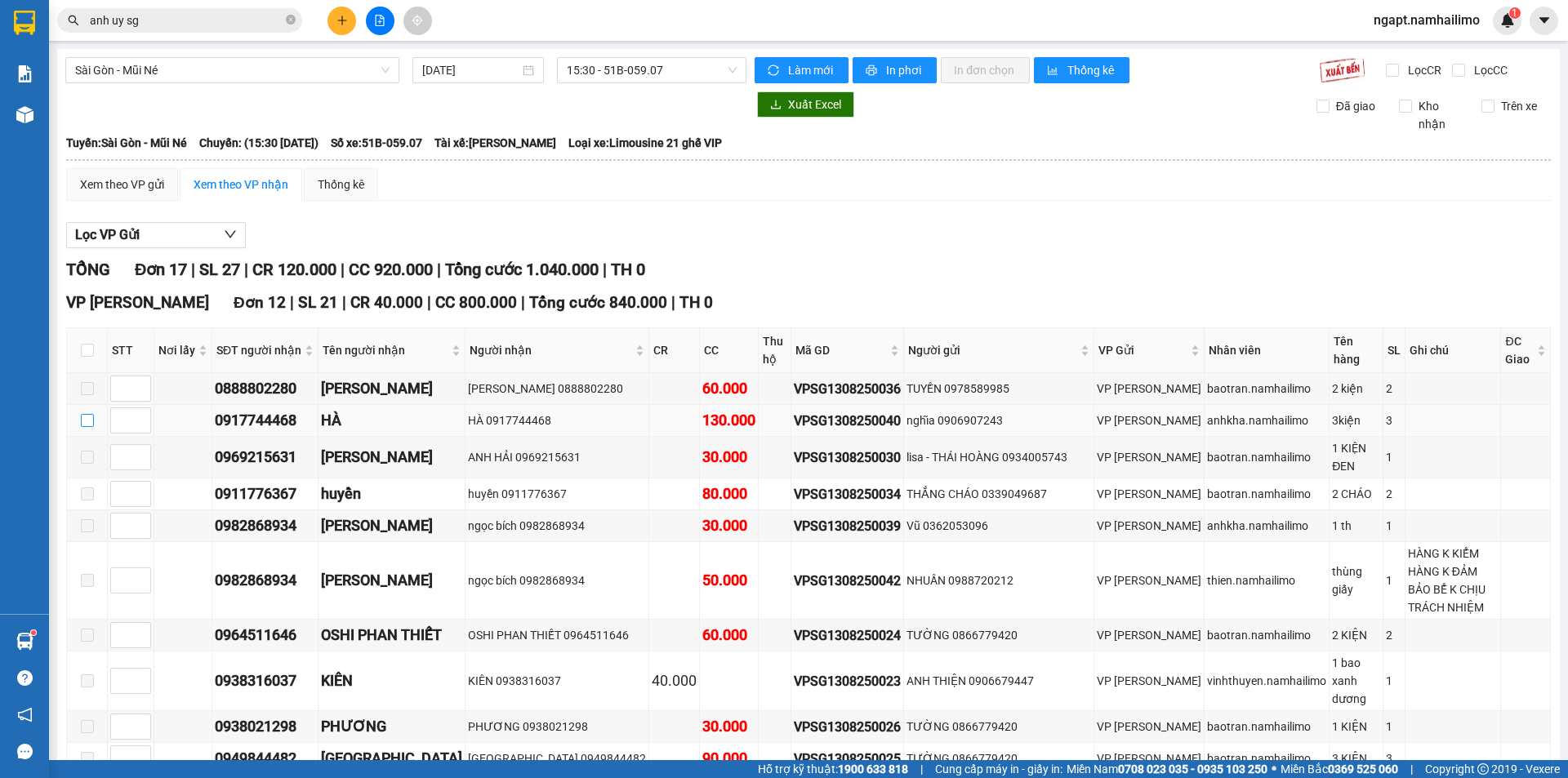
click at [85, 424] on input "checkbox" at bounding box center [87, 420] width 13 height 13
checkbox input "true"
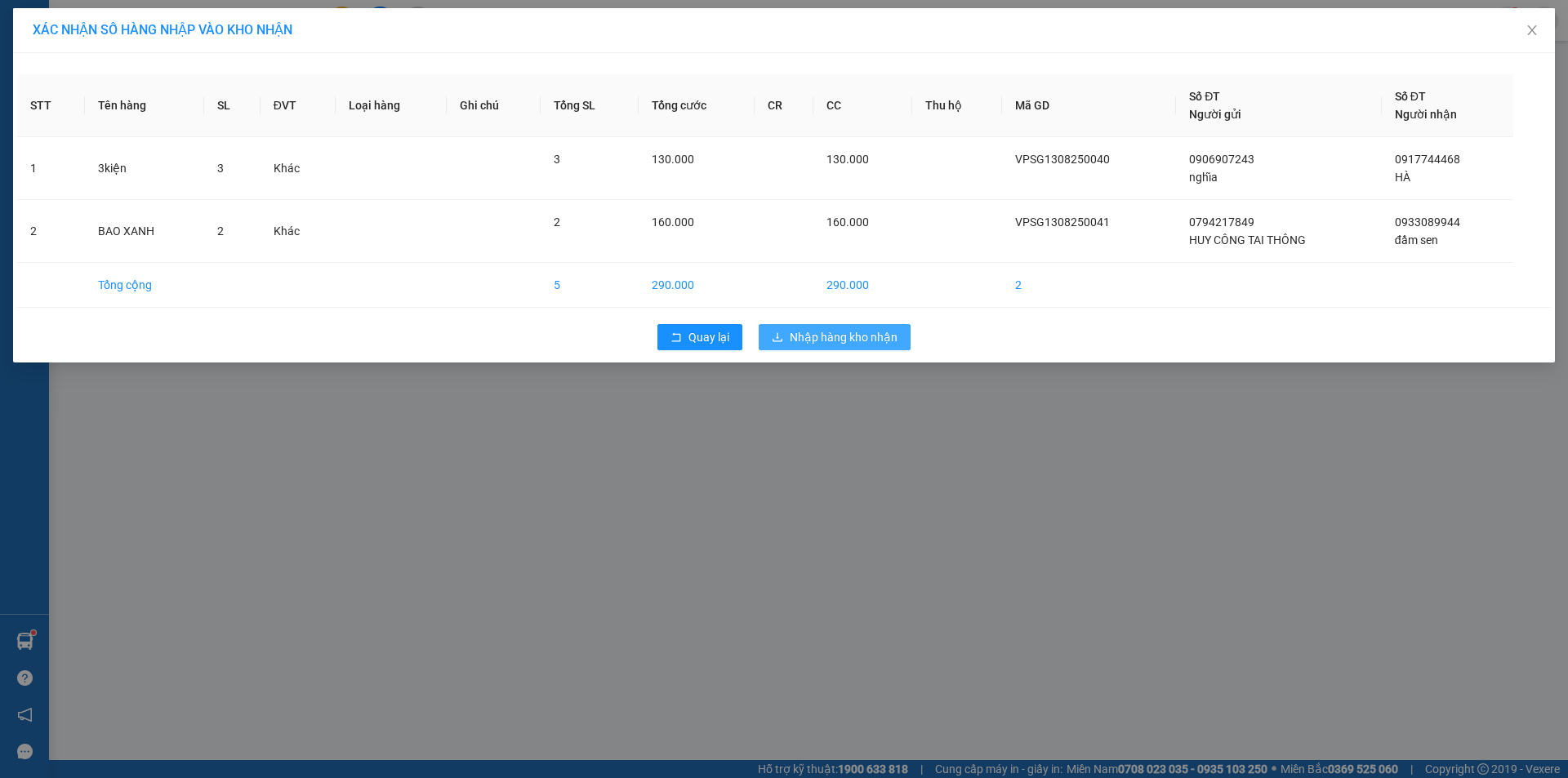
click at [880, 339] on span "Nhập hàng kho nhận" at bounding box center [843, 337] width 108 height 18
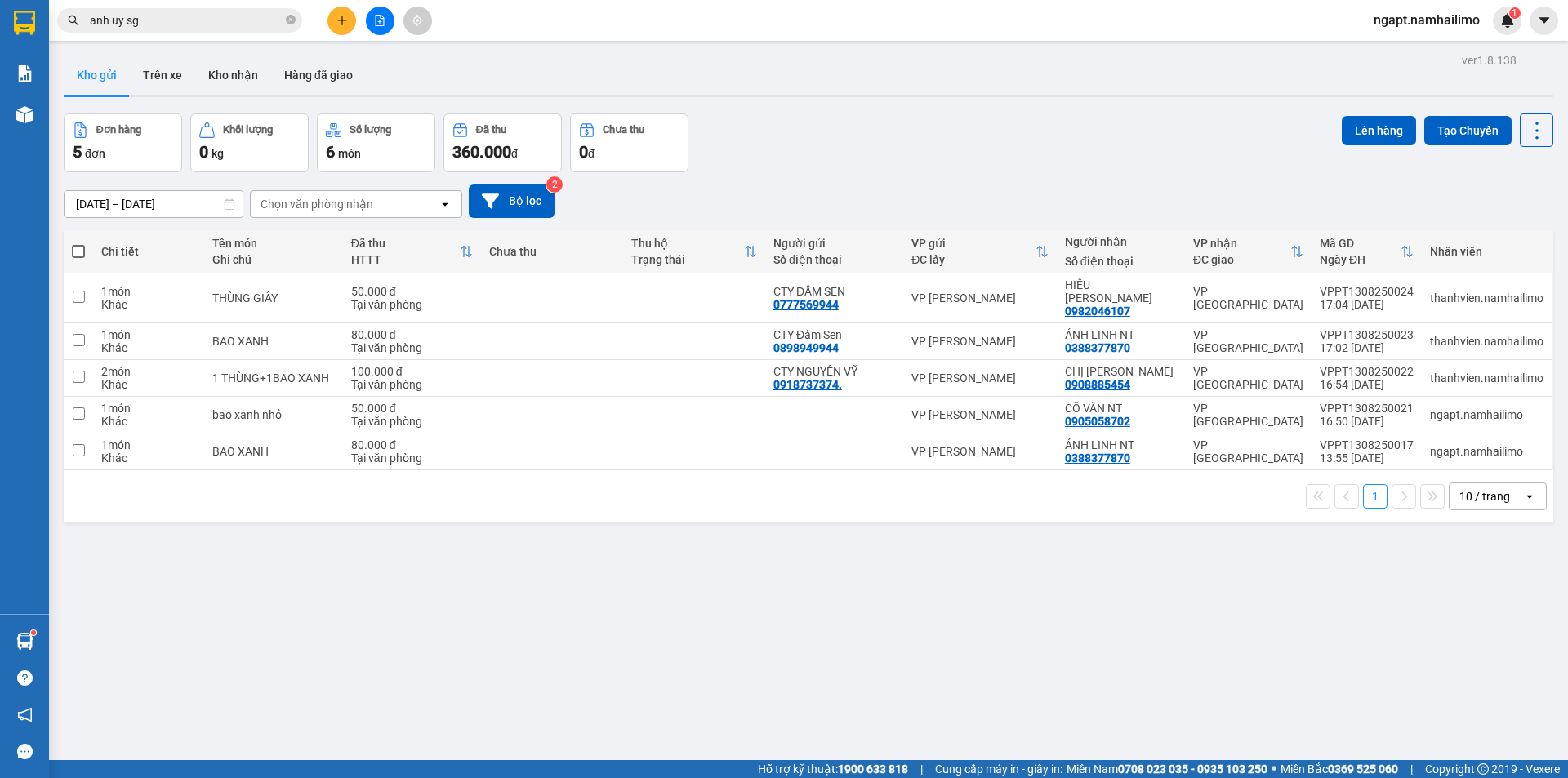
click at [381, 30] on button at bounding box center [380, 20] width 28 height 28
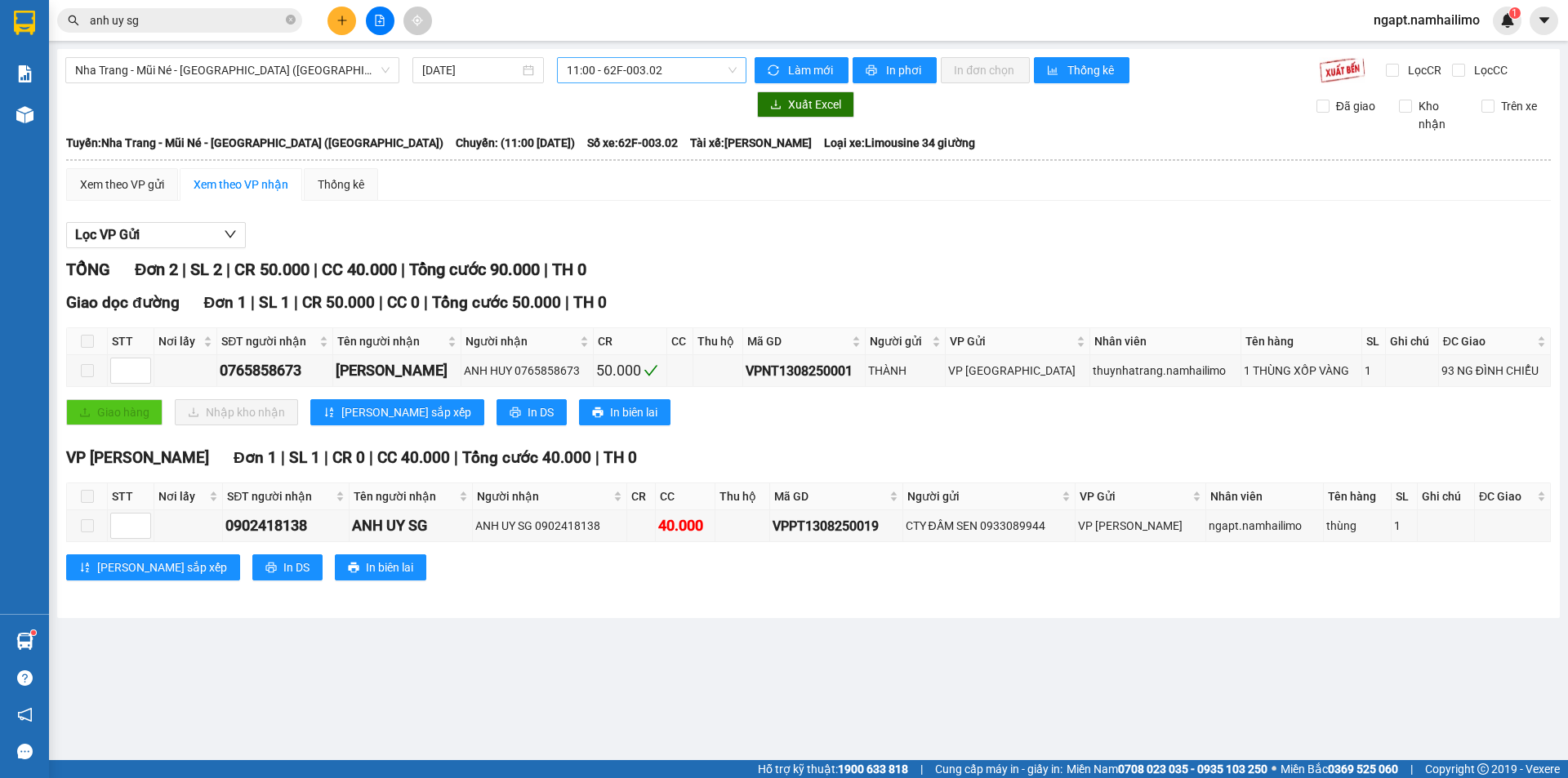
click at [709, 64] on span "11:00 - 62F-003.02" at bounding box center [651, 70] width 170 height 25
click at [632, 157] on div "14:45 - 50H-795.93" at bounding box center [630, 155] width 127 height 18
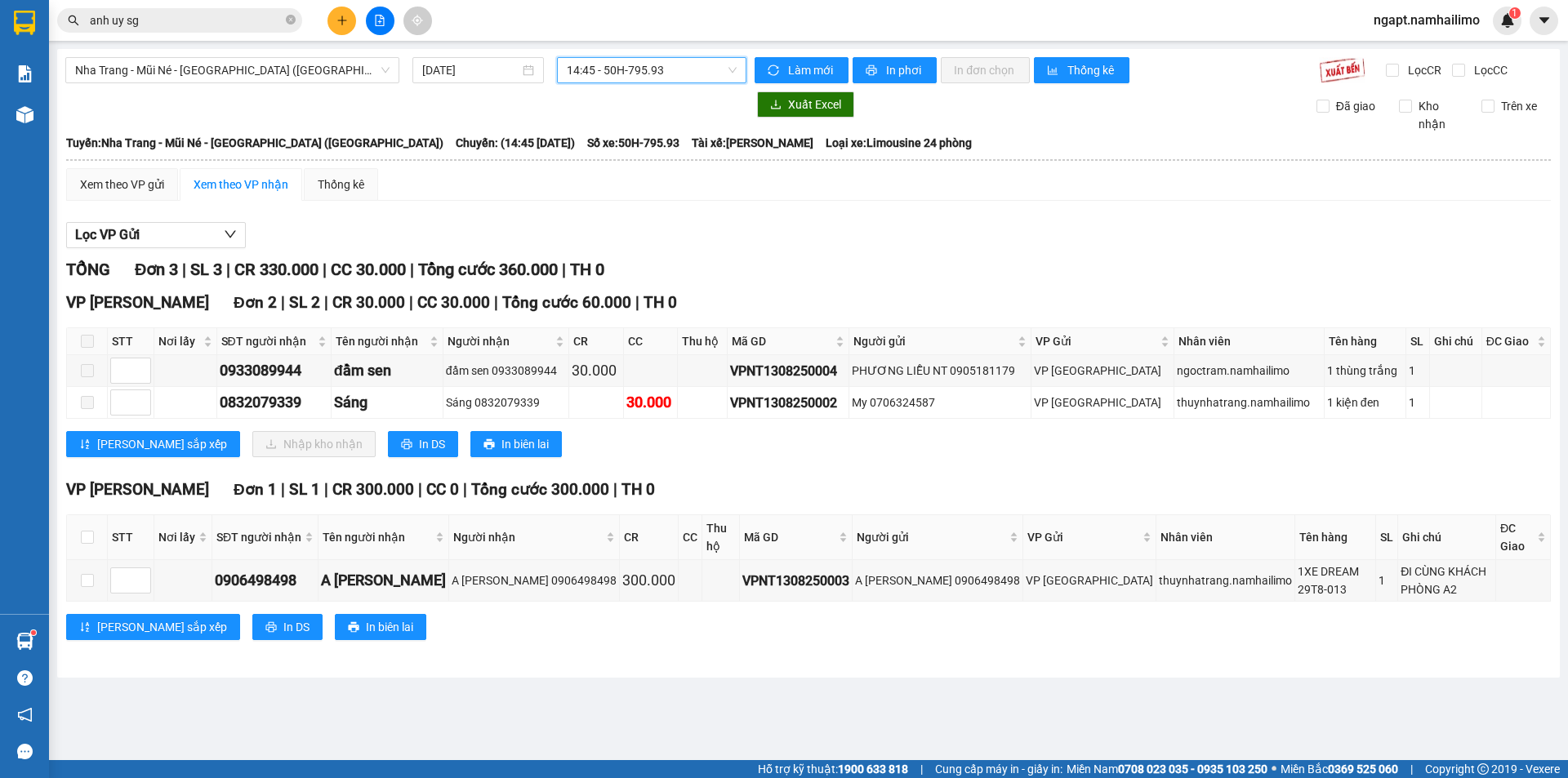
click at [265, 56] on div "Nha Trang - Mũi Né - Sài Gòn (Sáng) 13/08/2025 14:45 14:45 - 50H-795.93 Làm mới…" at bounding box center [808, 363] width 1502 height 628
click at [289, 72] on span "Nha Trang - Mũi Né - Sài Gòn (Sáng)" at bounding box center [232, 70] width 314 height 25
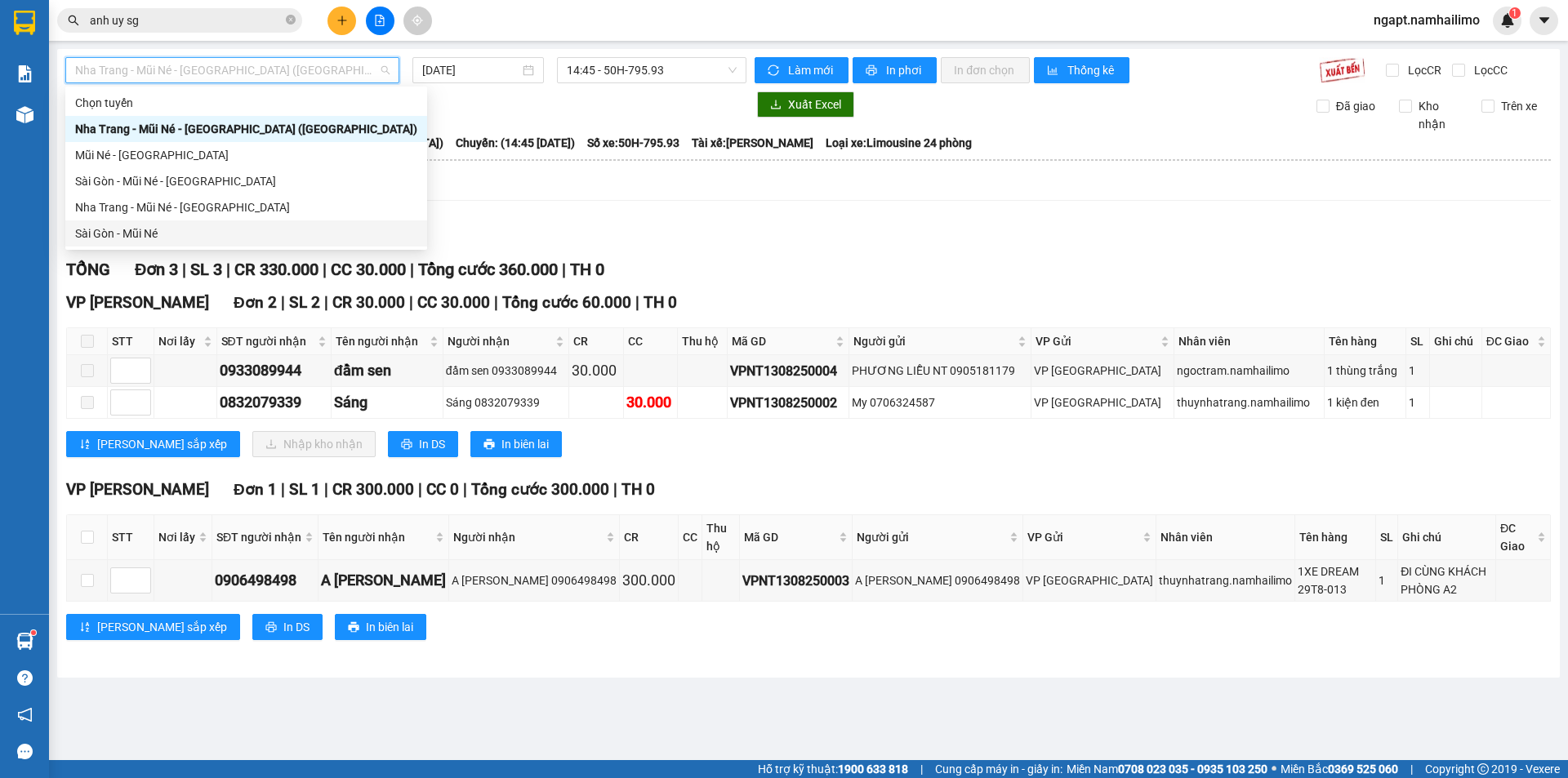
click at [160, 226] on div "Sài Gòn - Mũi Né" at bounding box center [246, 233] width 342 height 18
type input "13/08/2025"
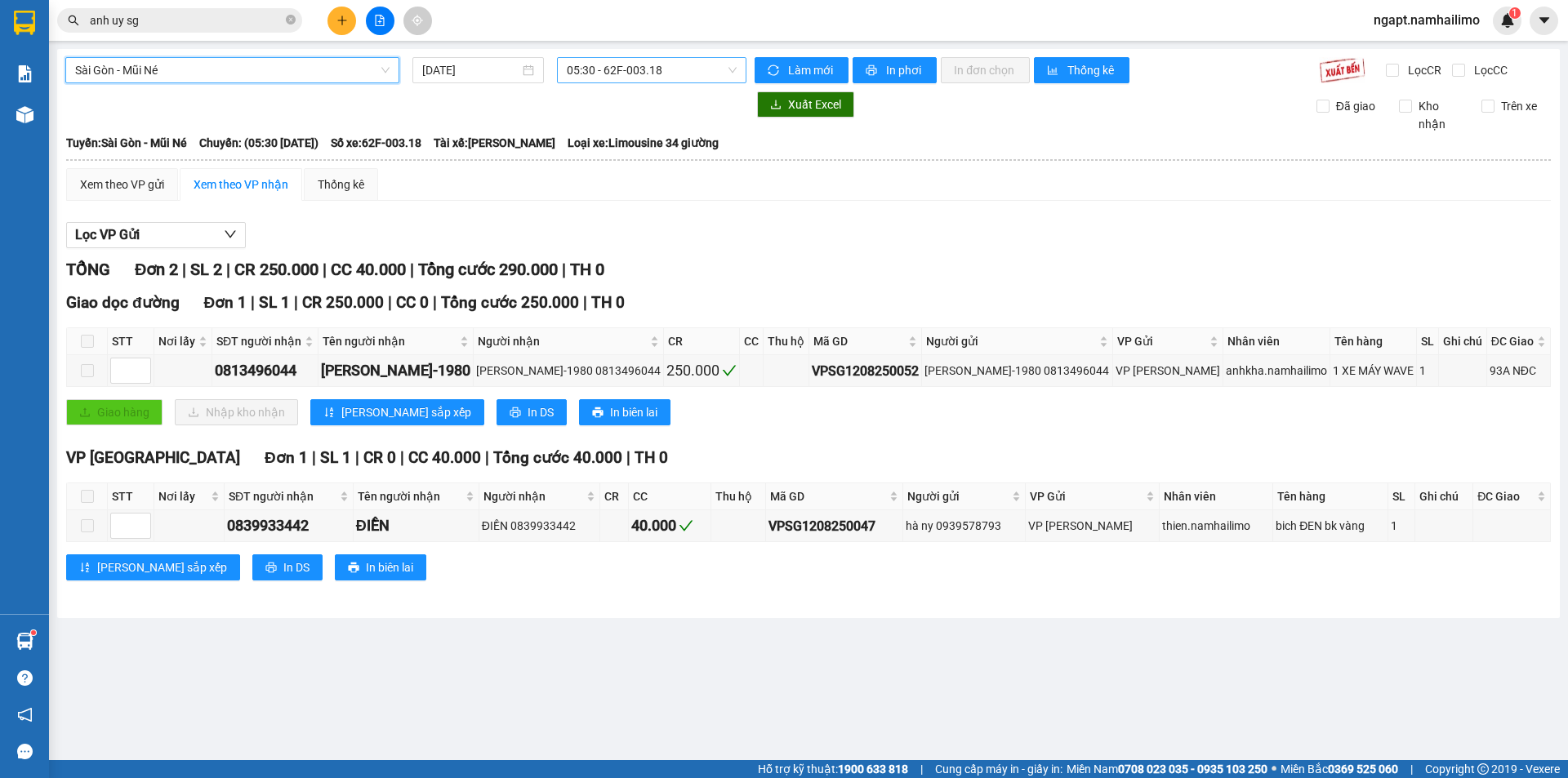
click at [665, 71] on span "05:30 - 62F-003.18" at bounding box center [651, 70] width 170 height 25
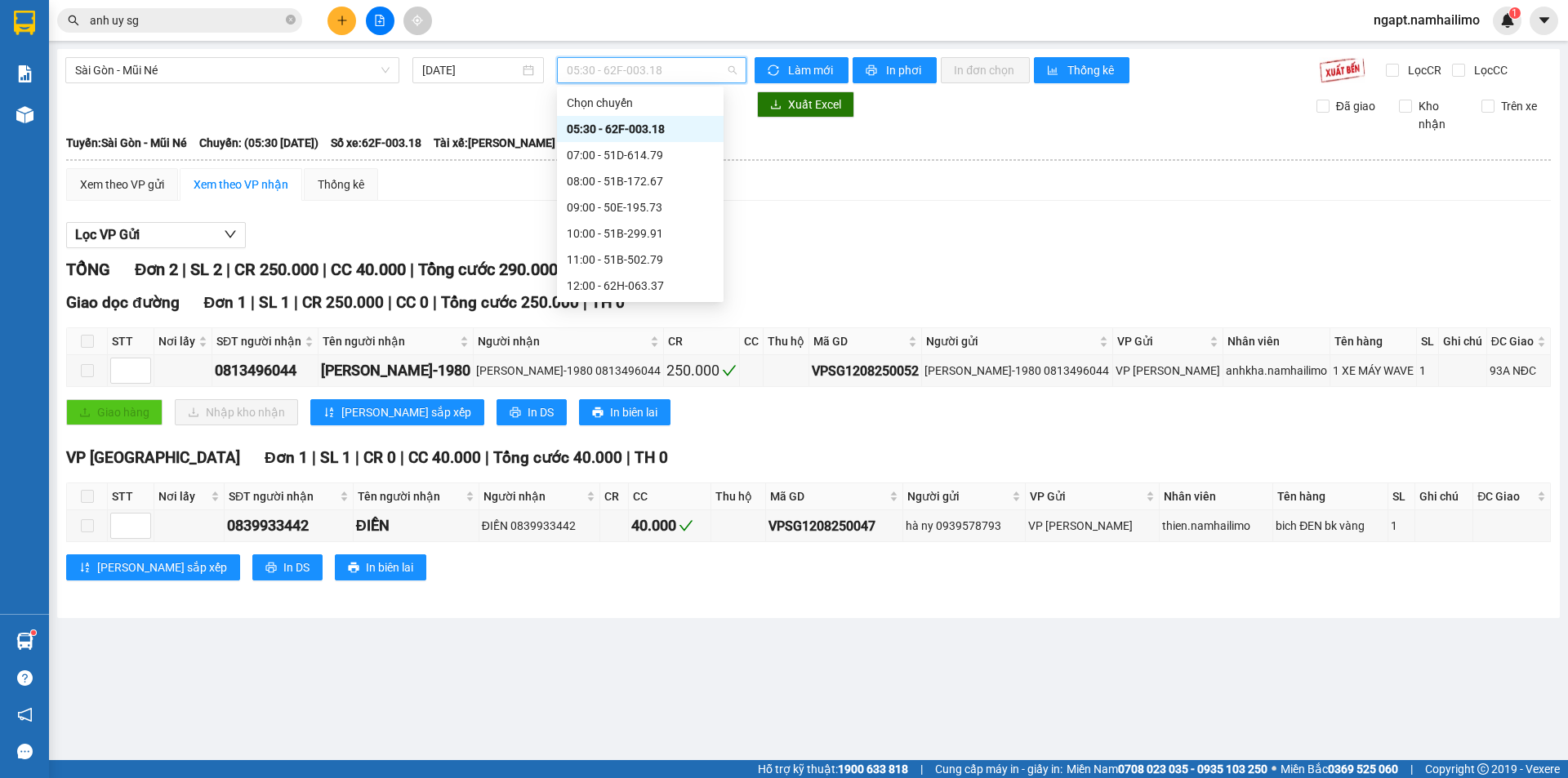
click at [660, 355] on div "17:00 - 62F-003.18" at bounding box center [639, 364] width 147 height 18
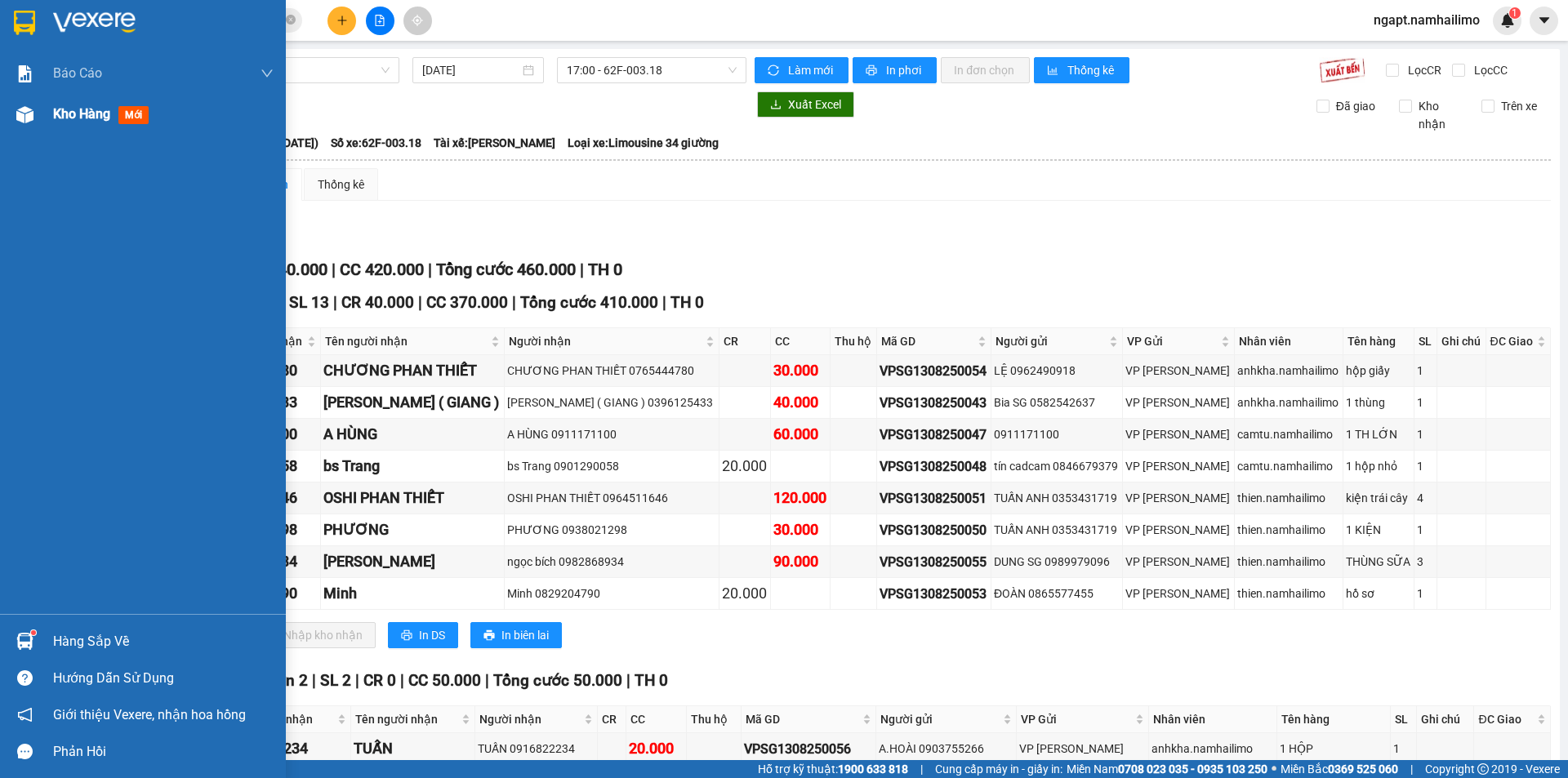
click at [76, 116] on span "Kho hàng" at bounding box center [82, 113] width 57 height 15
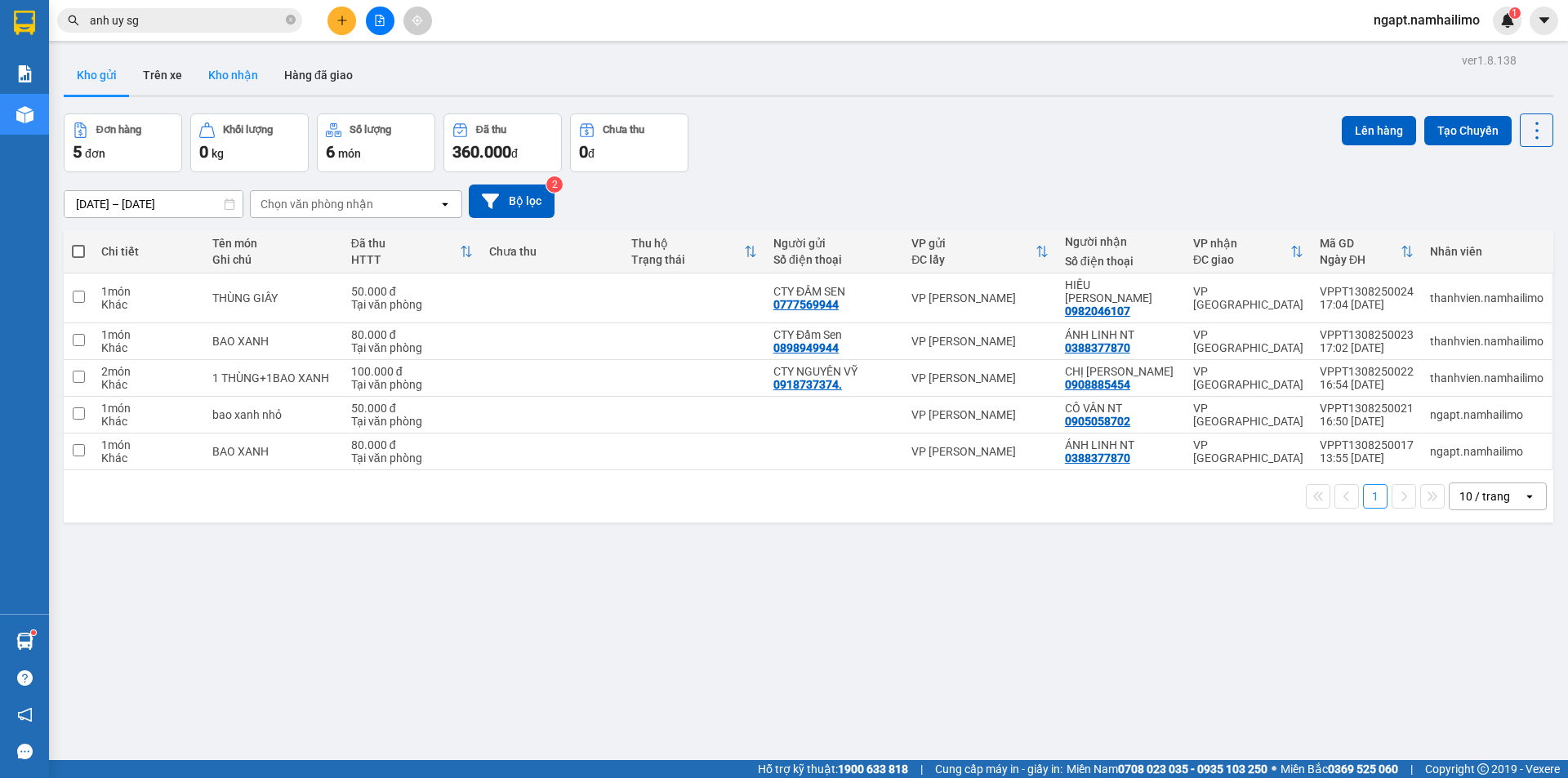
click at [237, 84] on button "Kho nhận" at bounding box center [232, 75] width 76 height 39
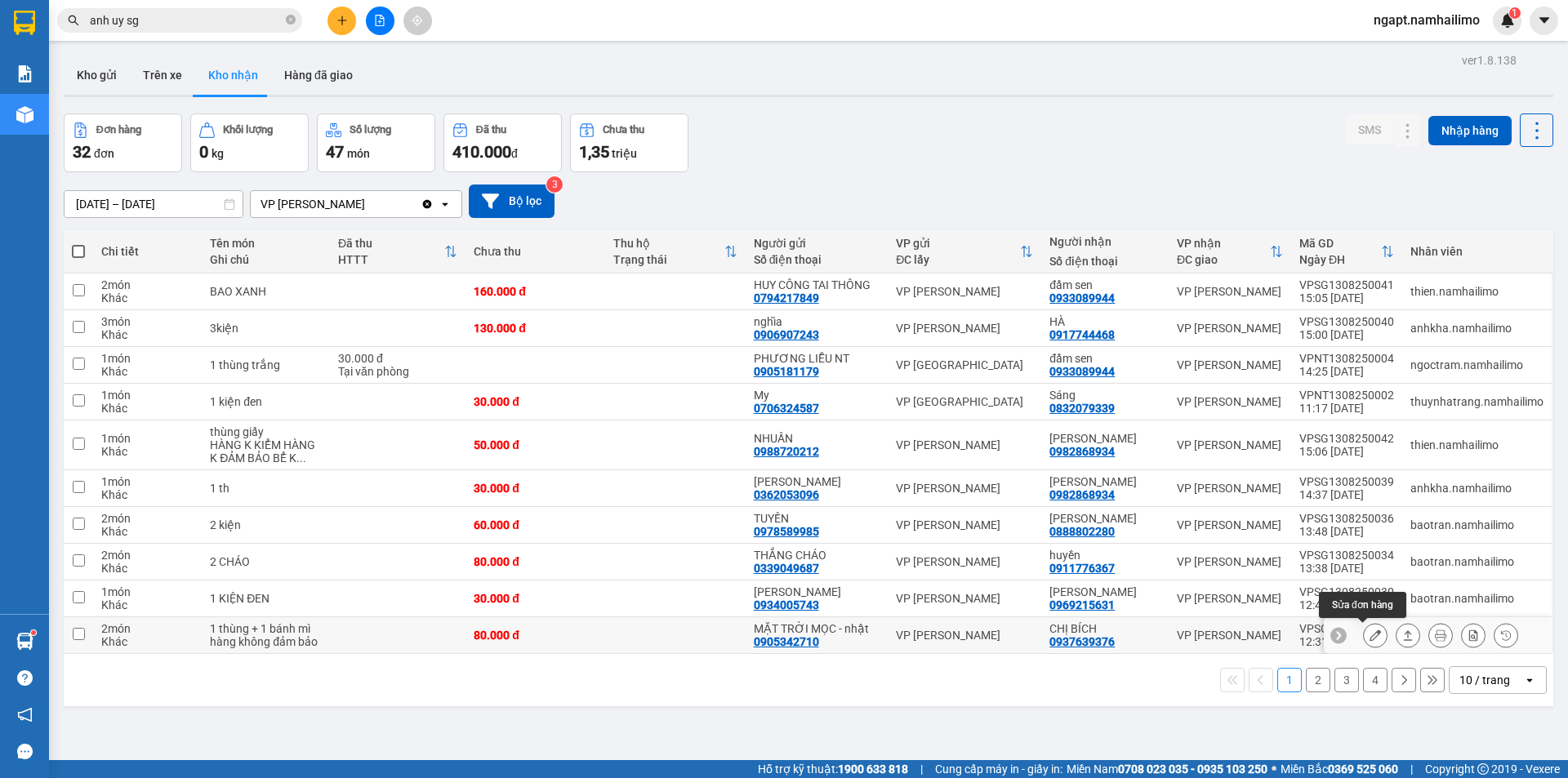
click at [1369, 637] on icon at bounding box center [1375, 635] width 12 height 12
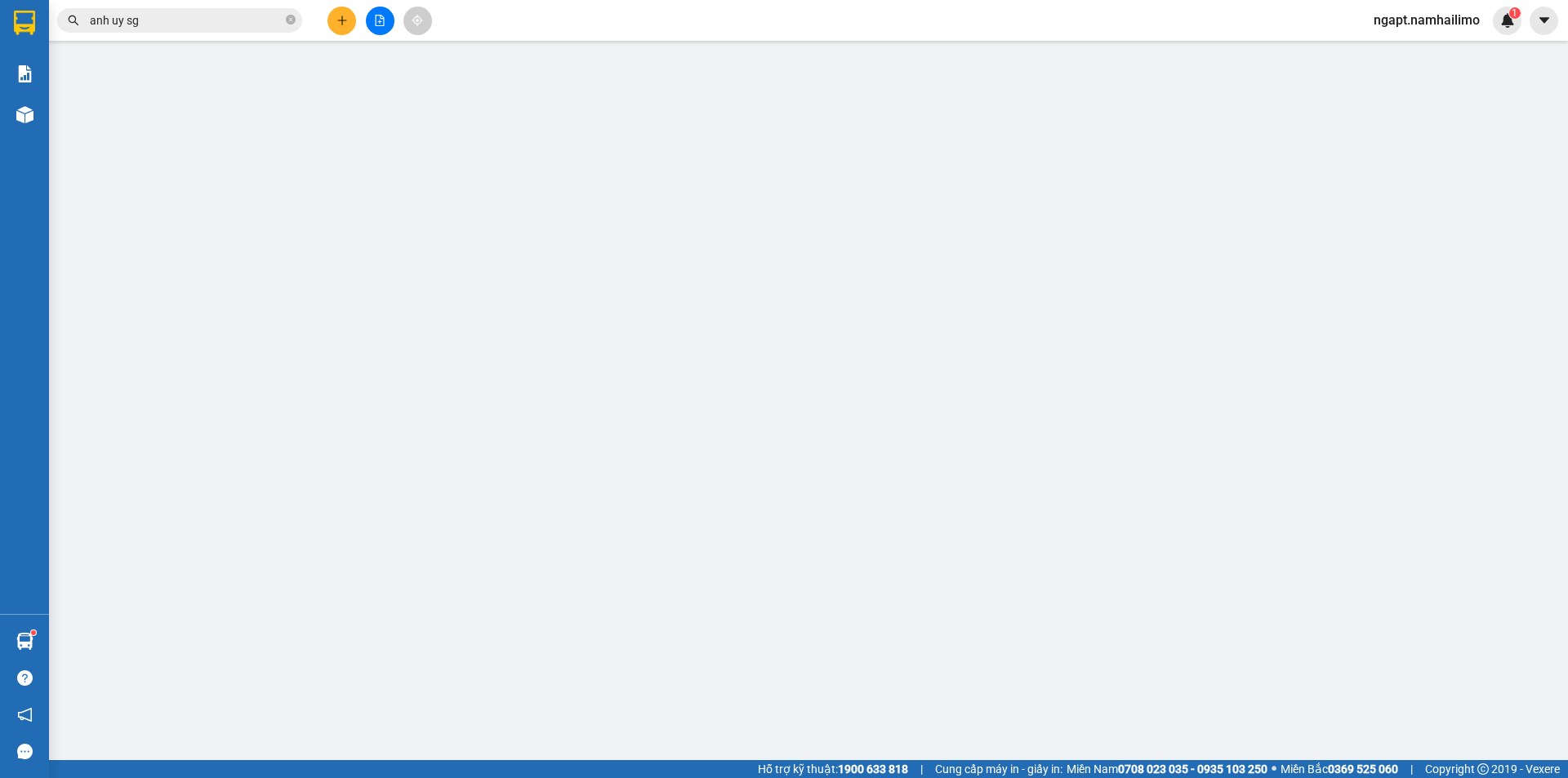
type input "0905342710"
type input "MẶT TRỜI MỌC - nhật"
type input "0937639376"
type input "CHỊ BÍCH"
type input "80.000"
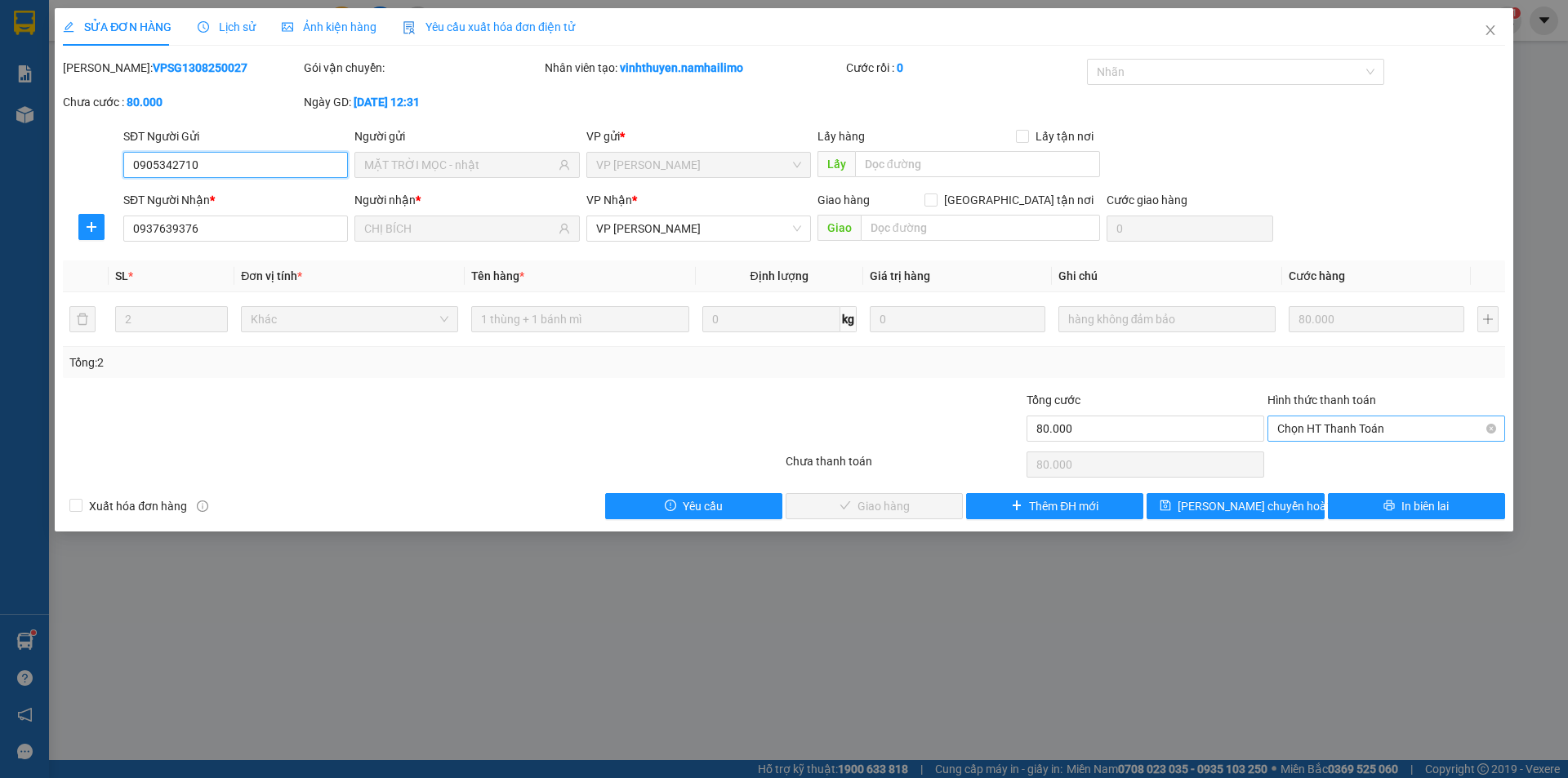
click at [1403, 425] on span "Chọn HT Thanh Toán" at bounding box center [1385, 429] width 218 height 25
click at [1401, 459] on div "Tại văn phòng" at bounding box center [1385, 461] width 218 height 18
type input "0"
click at [908, 513] on span "Giao hàng" at bounding box center [883, 506] width 53 height 18
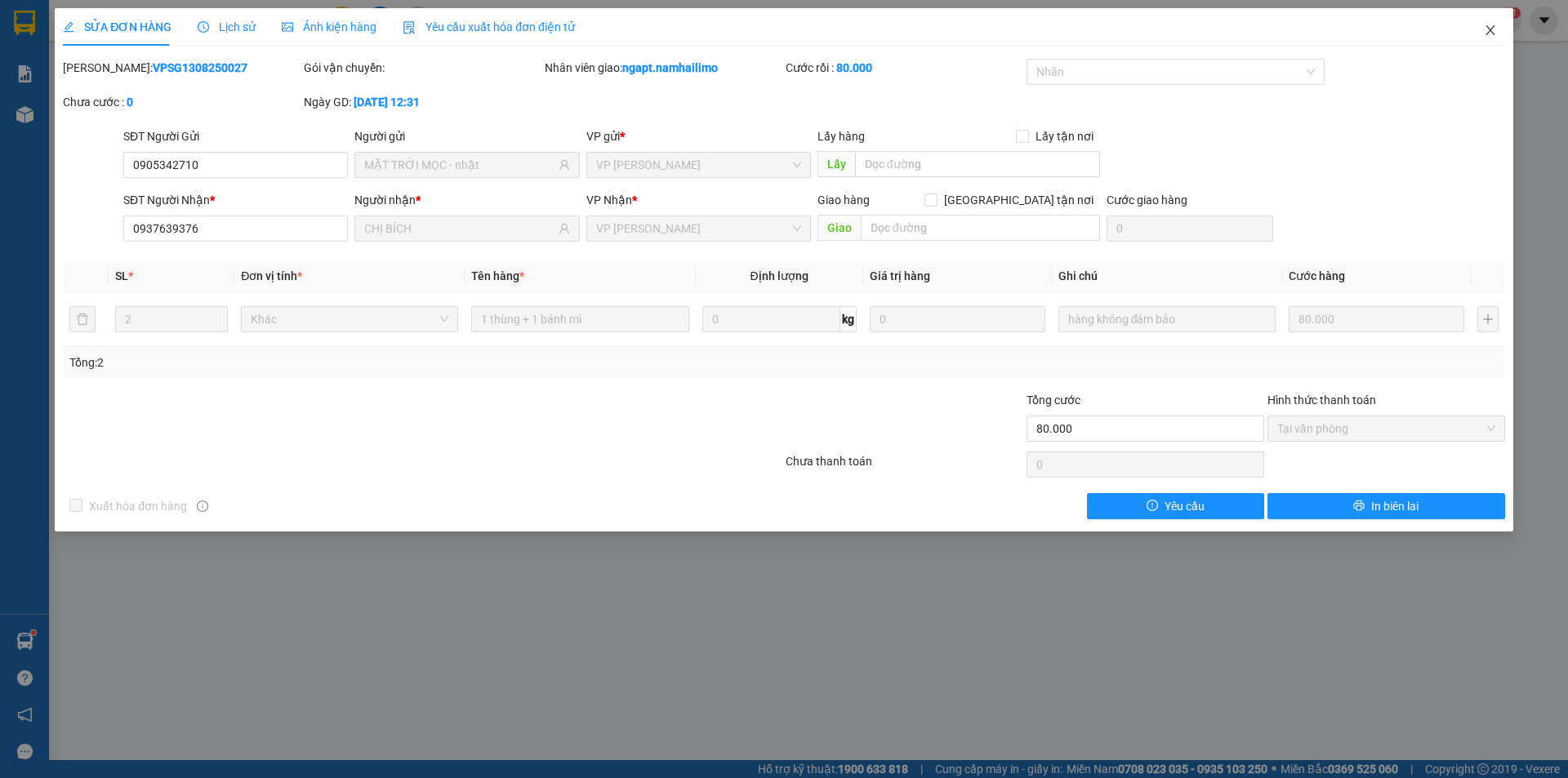
click at [1491, 34] on icon "close" at bounding box center [1490, 30] width 13 height 13
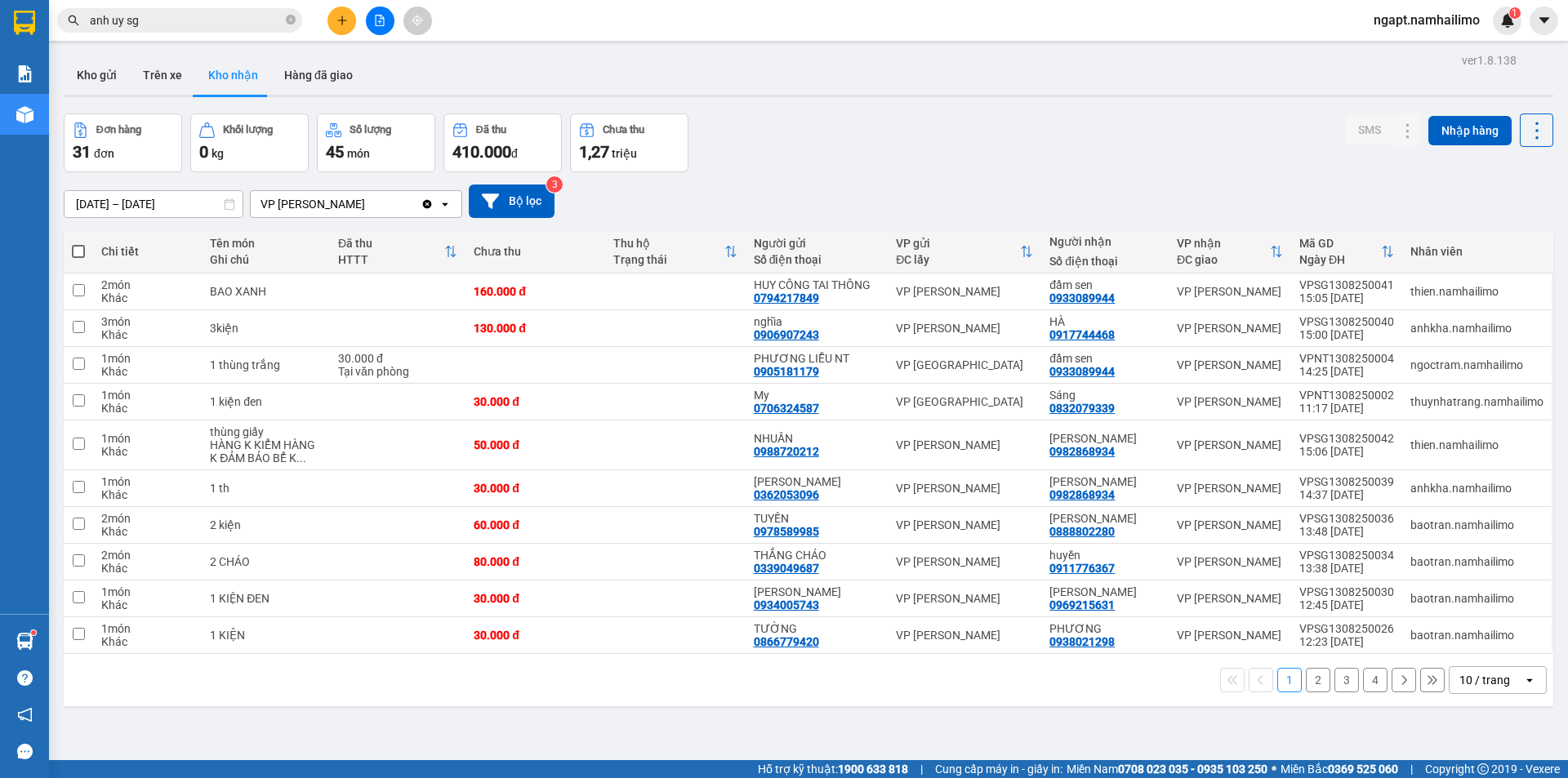
click at [378, 22] on icon "file-add" at bounding box center [379, 20] width 12 height 12
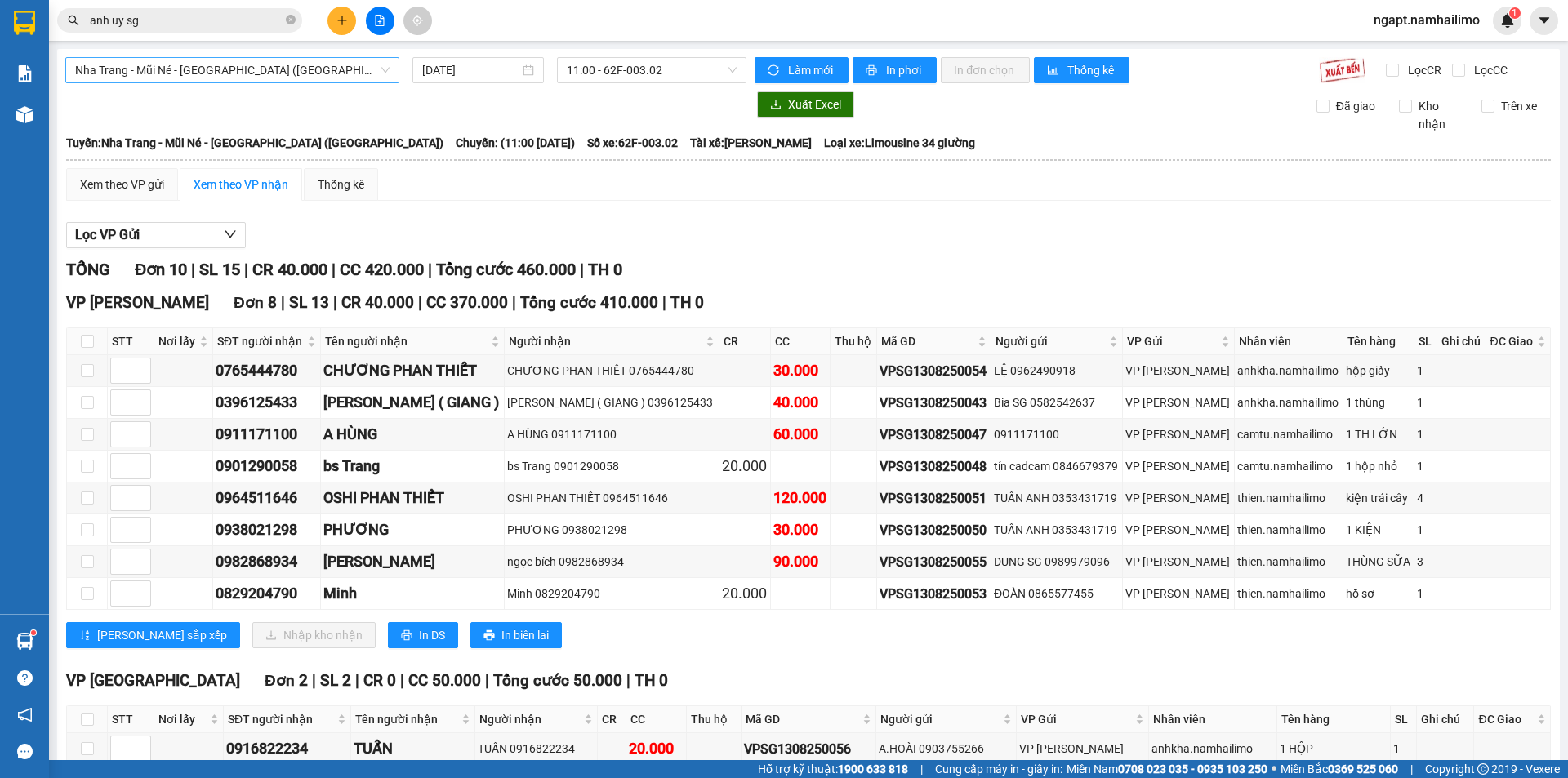
click at [273, 66] on span "Nha Trang - Mũi Né - Sài Gòn (Sáng)" at bounding box center [232, 70] width 314 height 25
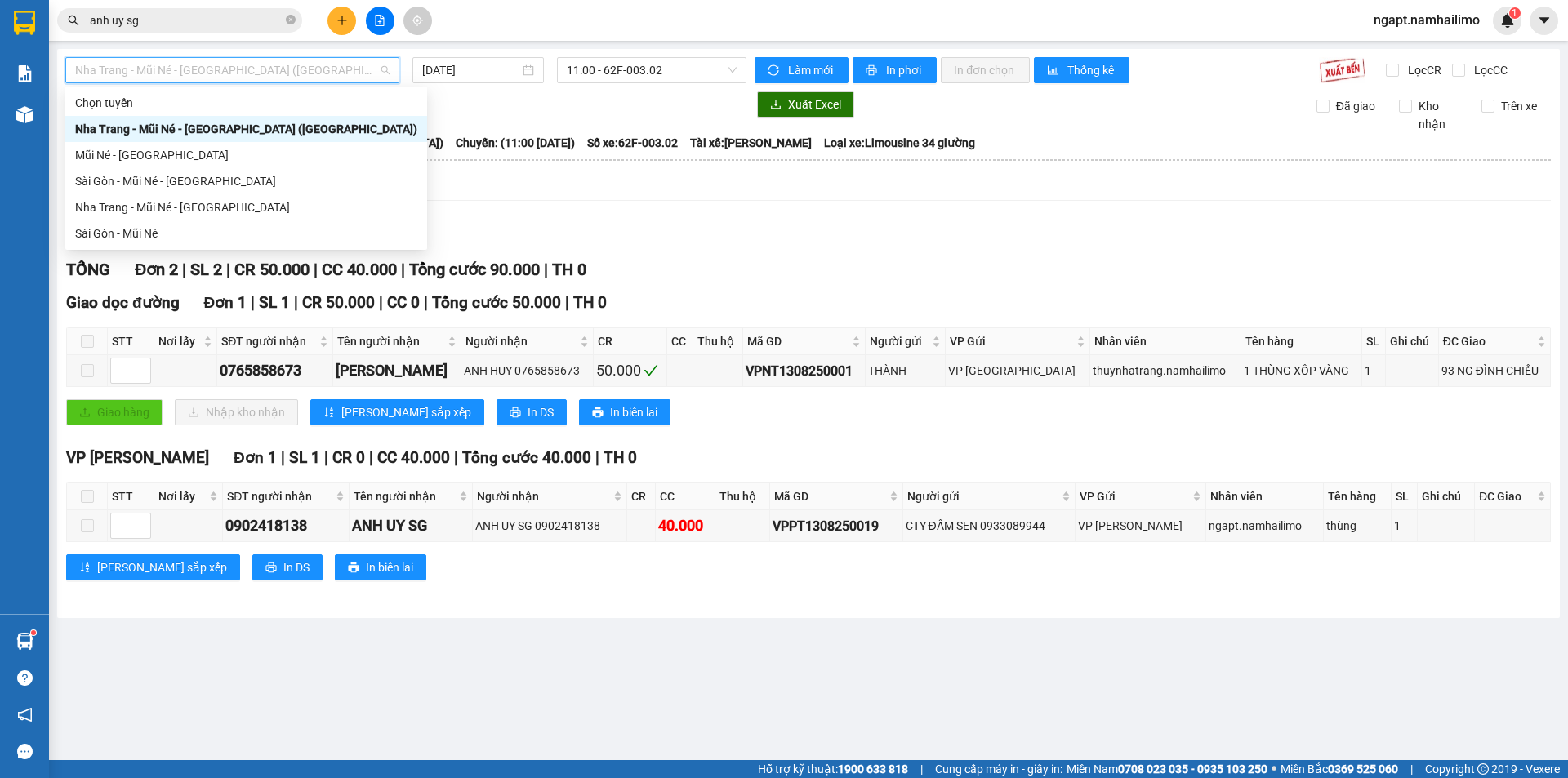
click at [162, 237] on div "Sài Gòn - Mũi Né" at bounding box center [246, 233] width 342 height 18
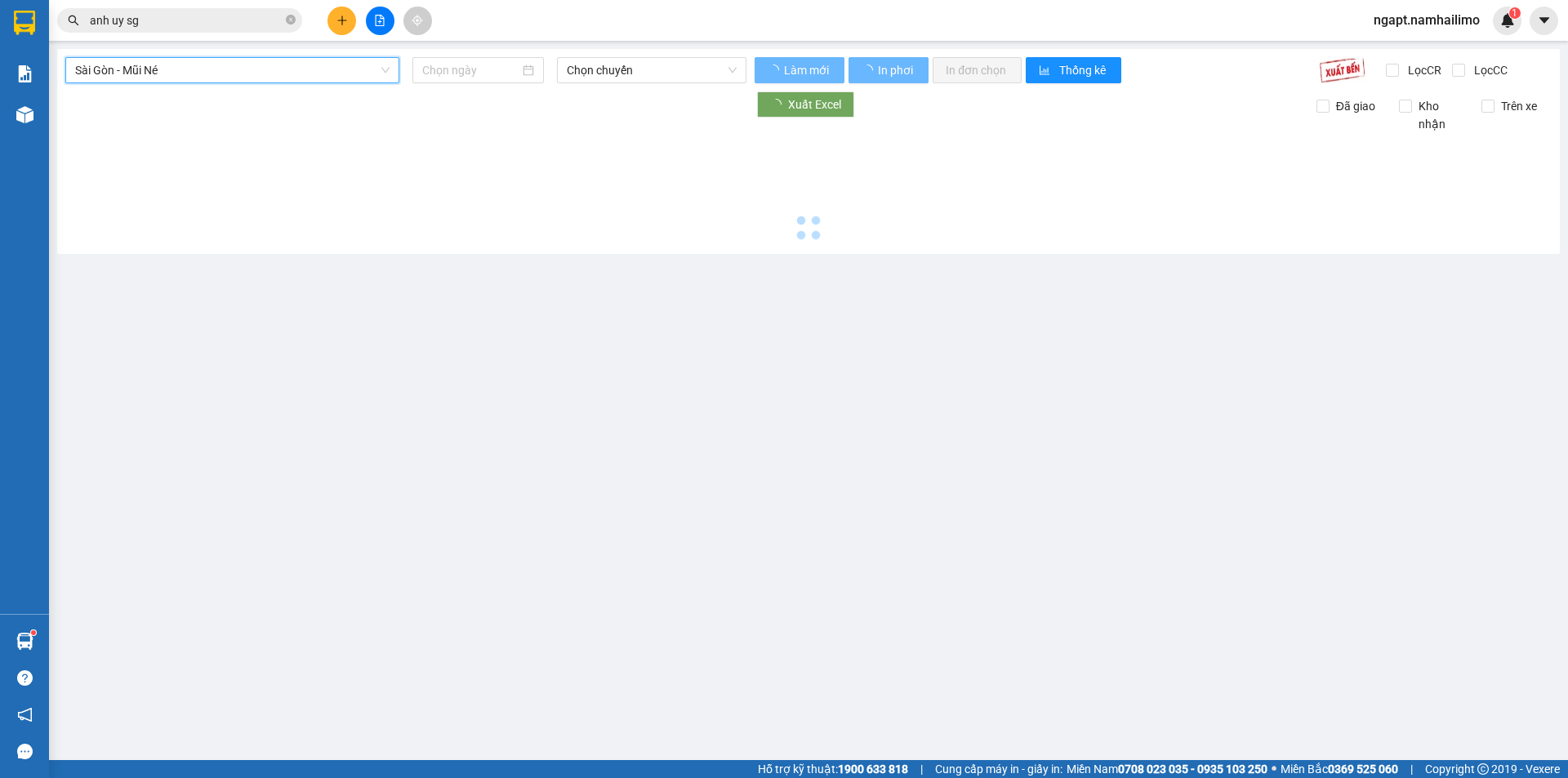
type input "13/08/2025"
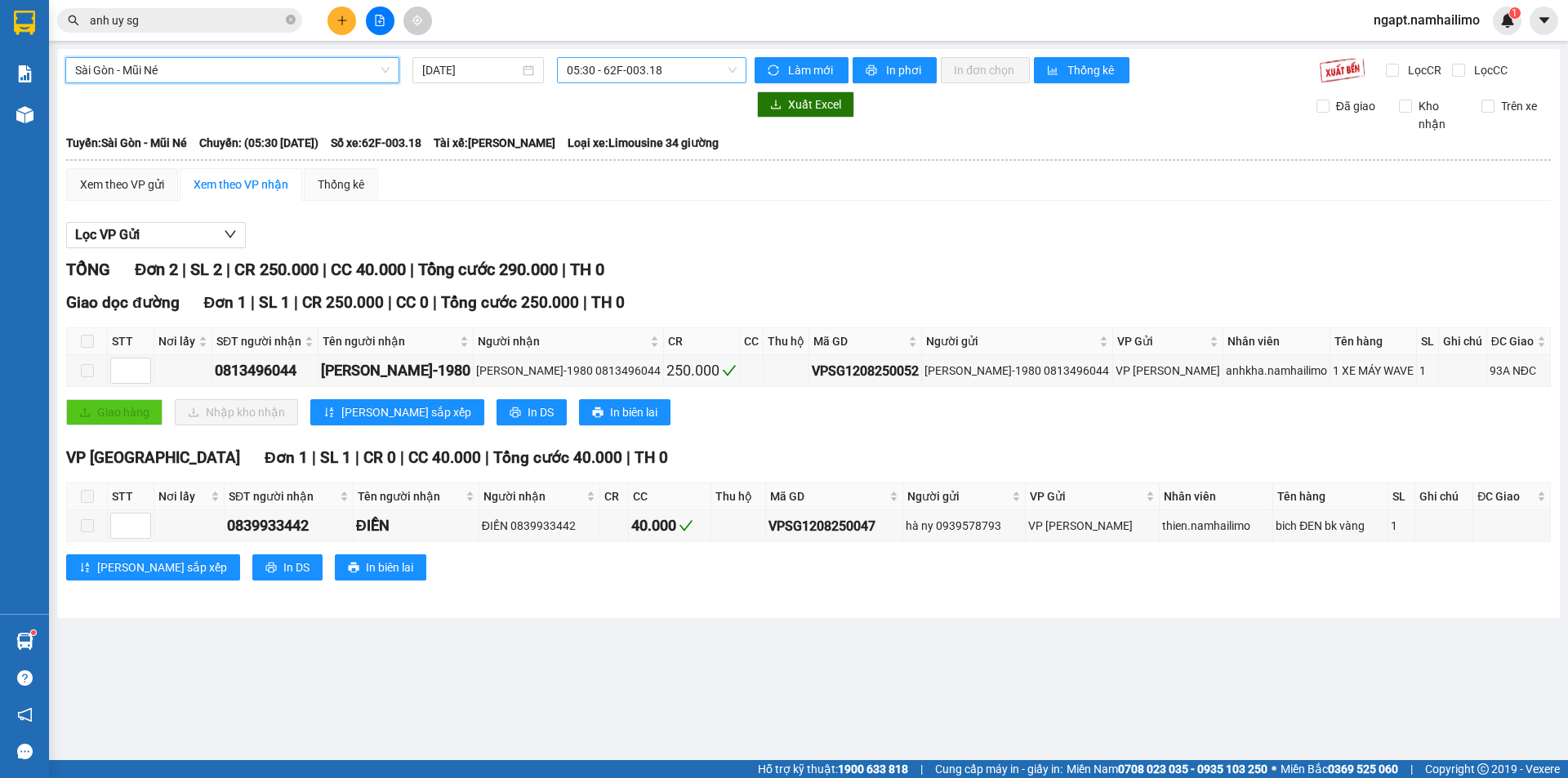
click at [708, 66] on span "05:30 - 62F-003.18" at bounding box center [651, 70] width 170 height 25
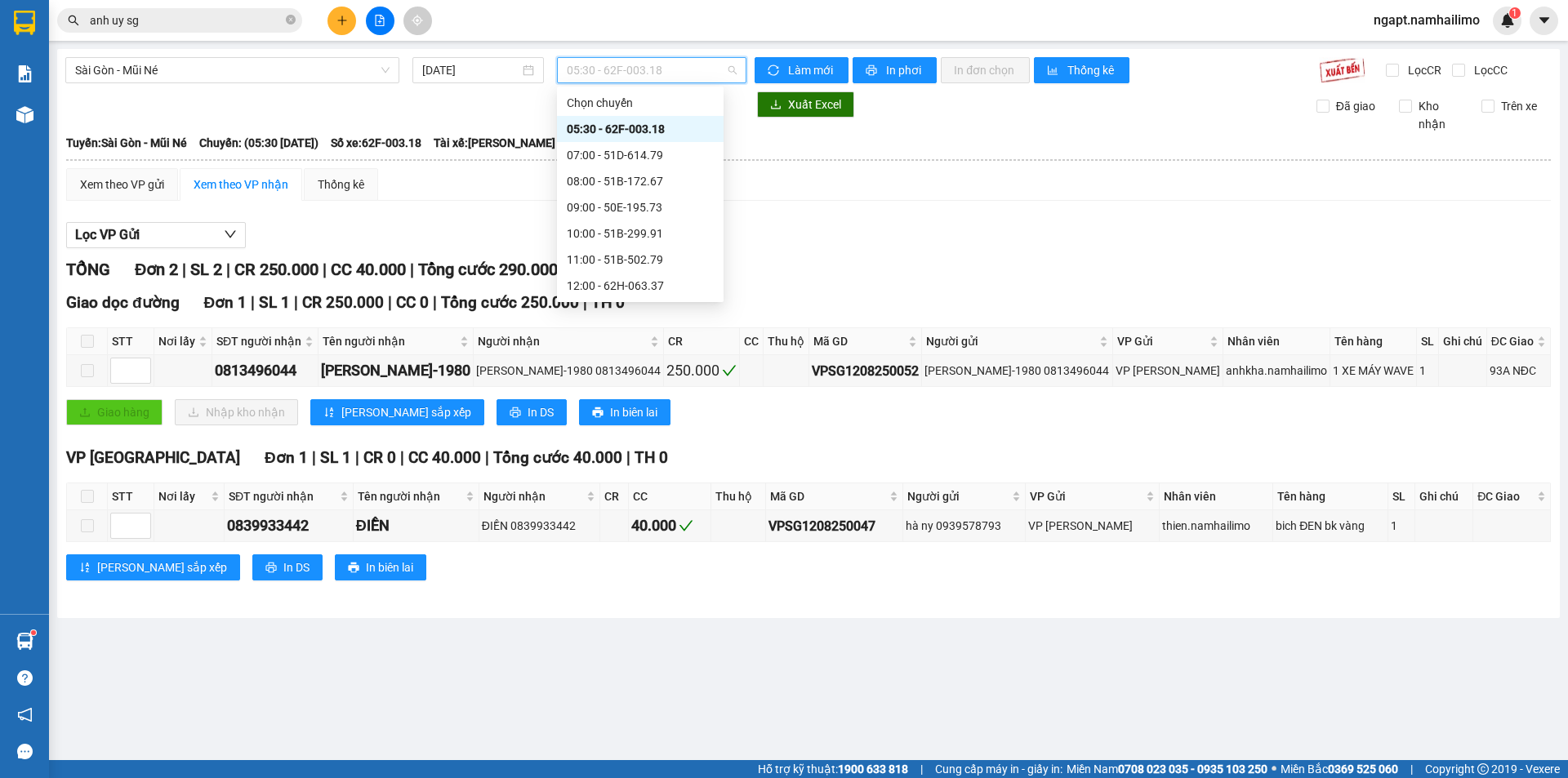
click at [661, 355] on div "17:00 - 62F-003.18" at bounding box center [639, 364] width 147 height 18
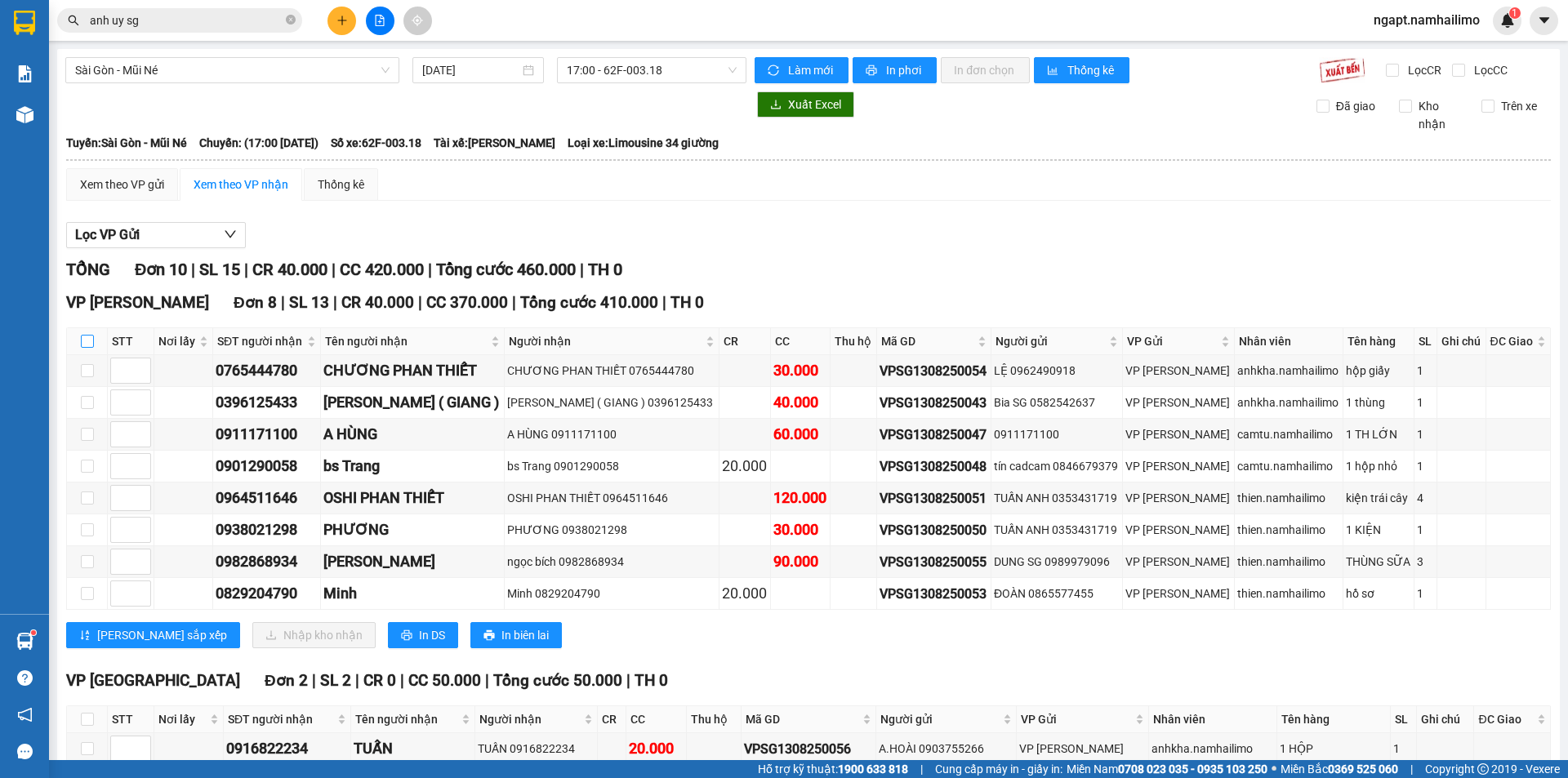
click at [84, 338] on input "checkbox" at bounding box center [87, 341] width 13 height 13
checkbox input "true"
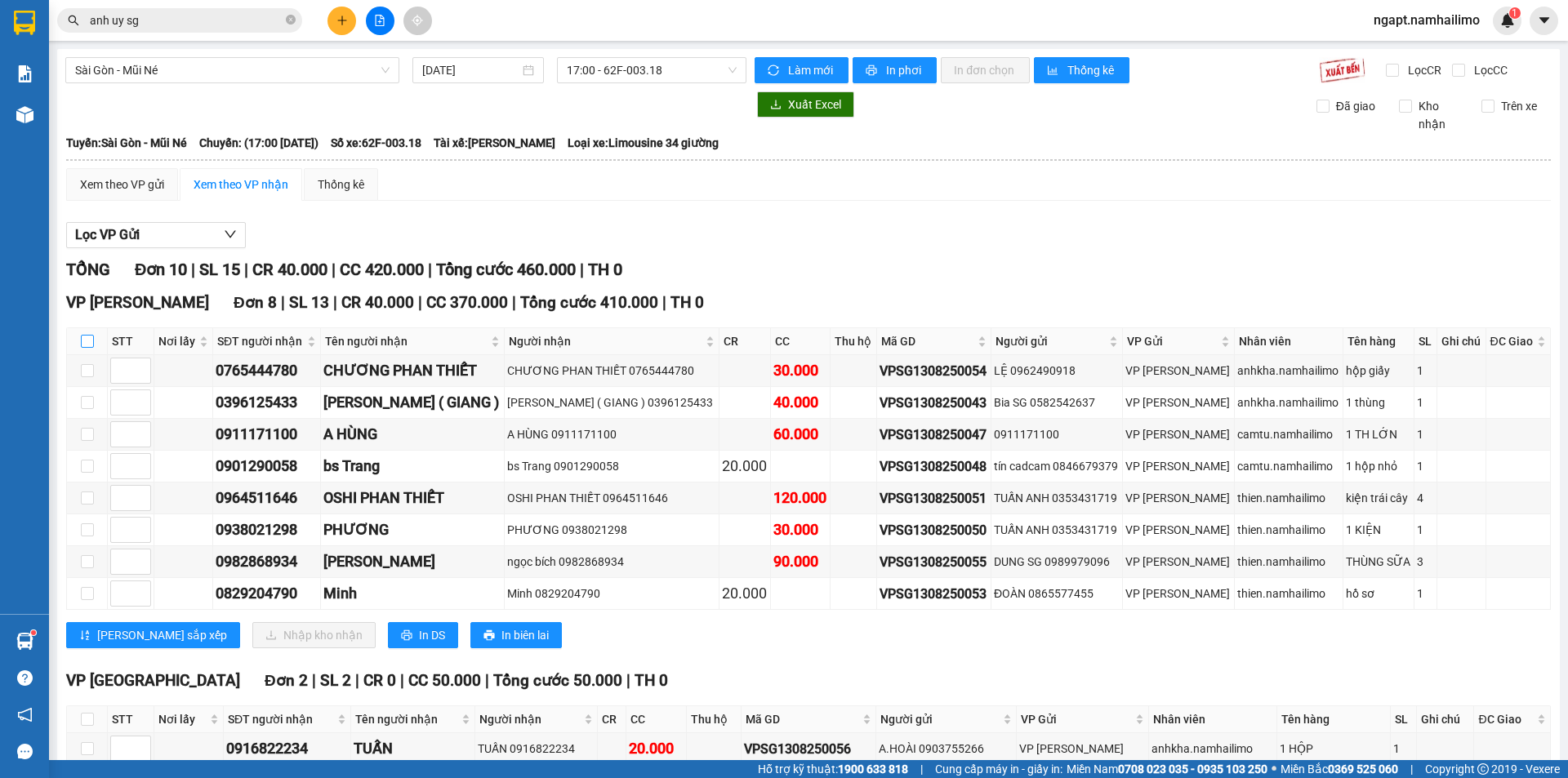
checkbox input "true"
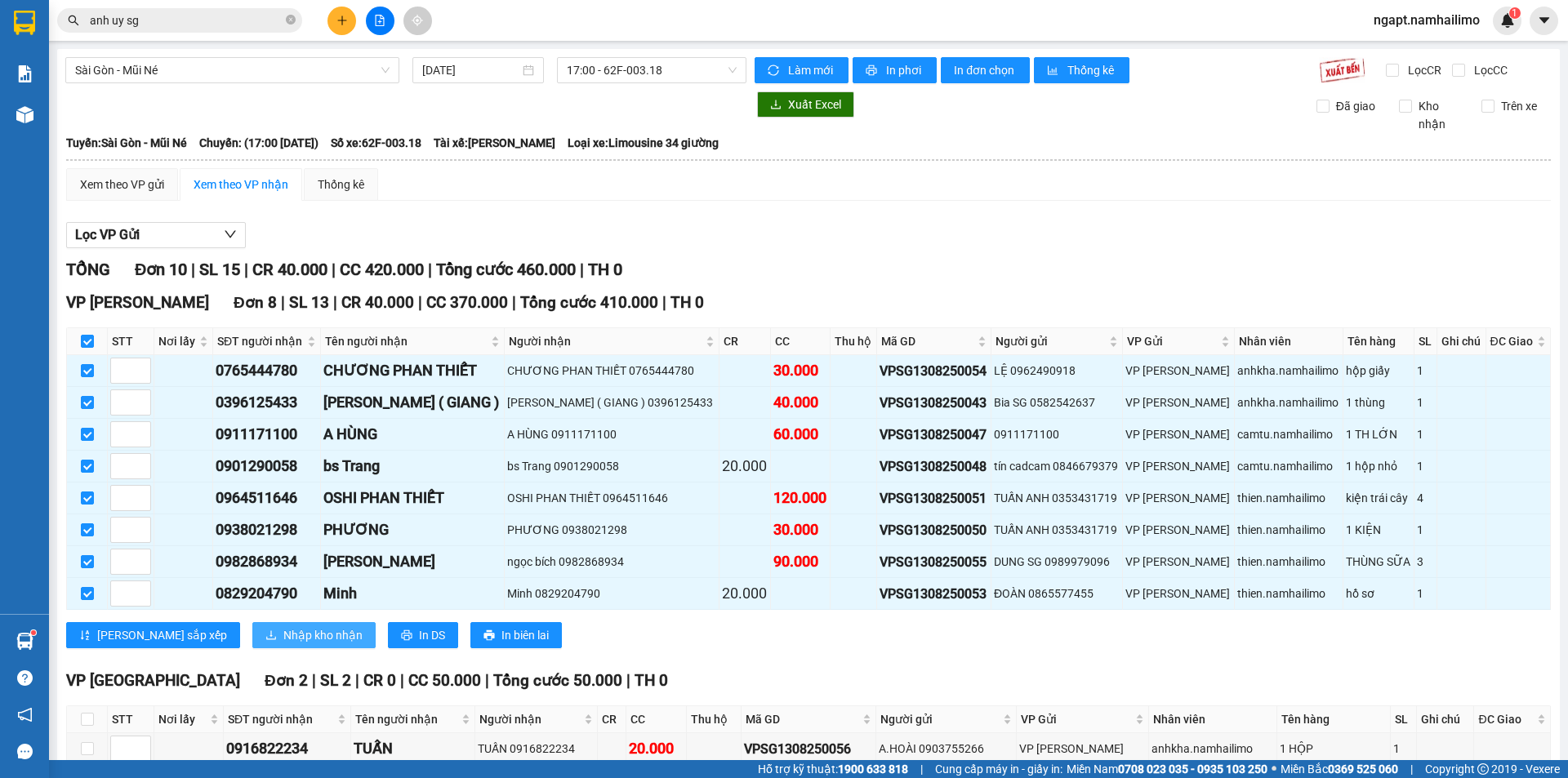
click at [283, 634] on span "Nhập kho nhận" at bounding box center [322, 635] width 79 height 18
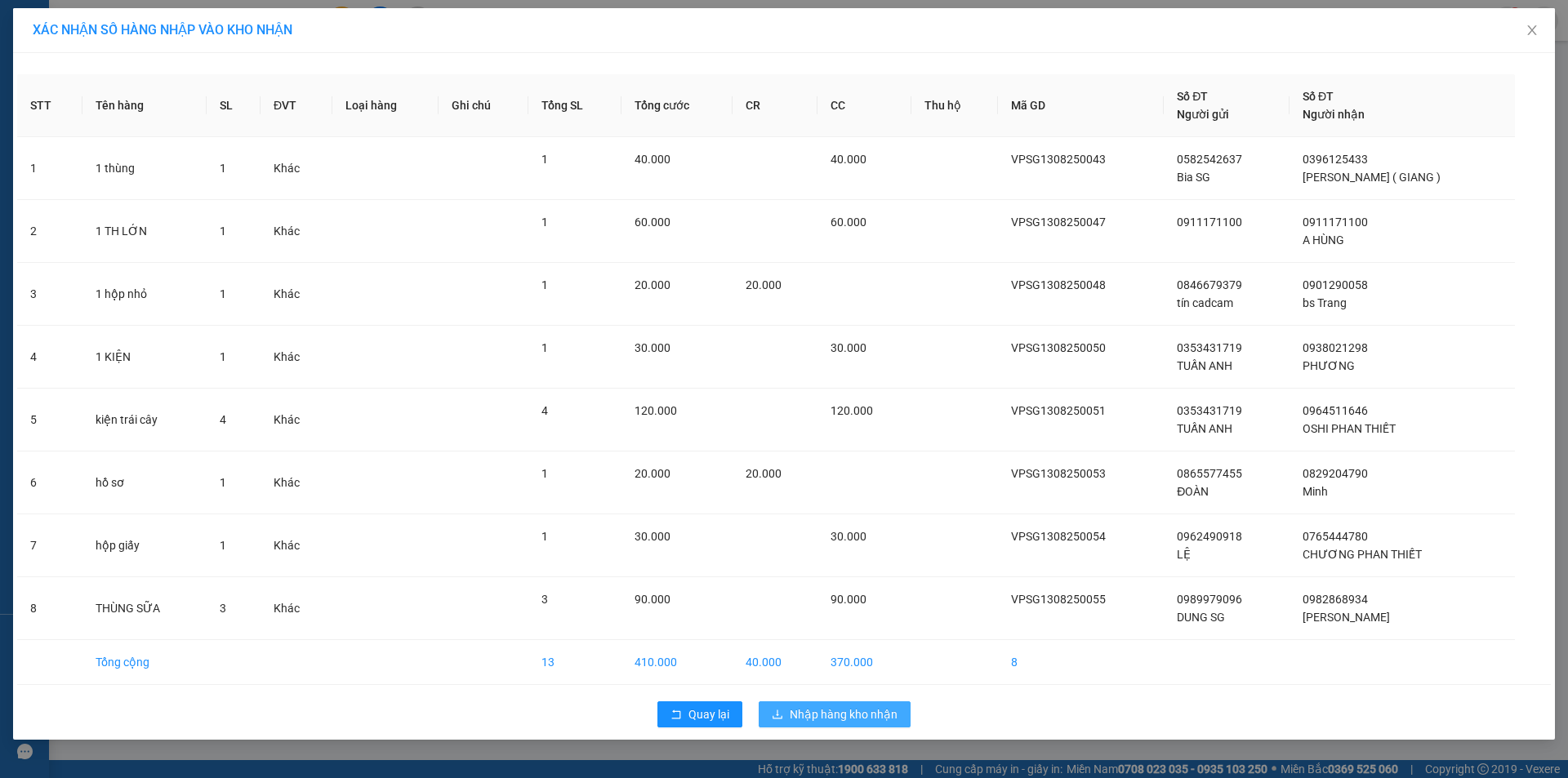
click at [822, 717] on span "Nhập hàng kho nhận" at bounding box center [843, 714] width 108 height 18
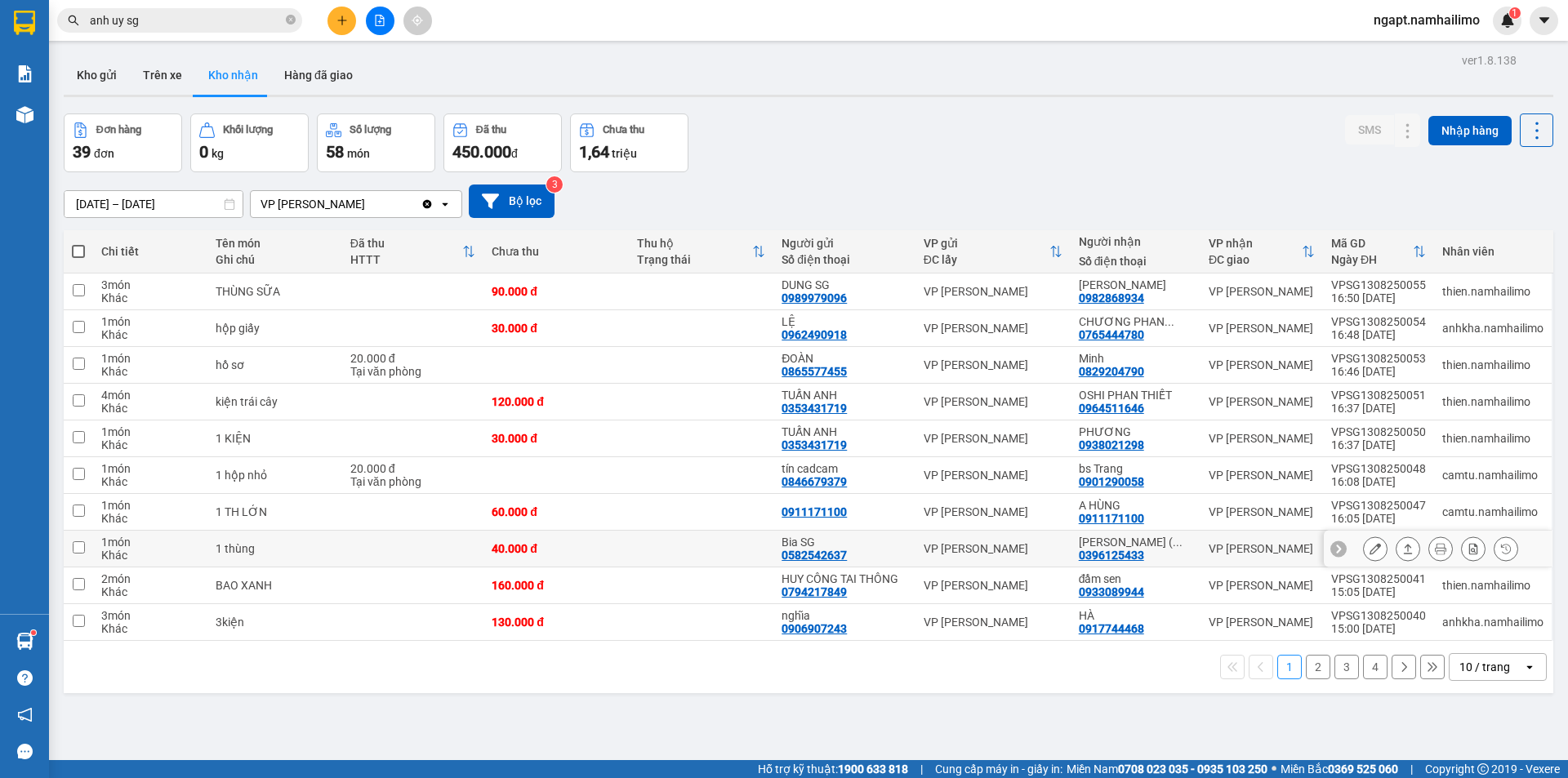
click at [1363, 554] on button at bounding box center [1375, 549] width 23 height 28
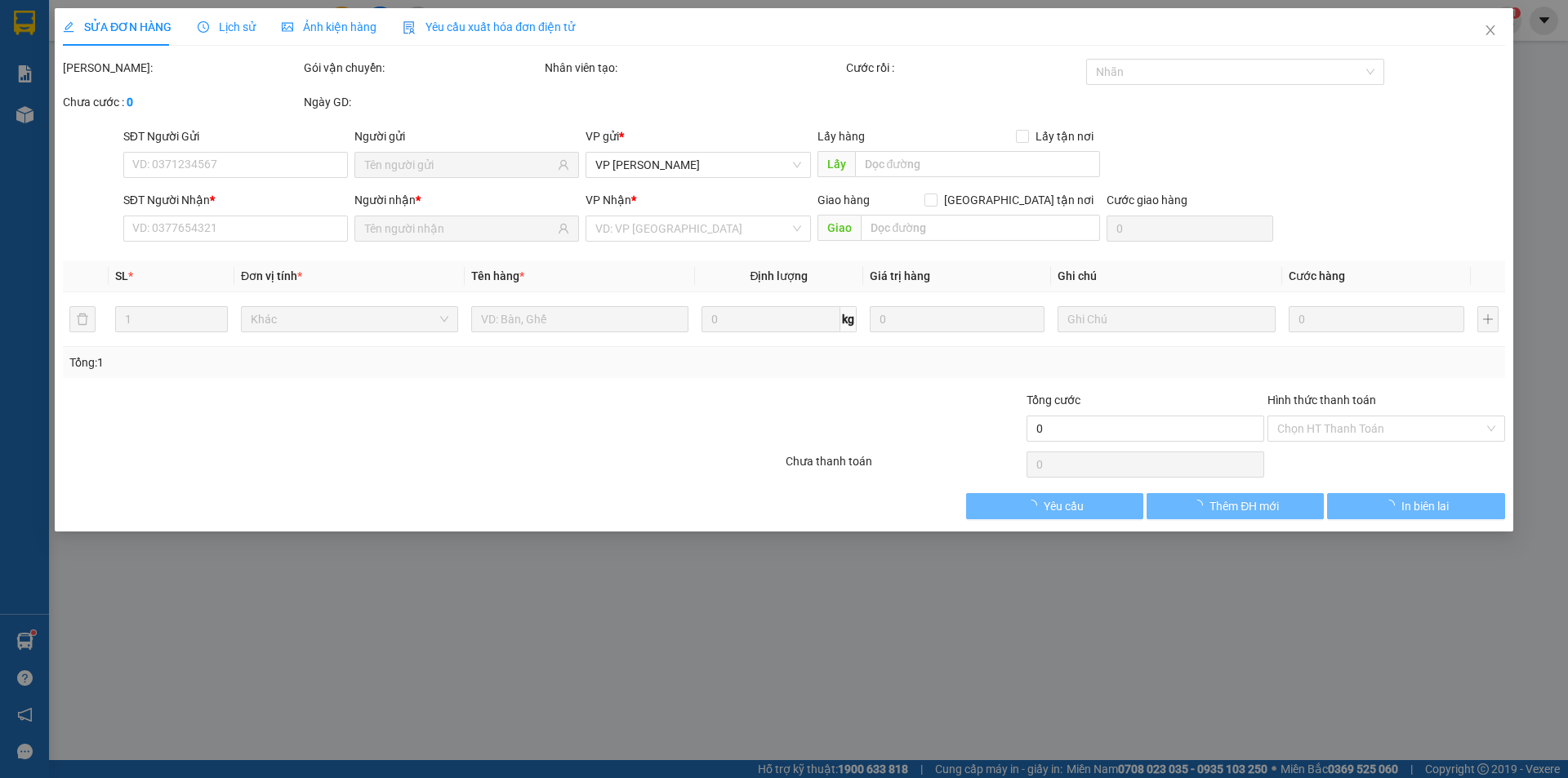
type input "0582542637"
type input "Bia SG"
type input "0396125433"
type input "TAMA SUSHI ( GIANG )"
type input "40.000"
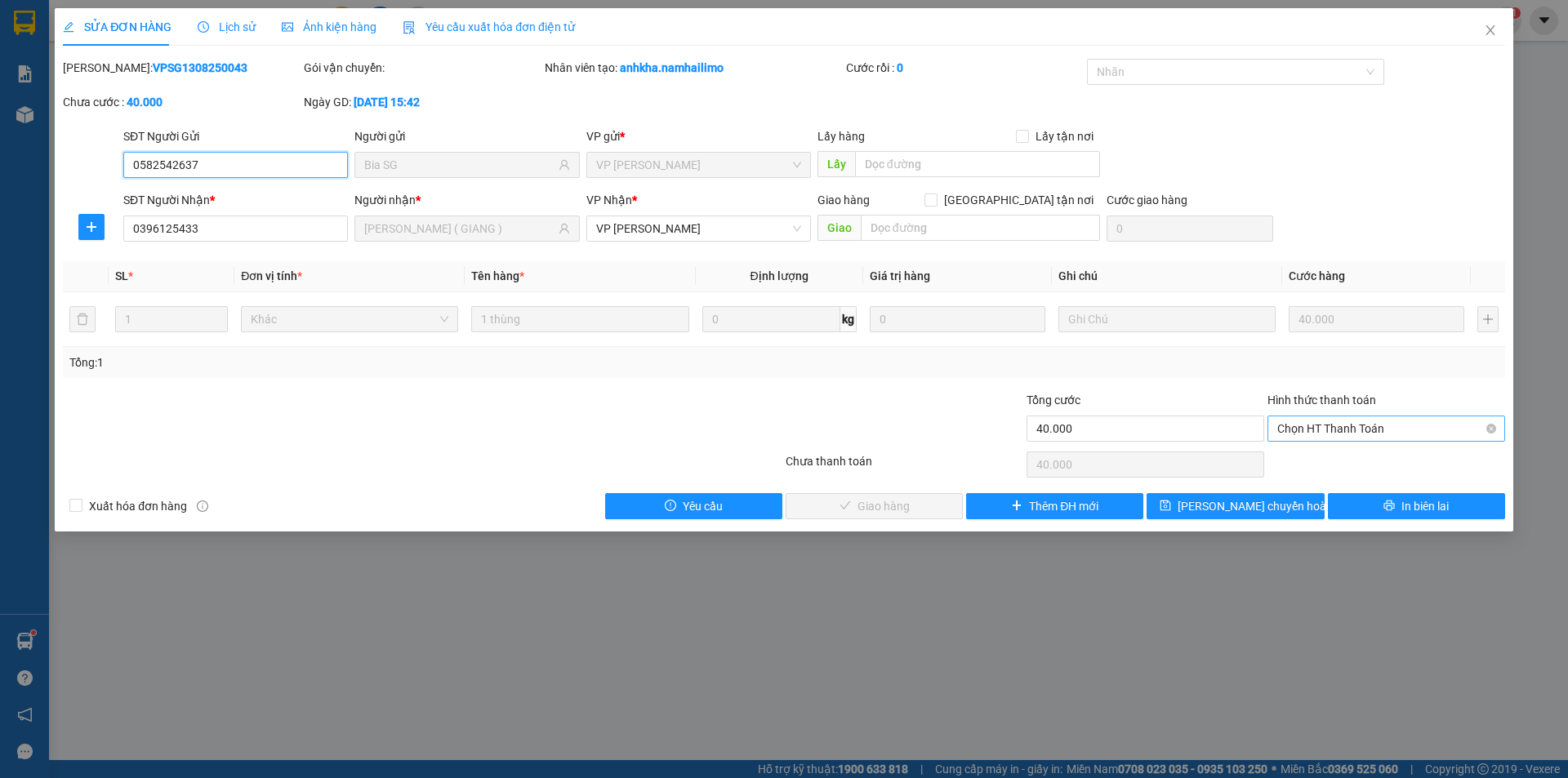
click at [1401, 427] on span "Chọn HT Thanh Toán" at bounding box center [1385, 429] width 218 height 25
click at [1402, 462] on div "Tại văn phòng" at bounding box center [1385, 461] width 218 height 18
type input "0"
click at [919, 493] on button "Giao hàng" at bounding box center [873, 506] width 177 height 26
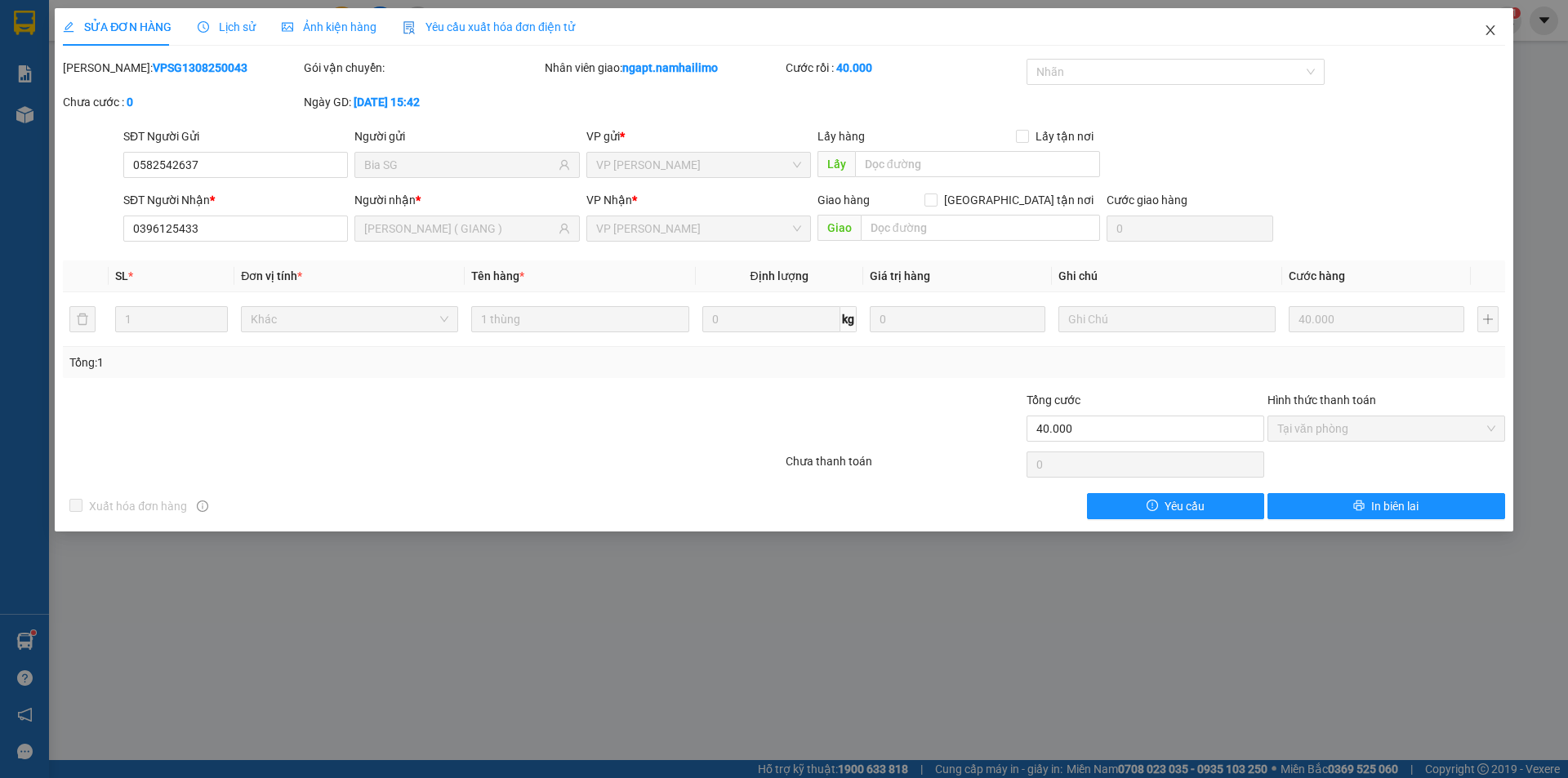
click at [1493, 34] on icon "close" at bounding box center [1490, 30] width 13 height 13
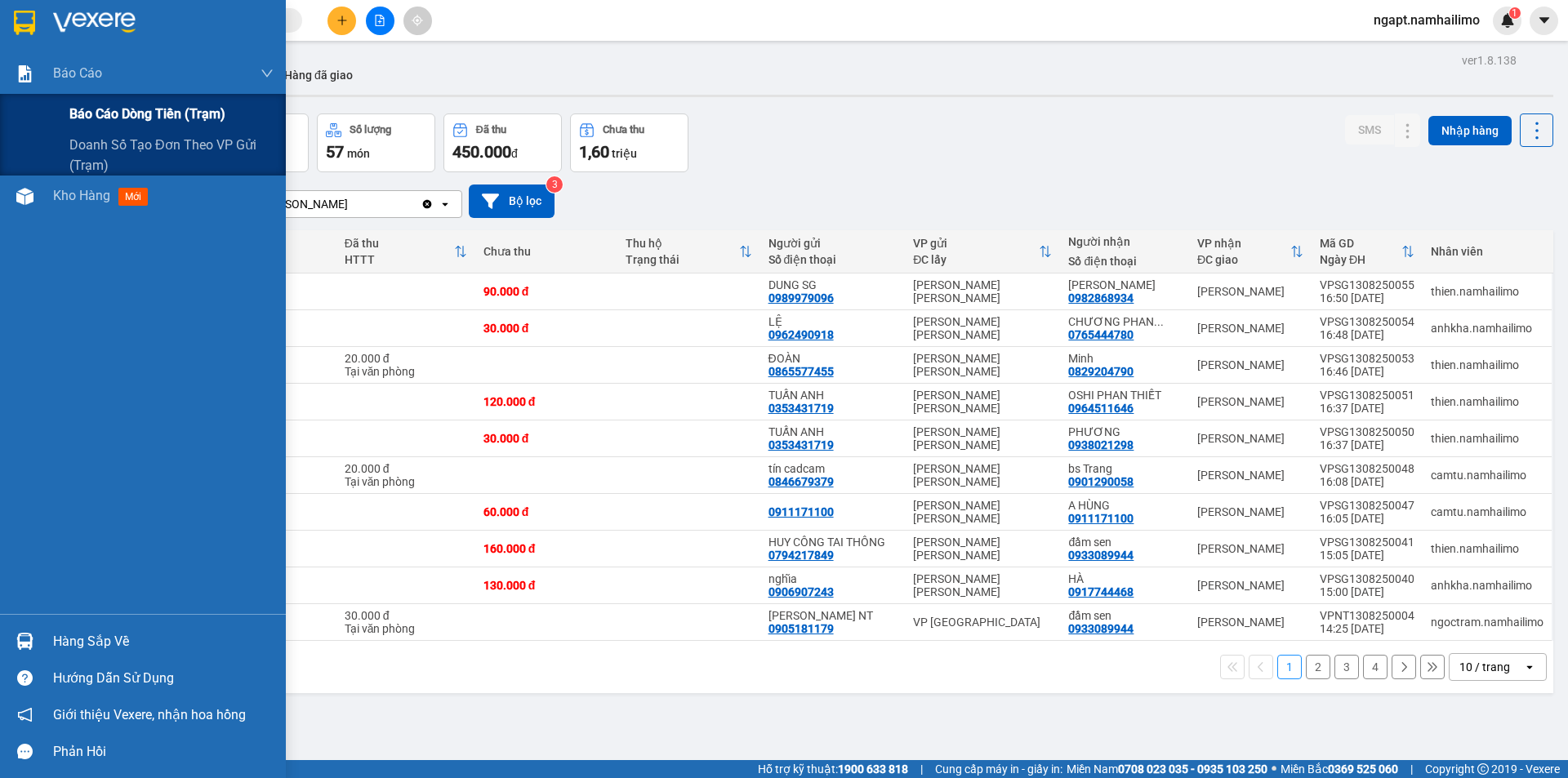
click at [113, 117] on span "Báo cáo dòng tiền (trạm)" at bounding box center [147, 113] width 156 height 20
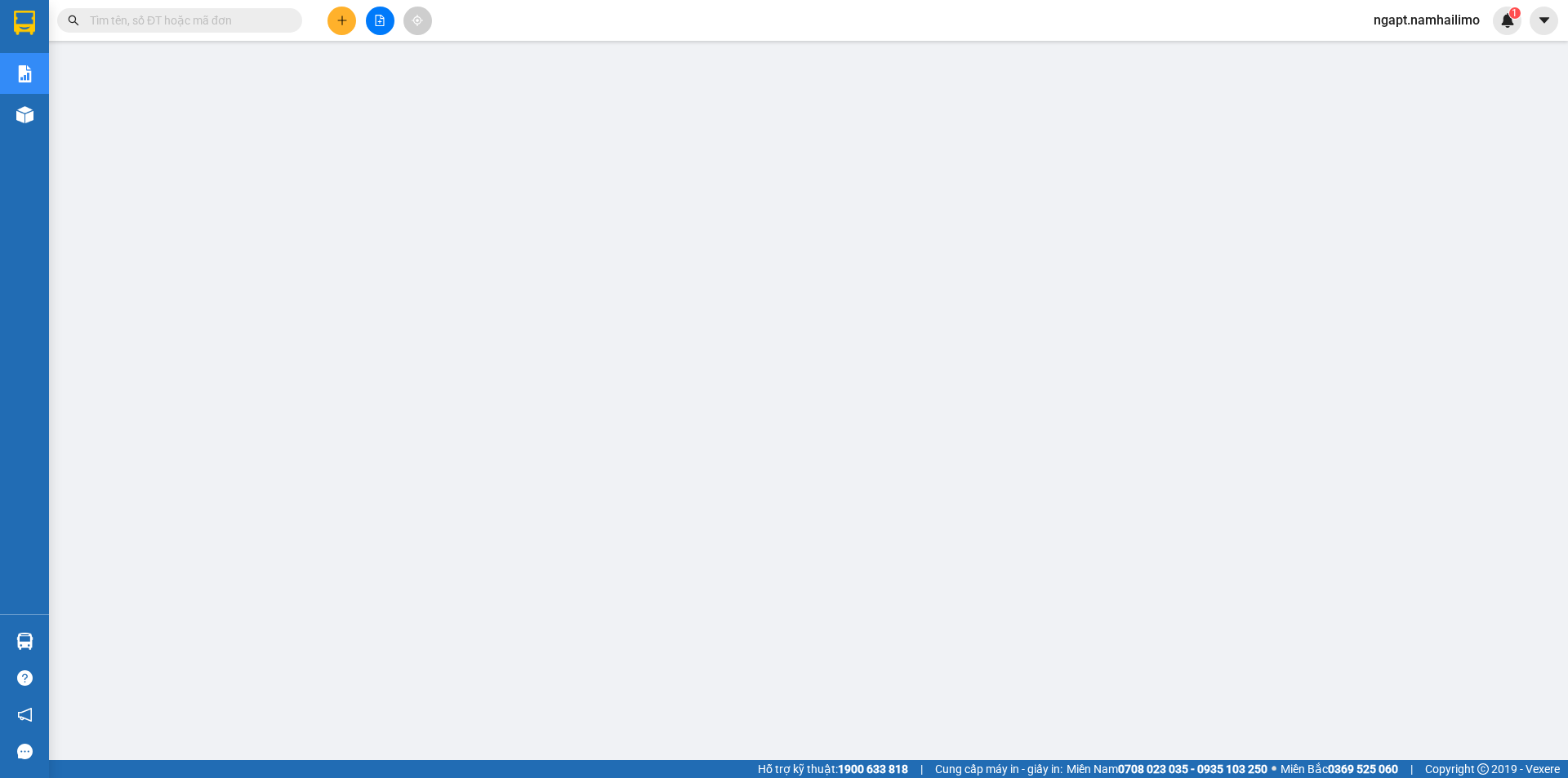
click at [1449, 19] on span "ngapt.namhailimo" at bounding box center [1426, 20] width 133 height 20
click at [1411, 54] on span "Đăng xuất" at bounding box center [1434, 51] width 98 height 18
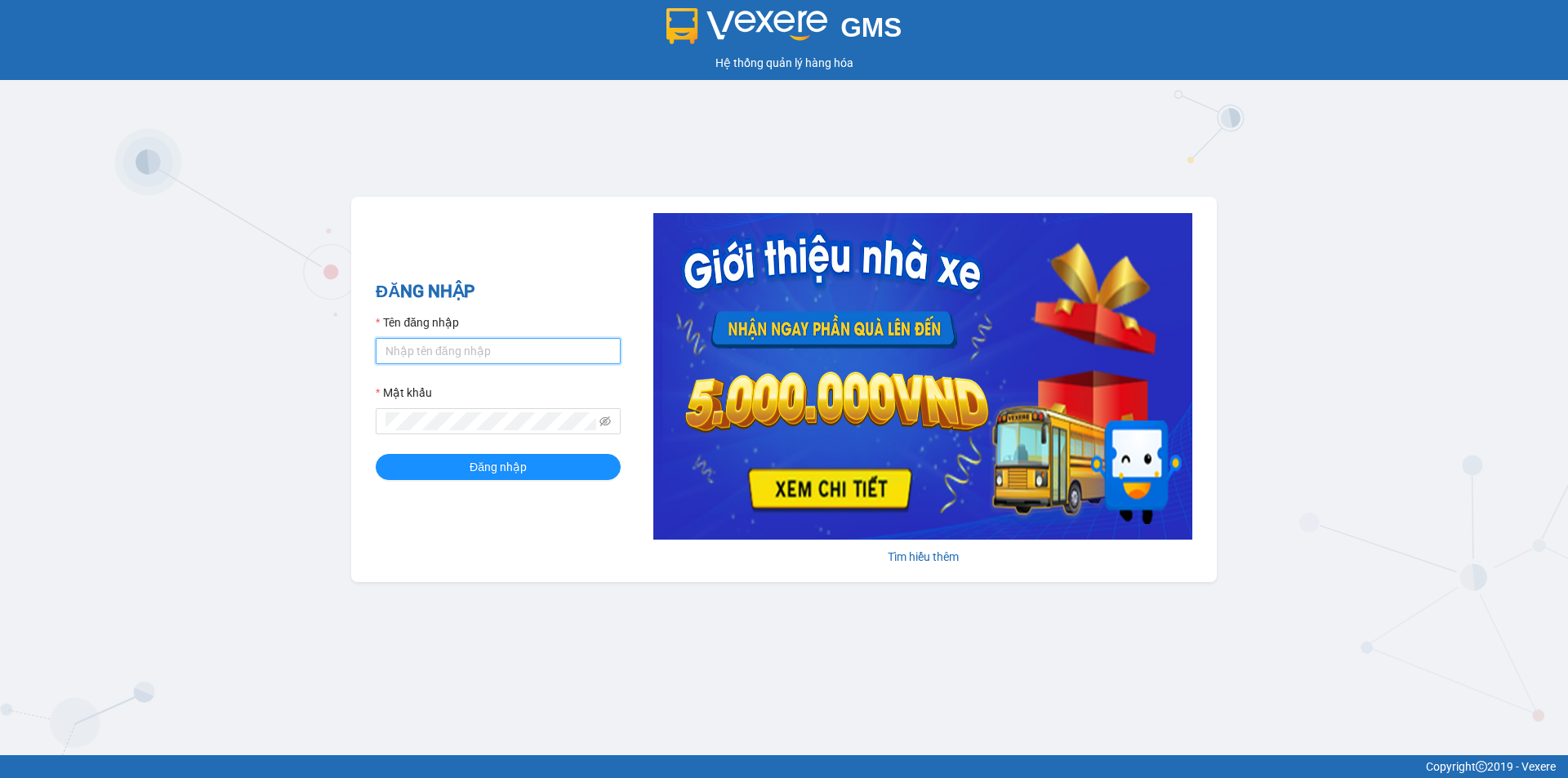
click at [486, 351] on input "Tên đăng nhập" at bounding box center [498, 351] width 245 height 26
type input "minhvu.namhailimo"
click at [376, 454] on button "Đăng nhập" at bounding box center [498, 466] width 245 height 26
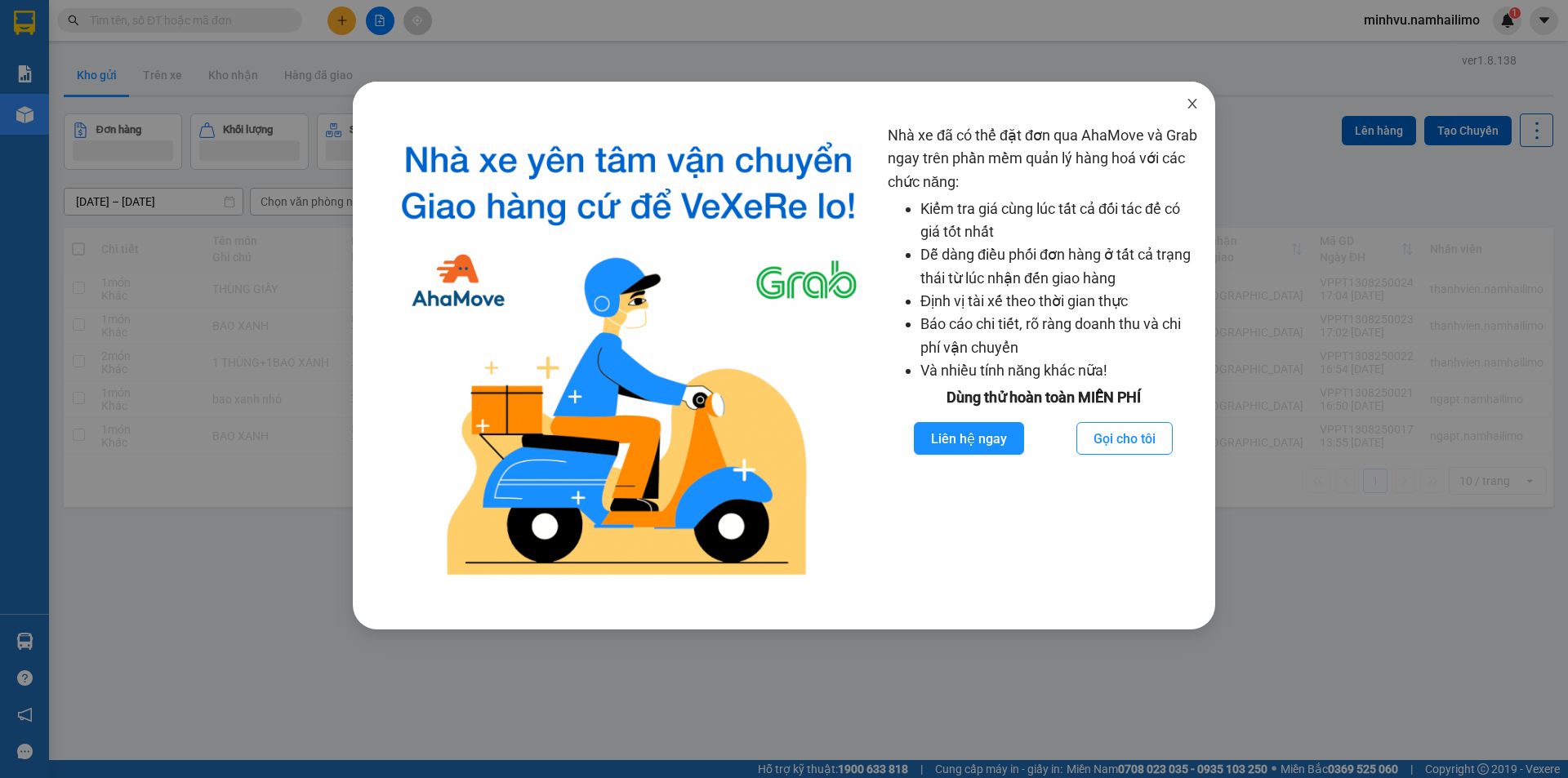
click at [1194, 103] on icon "close" at bounding box center [1191, 103] width 13 height 13
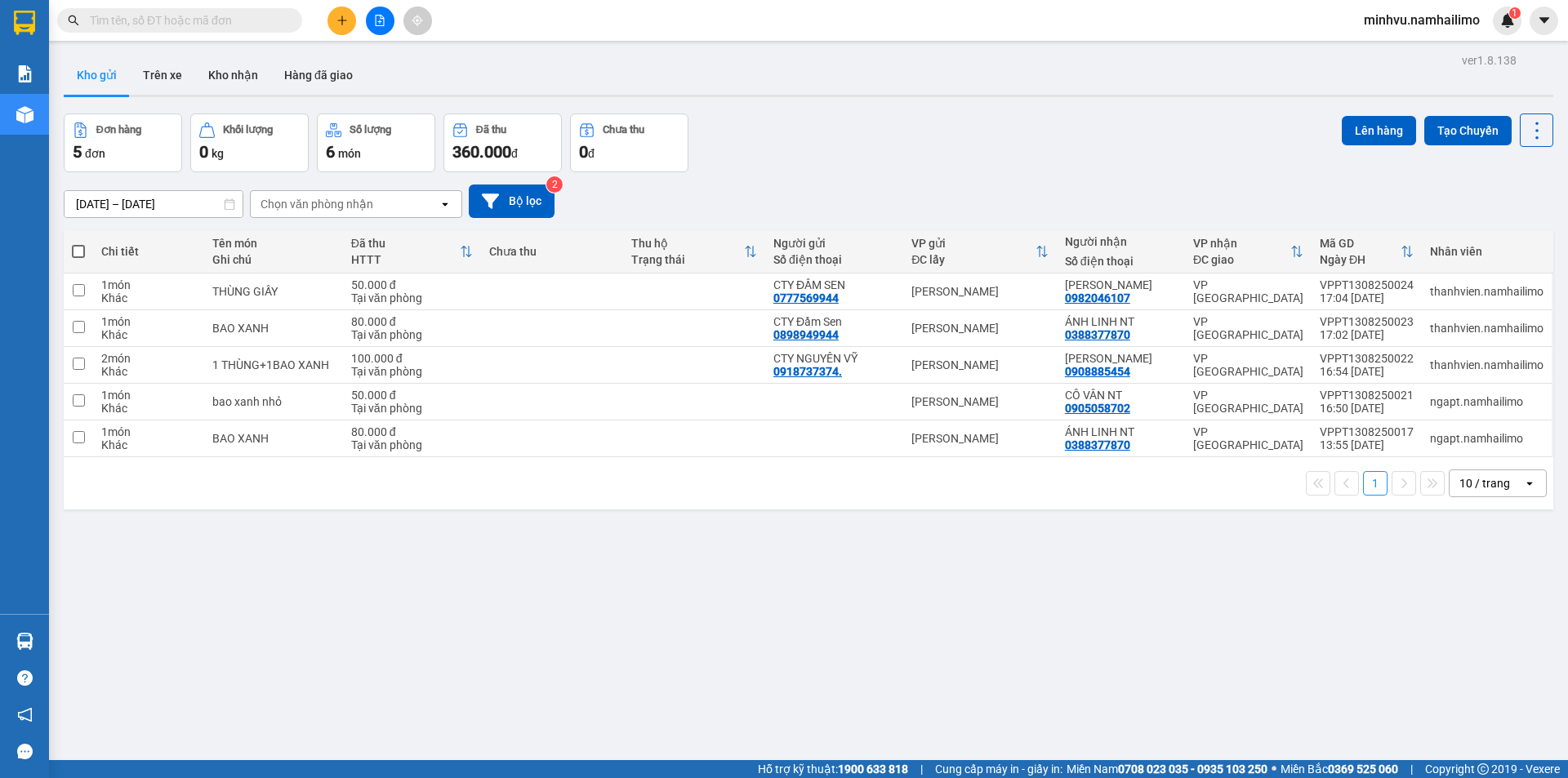
click at [248, 25] on input "text" at bounding box center [186, 20] width 192 height 18
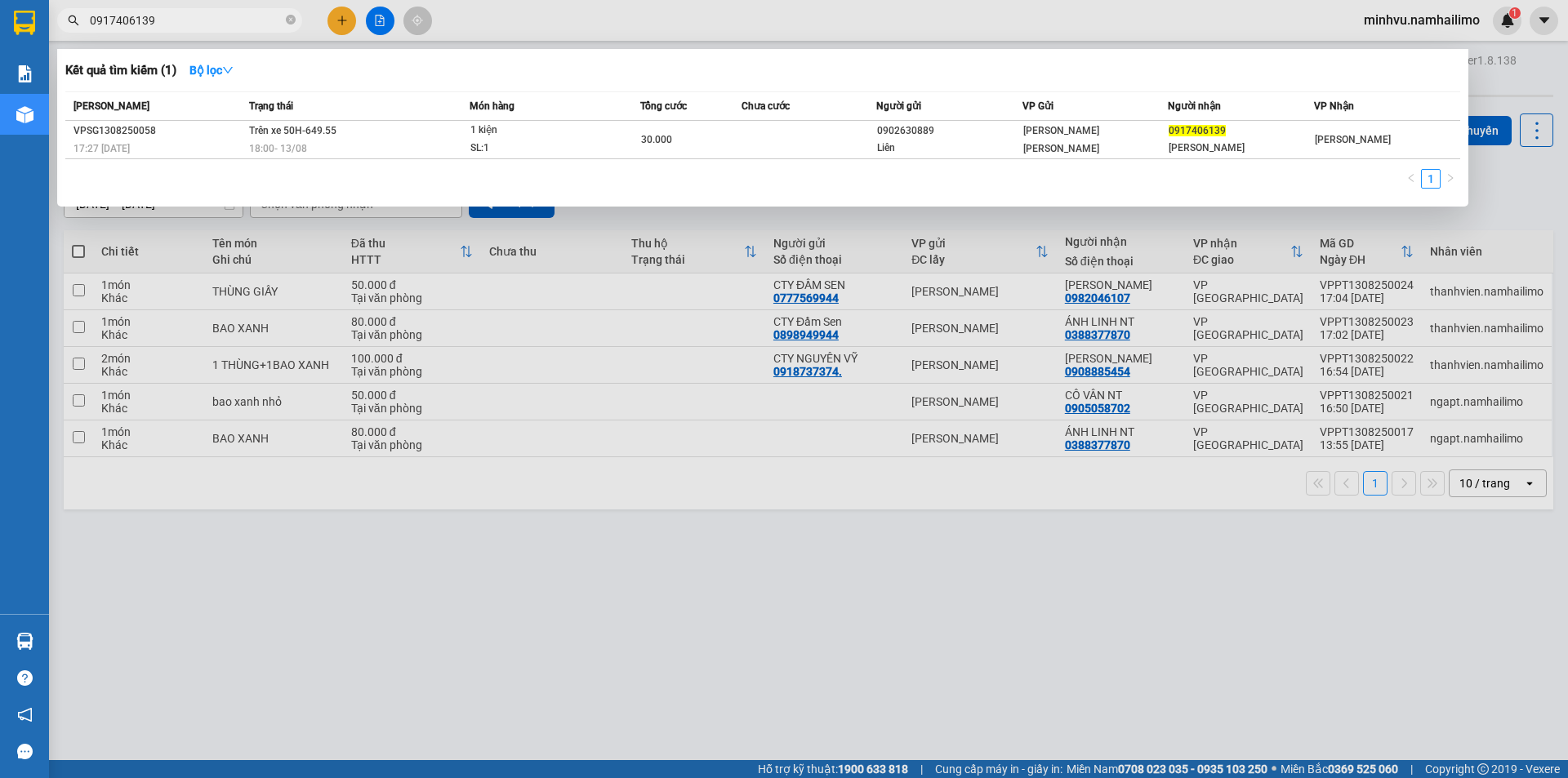
type input "0917406139"
